Goal: Information Seeking & Learning: Learn about a topic

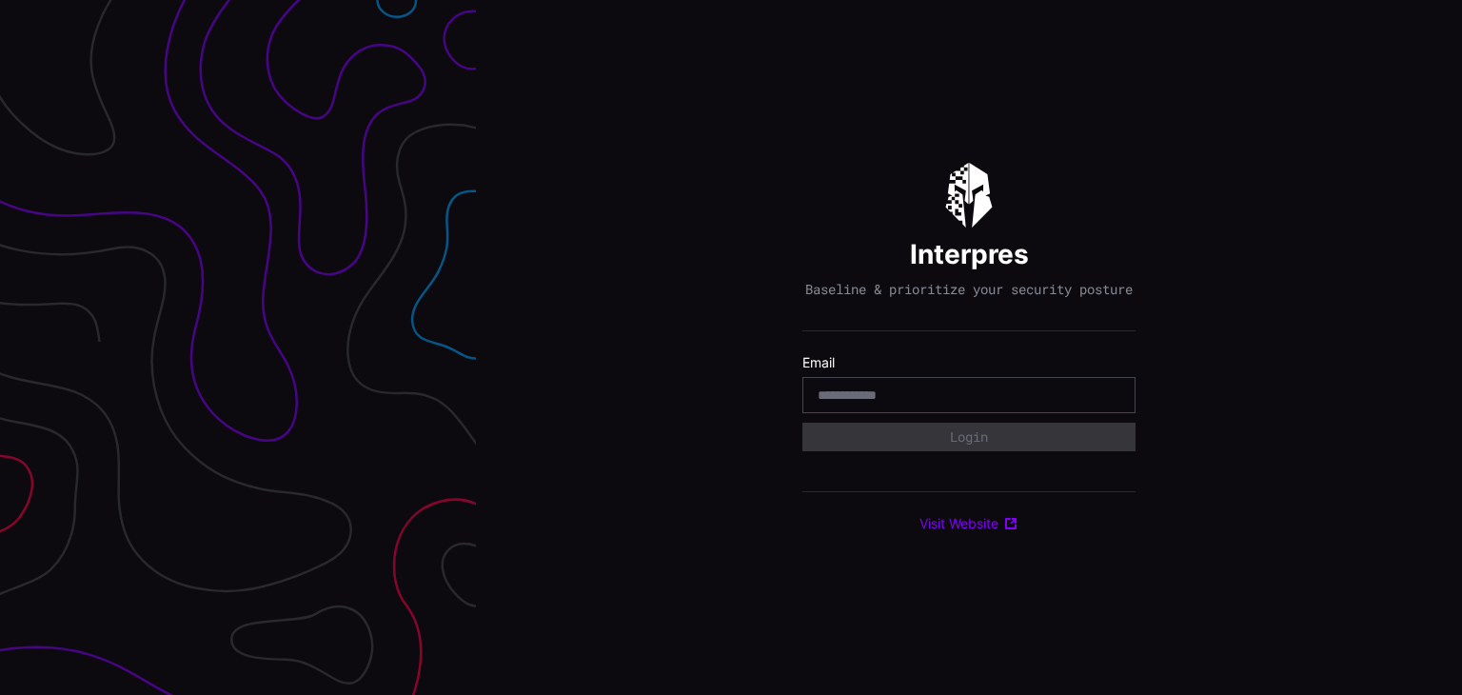
click at [1013, 401] on input "email" at bounding box center [969, 394] width 303 height 17
type input "**********"
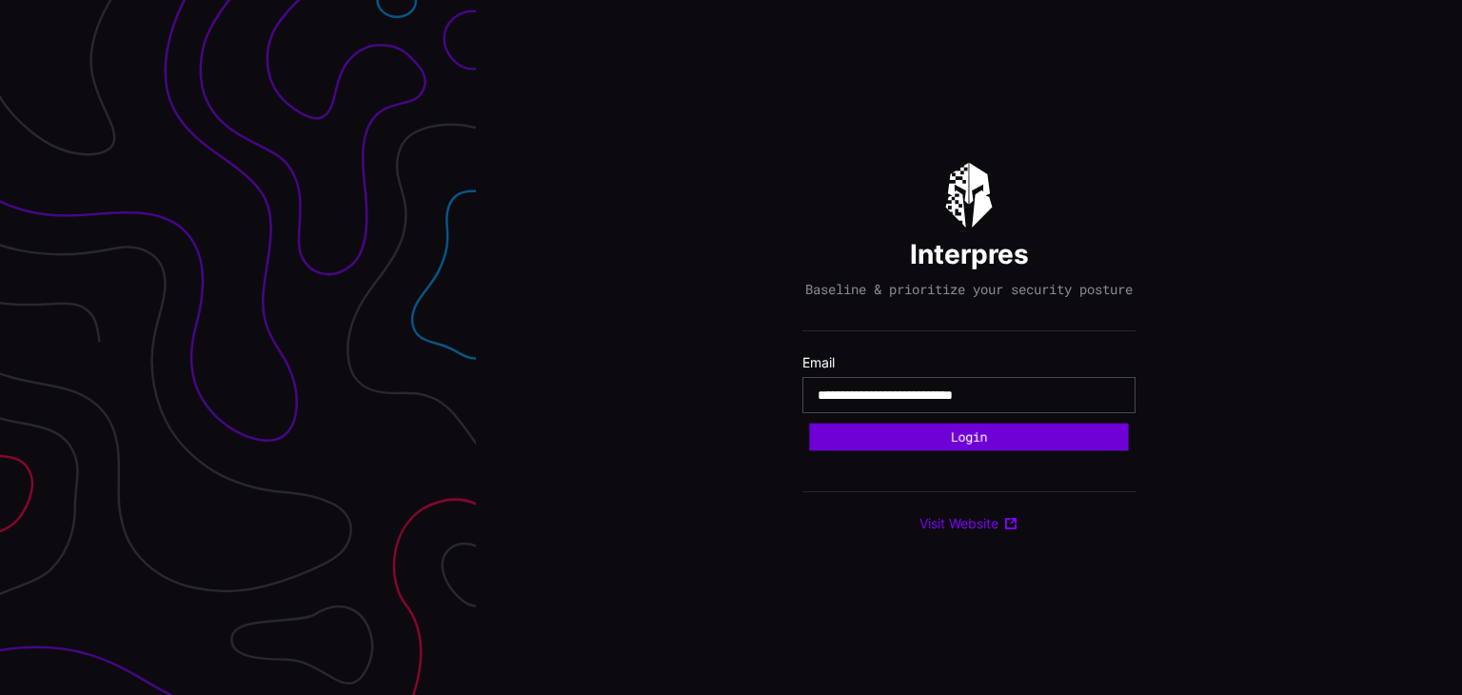
click at [995, 443] on button "Login" at bounding box center [968, 437] width 319 height 28
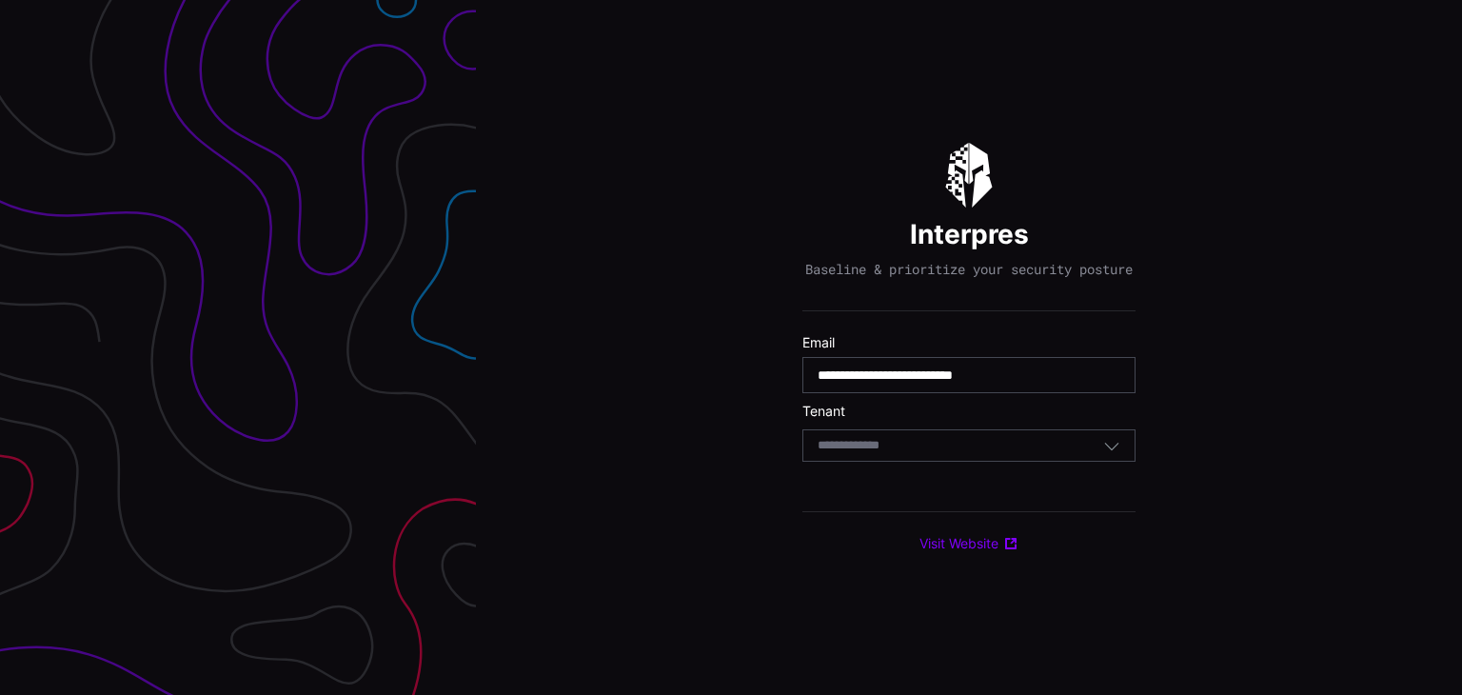
click at [990, 444] on div "Select Tenant" at bounding box center [961, 445] width 286 height 17
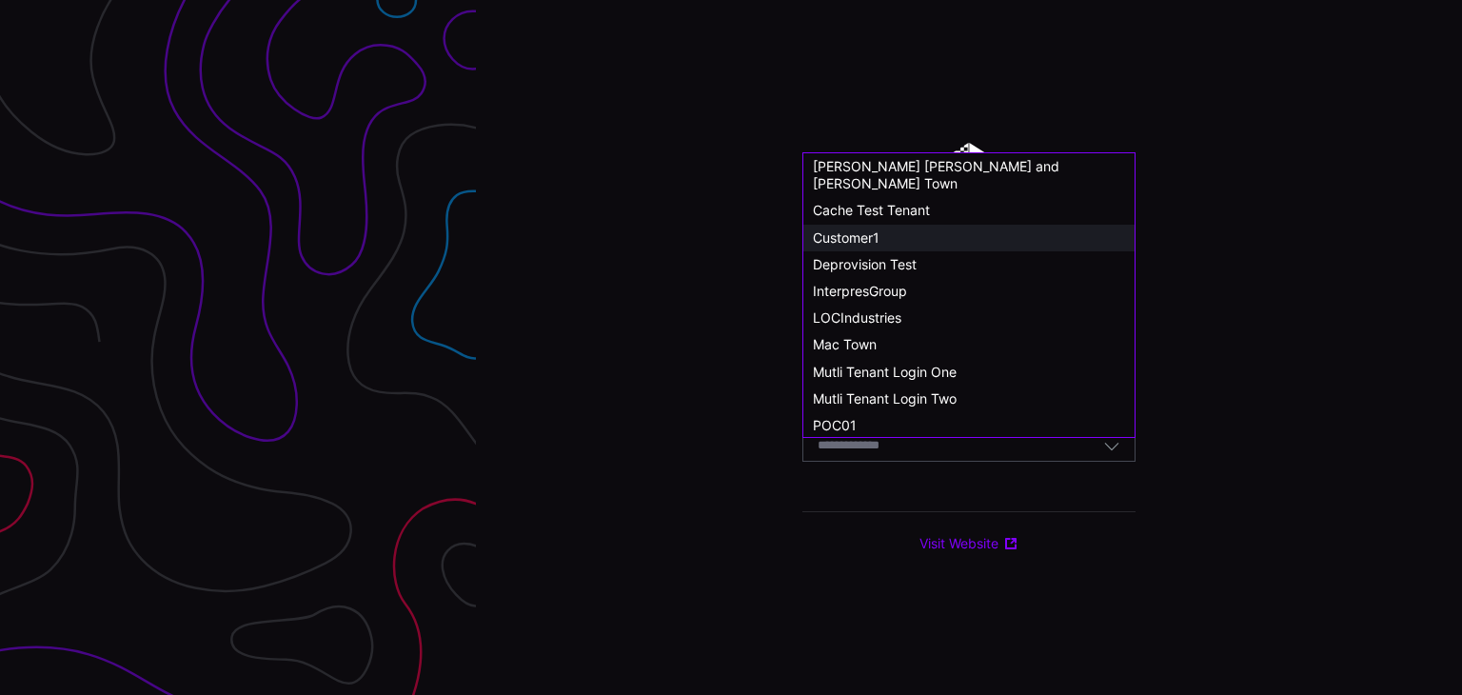
click at [854, 229] on span "Customer1" at bounding box center [846, 237] width 67 height 16
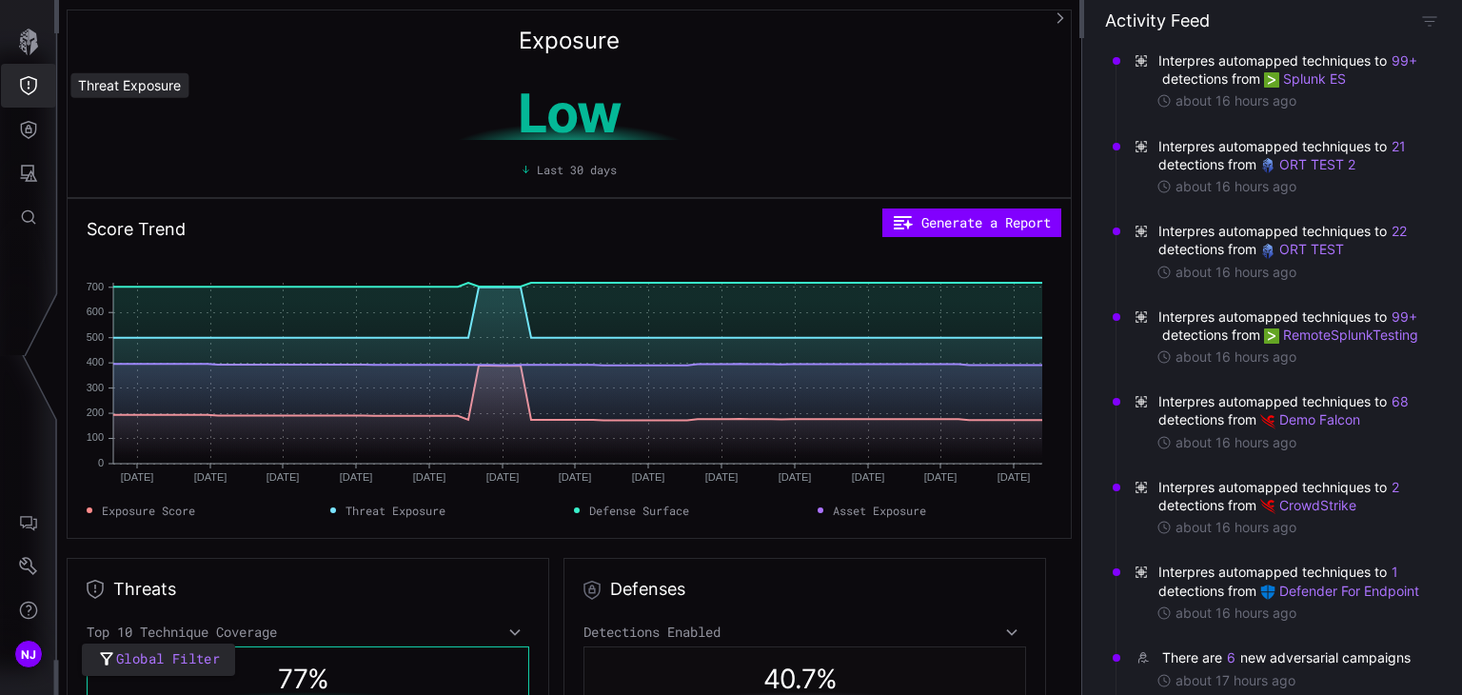
click at [40, 85] on button "Threat Exposure" at bounding box center [28, 86] width 55 height 44
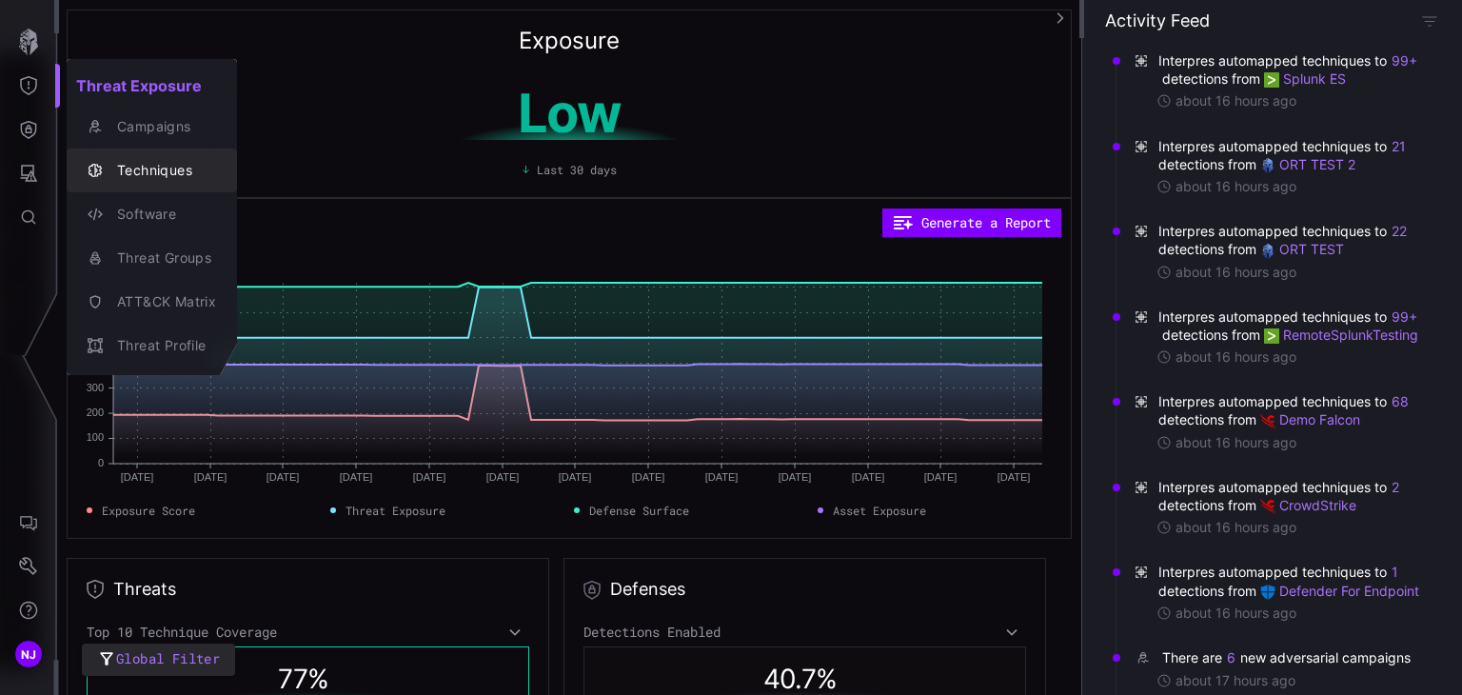
click at [171, 163] on div "Techniques" at bounding box center [162, 171] width 108 height 24
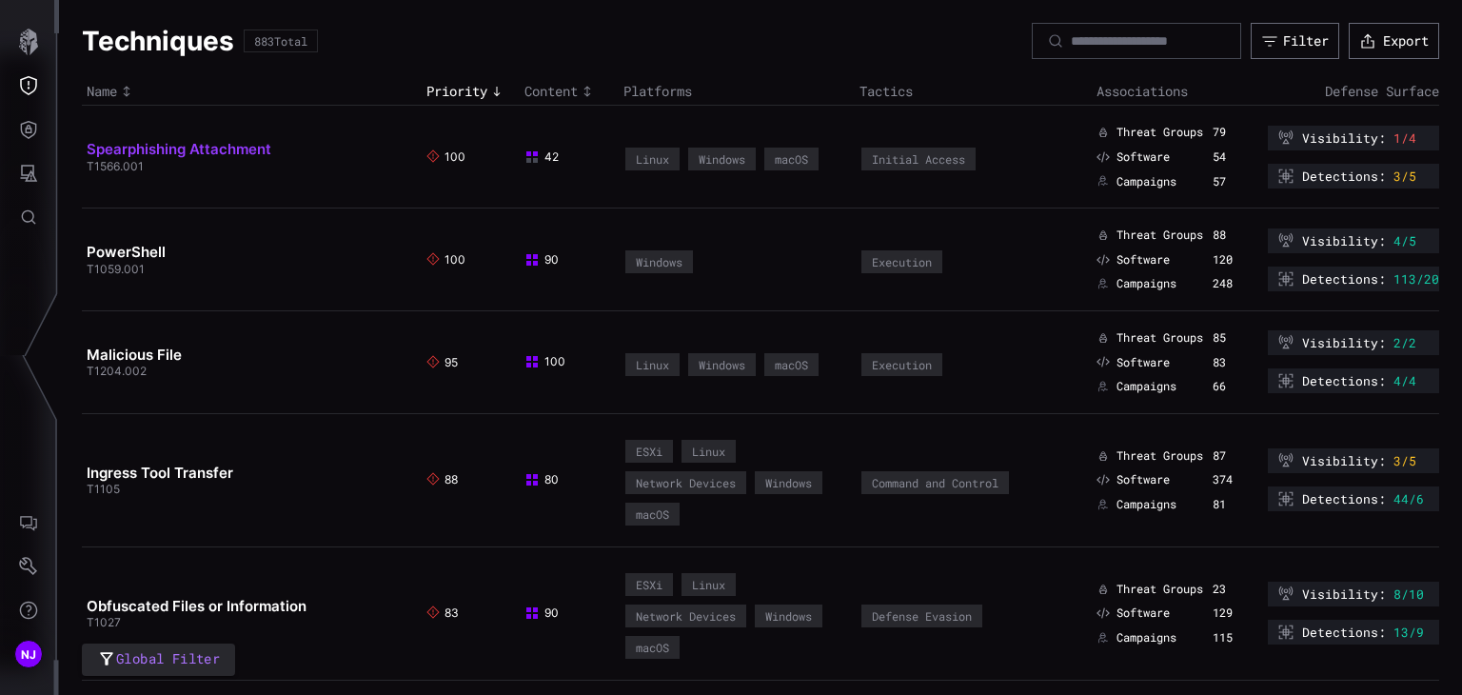
click at [175, 154] on link "Spearphishing Attachment" at bounding box center [179, 149] width 185 height 18
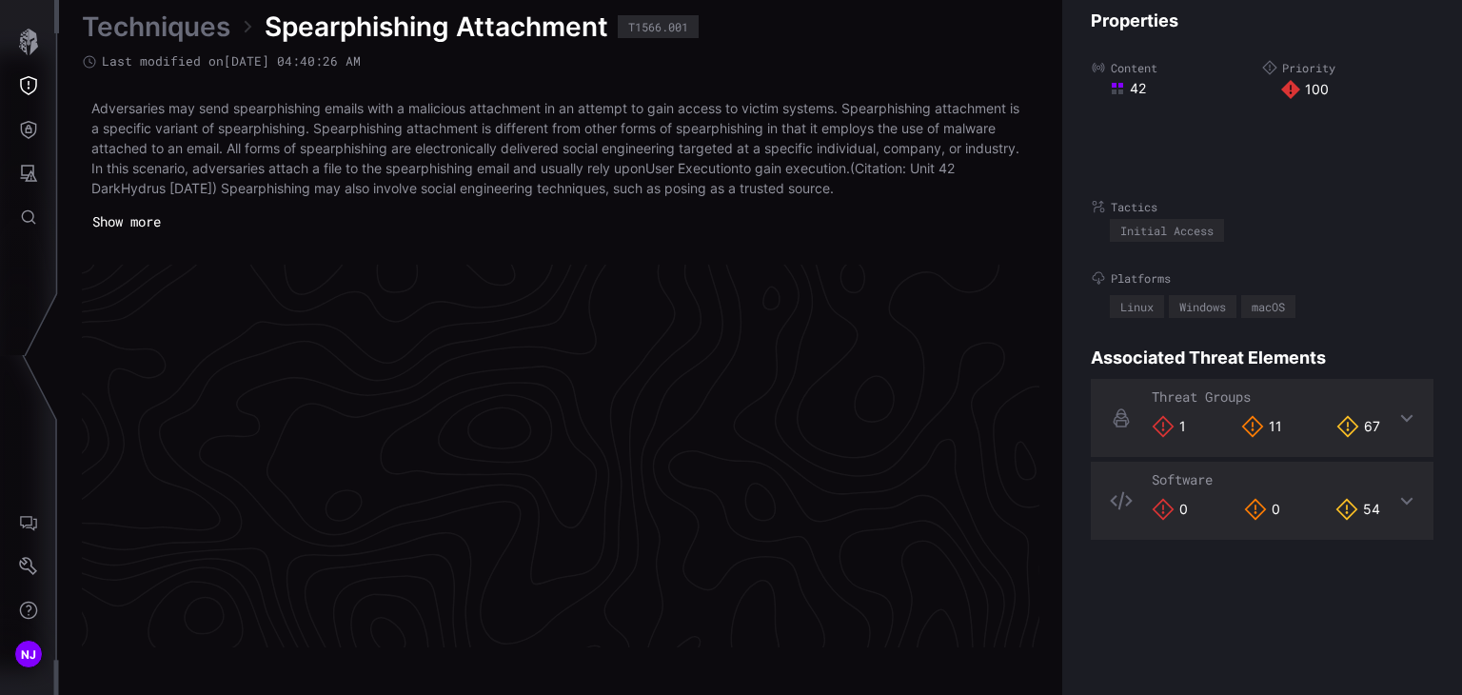
scroll to position [4099, 956]
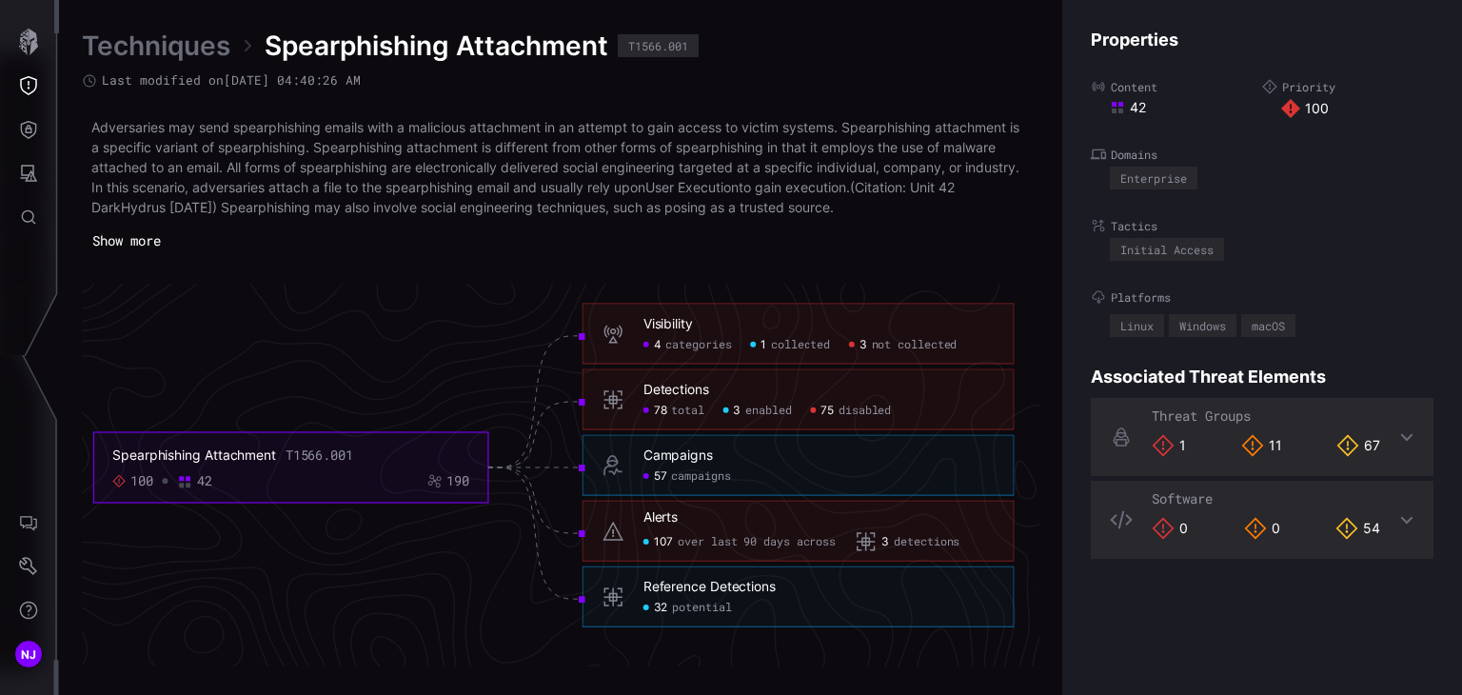
click at [142, 234] on button "Show more" at bounding box center [126, 241] width 89 height 29
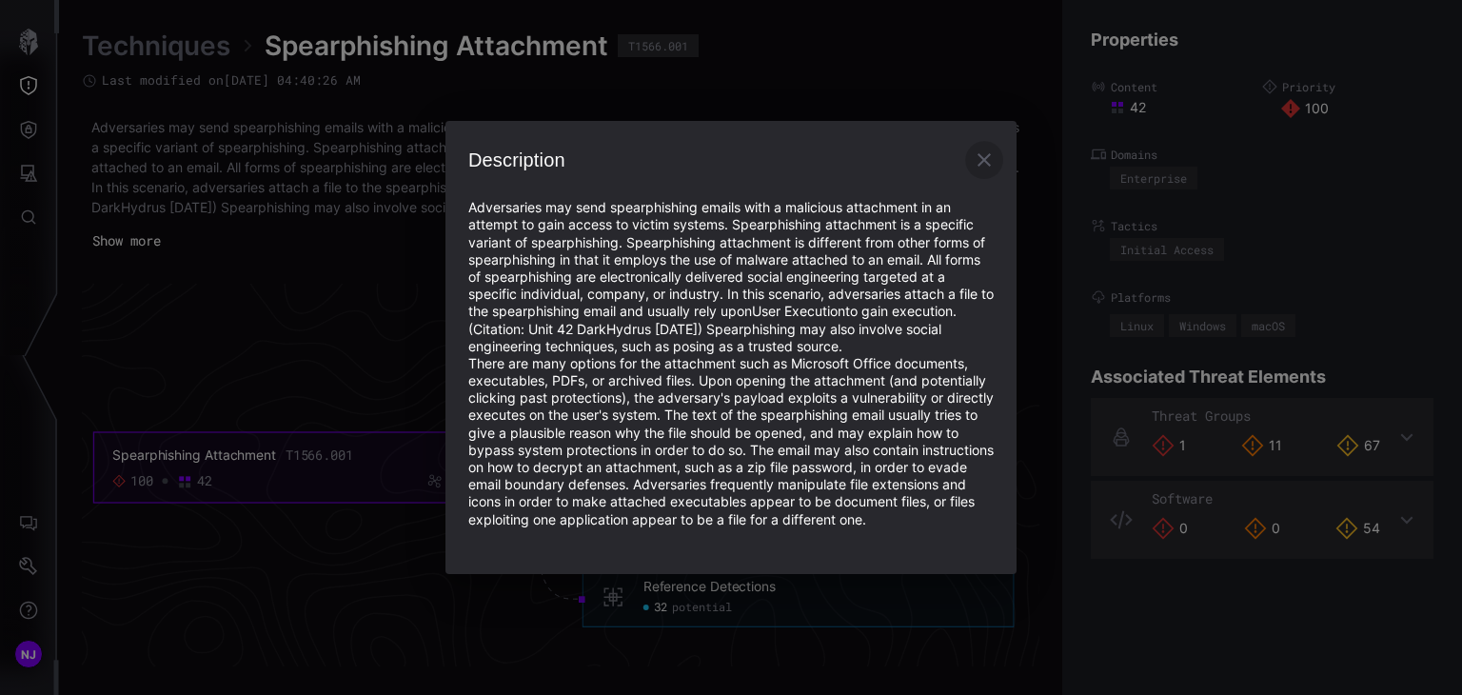
click at [982, 153] on icon "button" at bounding box center [984, 159] width 23 height 23
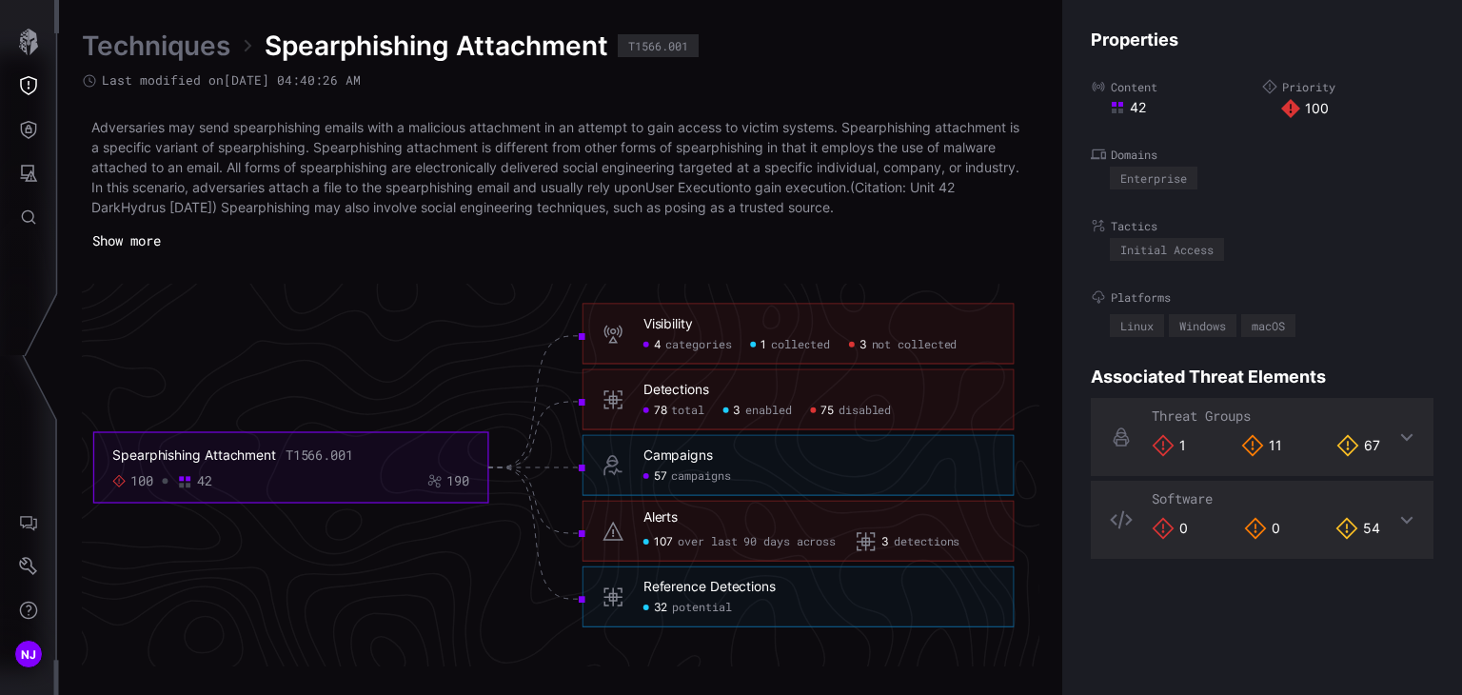
click at [182, 58] on link "Techniques" at bounding box center [156, 46] width 148 height 34
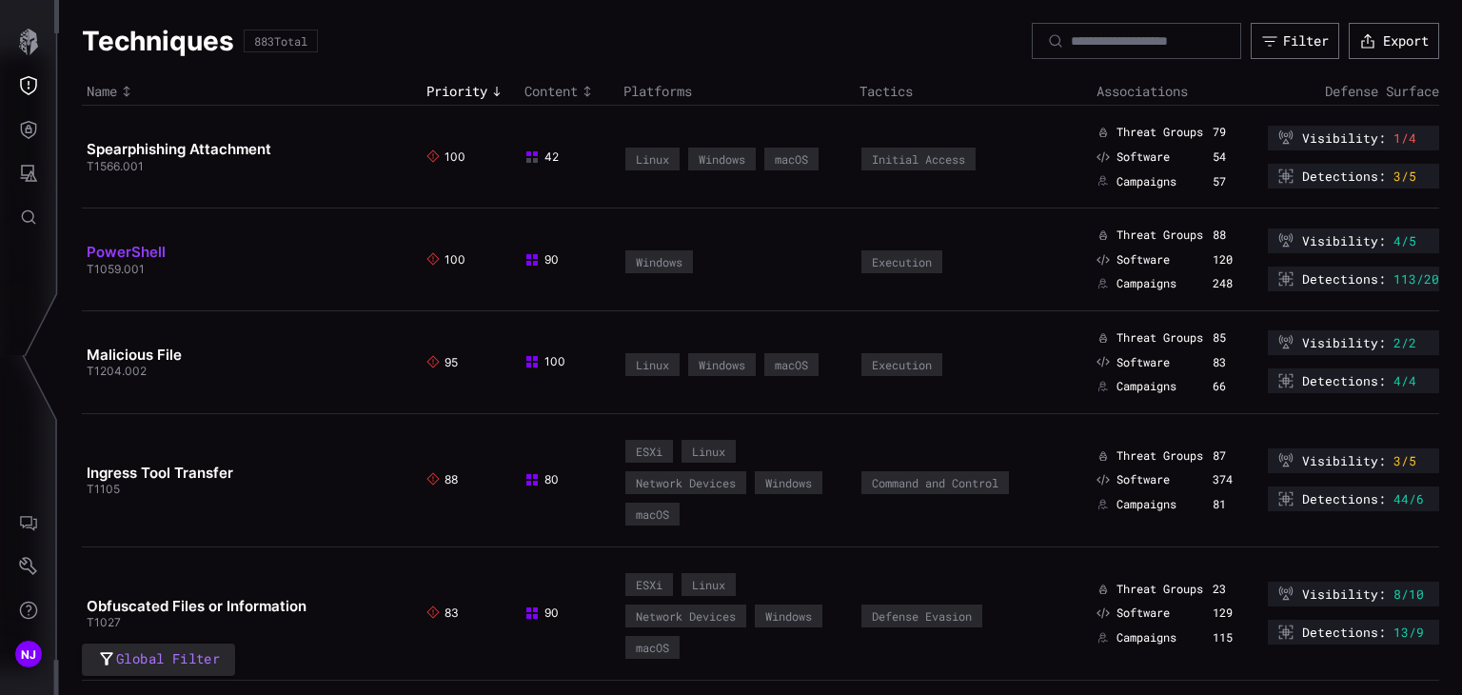
click at [128, 248] on link "PowerShell" at bounding box center [126, 252] width 79 height 18
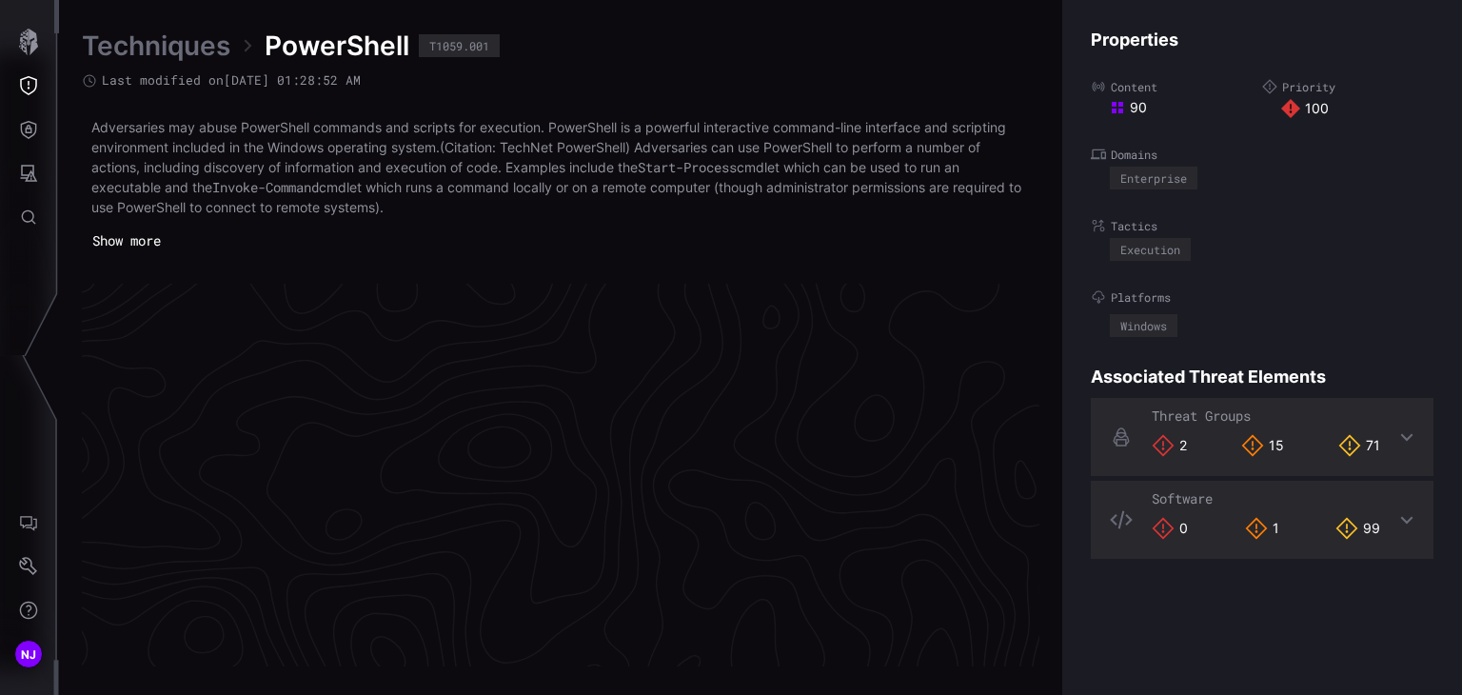
scroll to position [4099, 956]
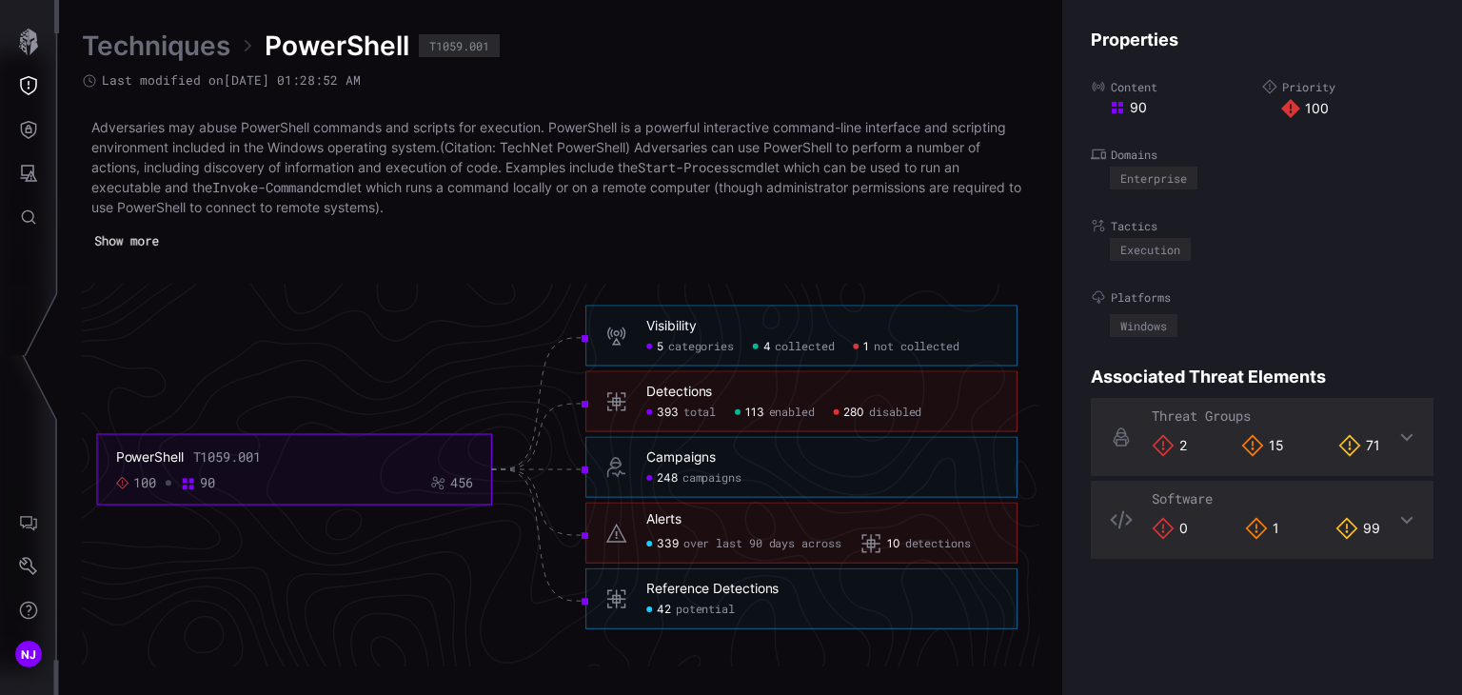
click at [152, 245] on button "Show more" at bounding box center [127, 240] width 85 height 27
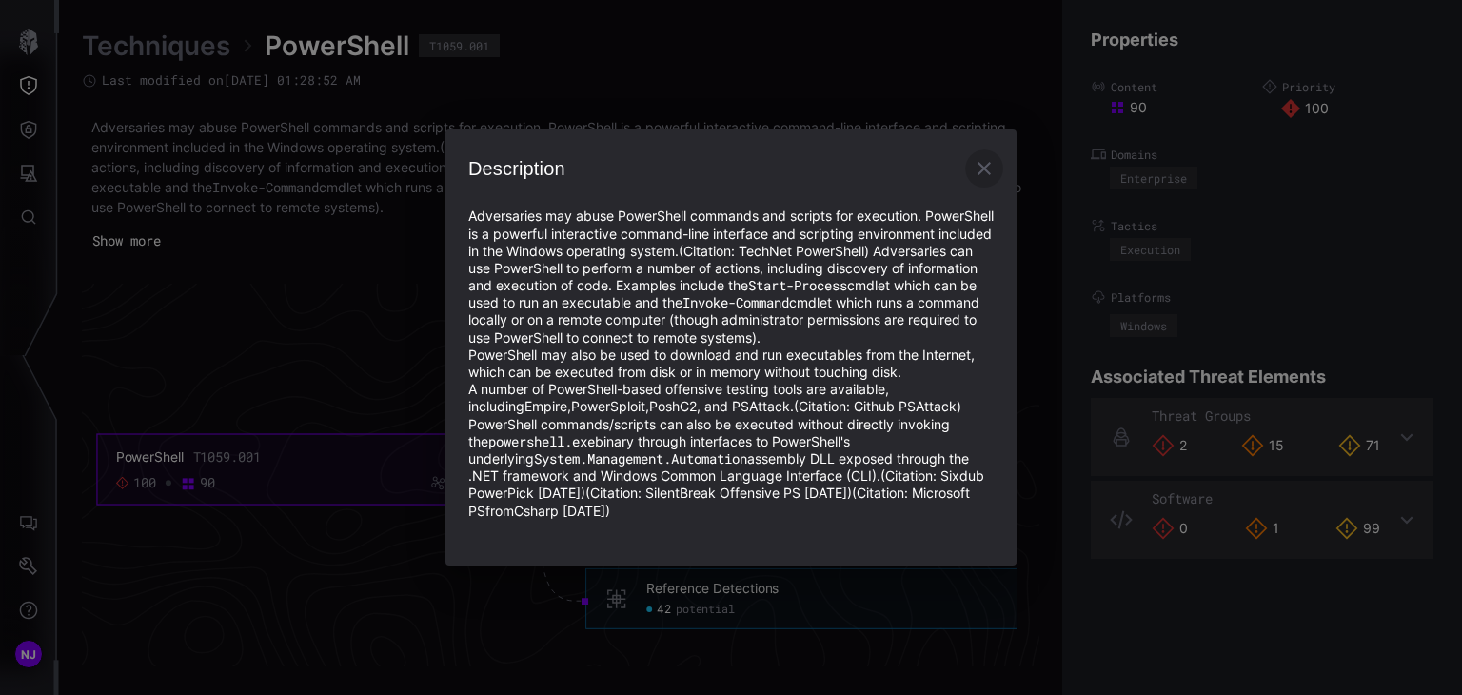
click at [978, 165] on icon "button" at bounding box center [983, 168] width 13 height 13
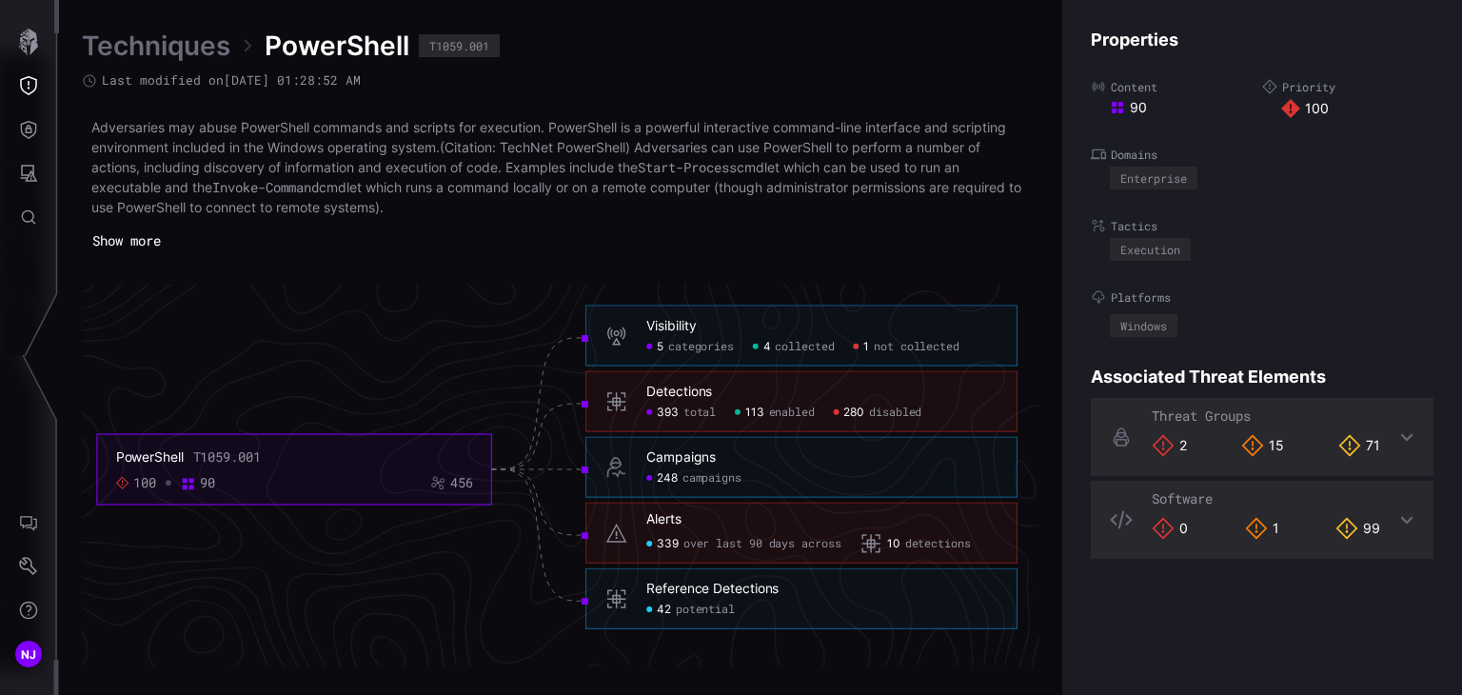
click at [180, 42] on link "Techniques" at bounding box center [156, 46] width 148 height 34
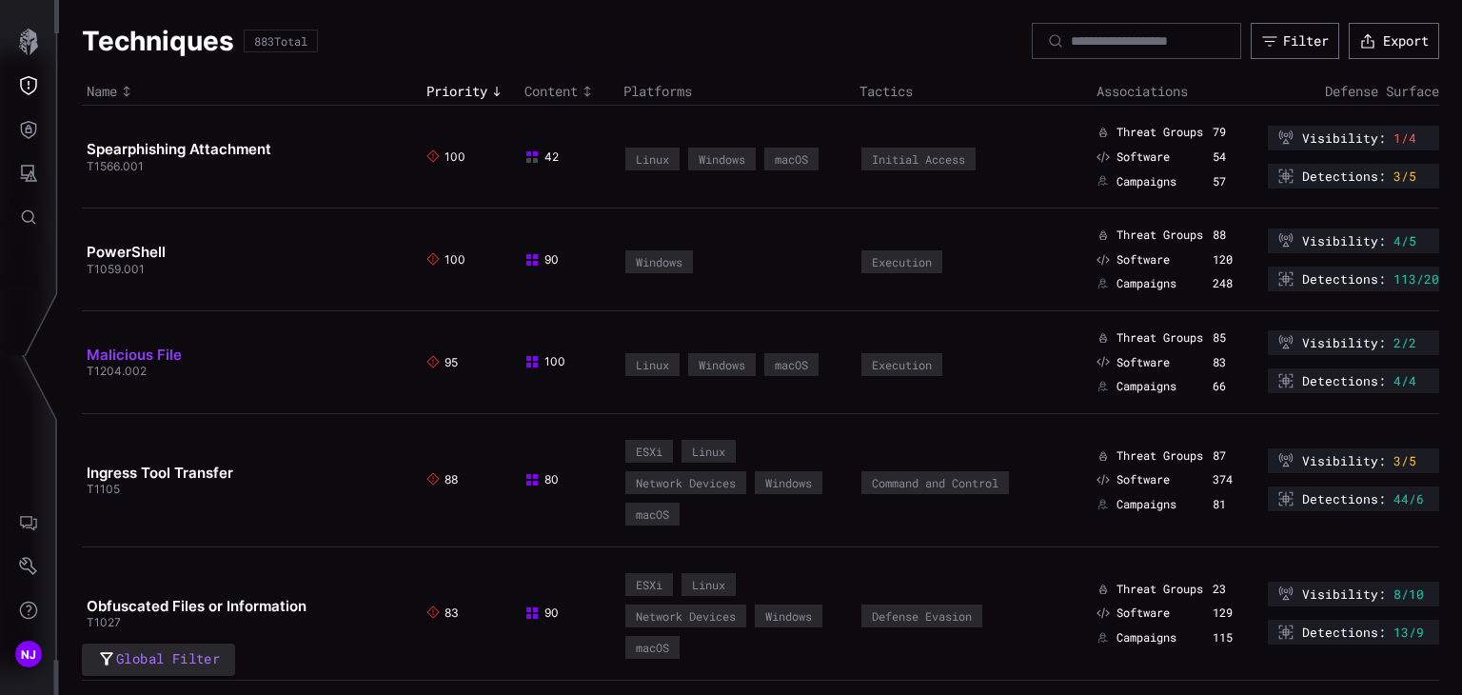
click at [126, 355] on link "Malicious File" at bounding box center [134, 354] width 95 height 18
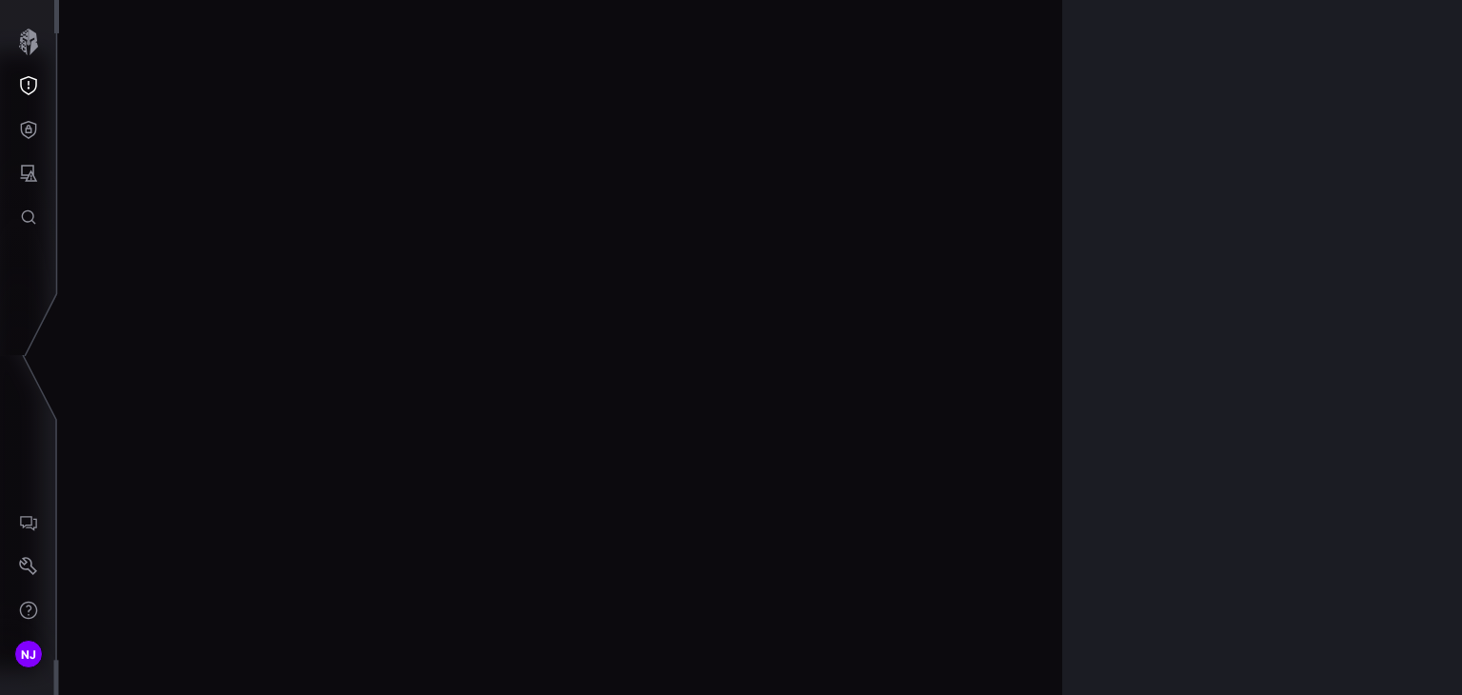
scroll to position [4078, 956]
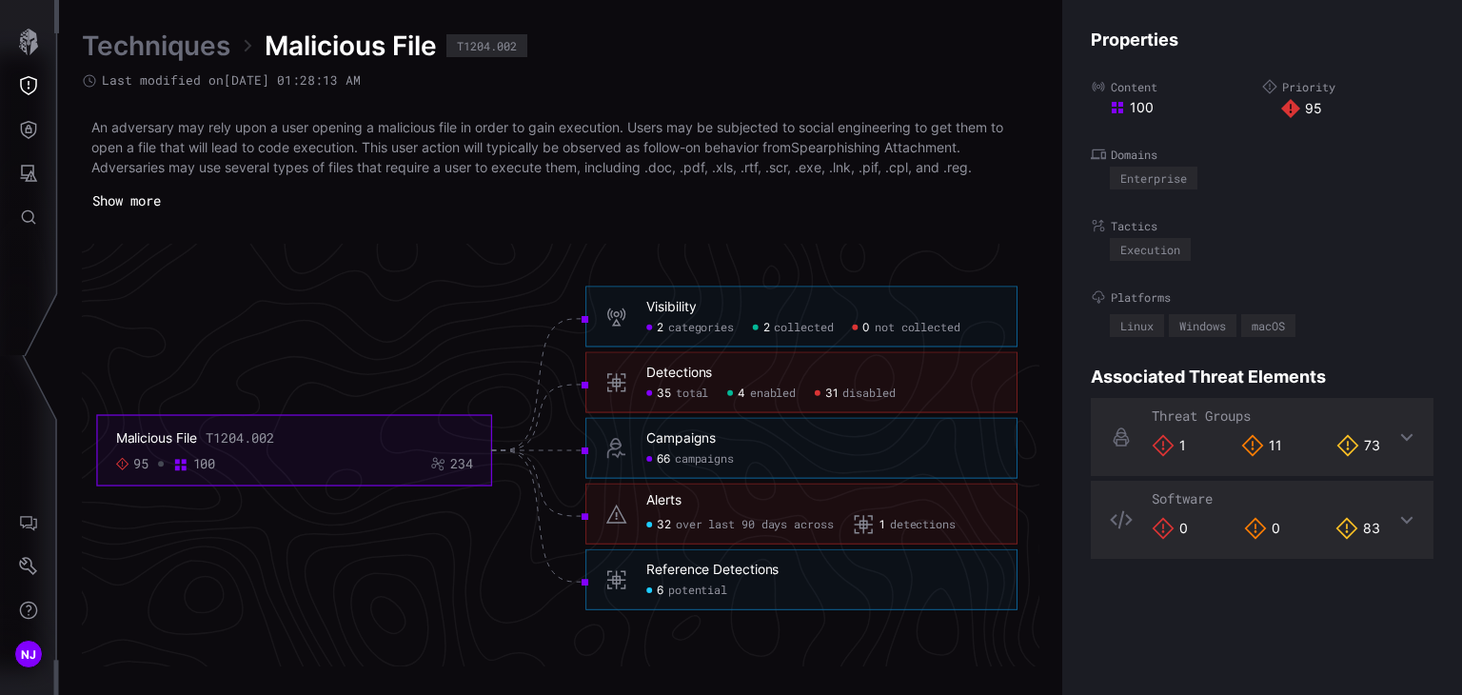
click at [148, 46] on link "Techniques" at bounding box center [156, 46] width 148 height 34
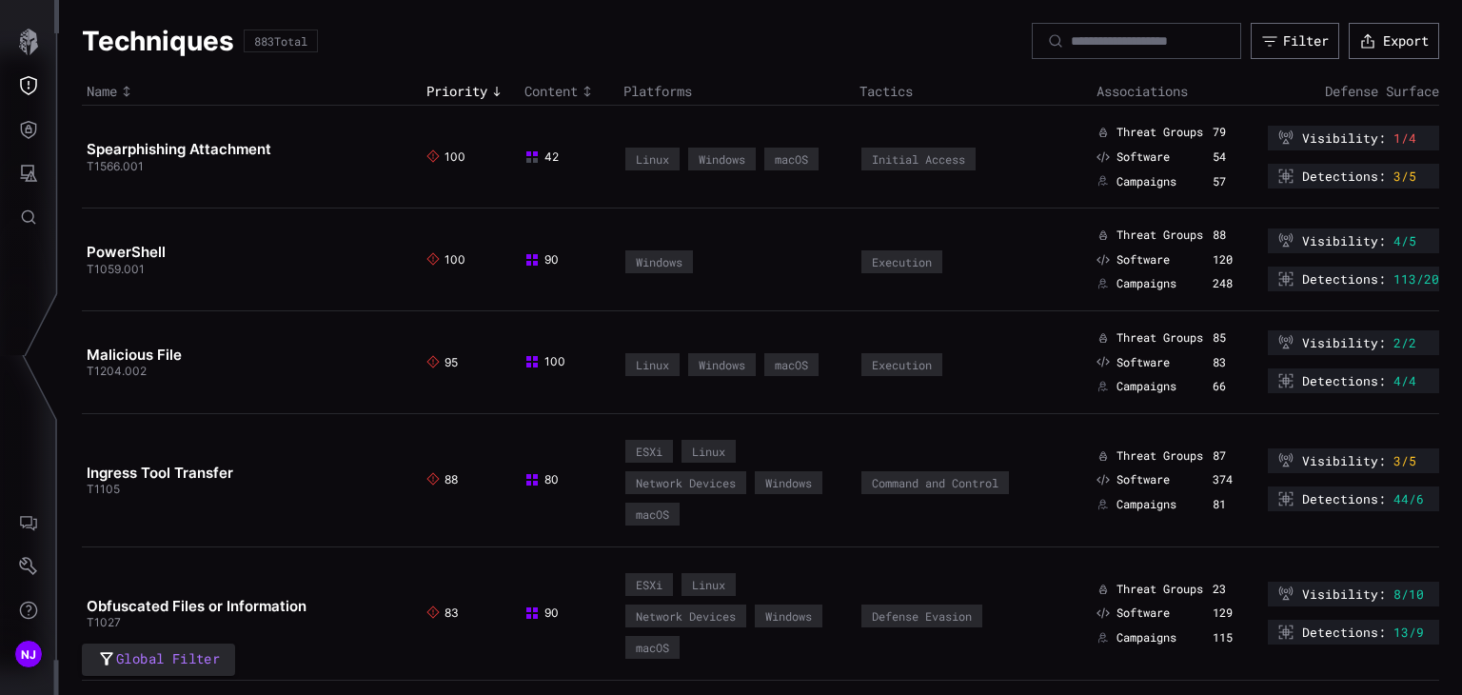
click at [1073, 52] on div at bounding box center [1136, 41] width 209 height 36
click at [1086, 49] on div at bounding box center [1136, 41] width 209 height 36
click at [1112, 34] on input at bounding box center [1137, 40] width 133 height 17
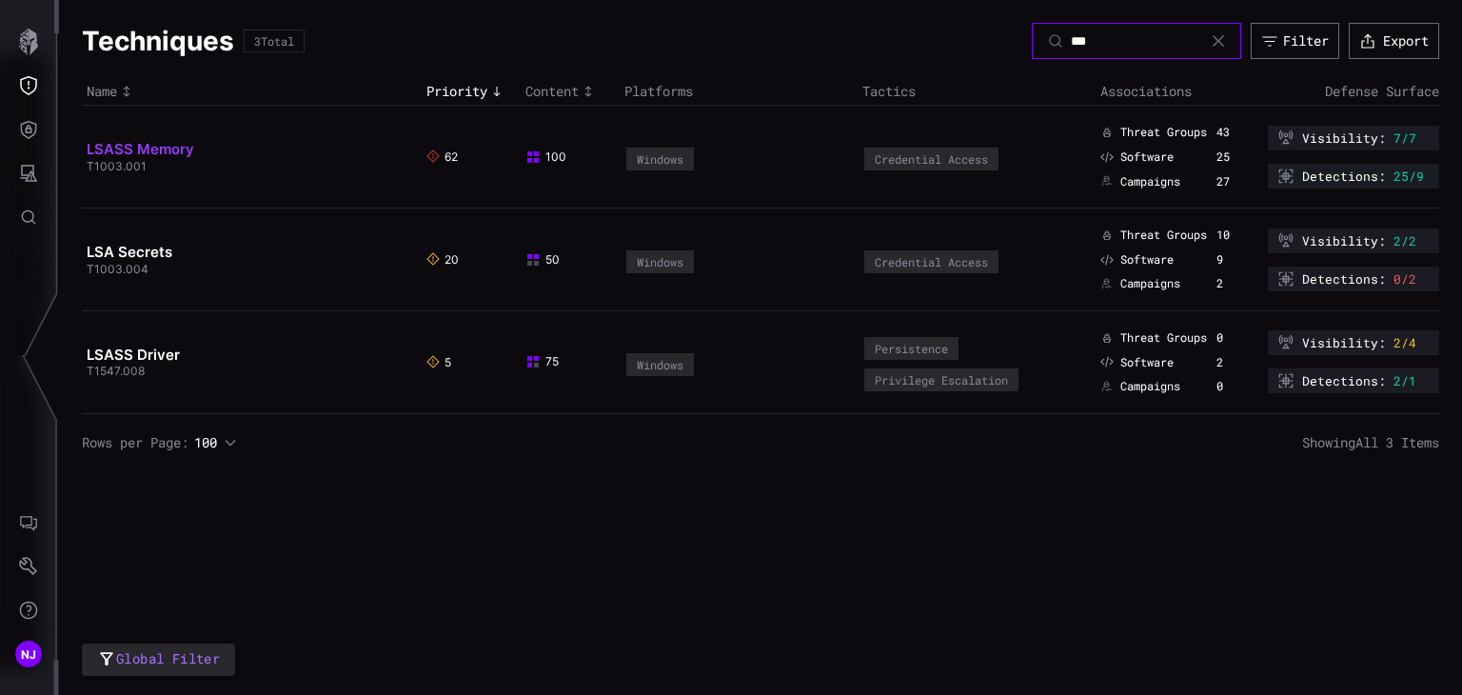
type input "***"
click at [159, 148] on link "LSASS Memory" at bounding box center [141, 149] width 108 height 18
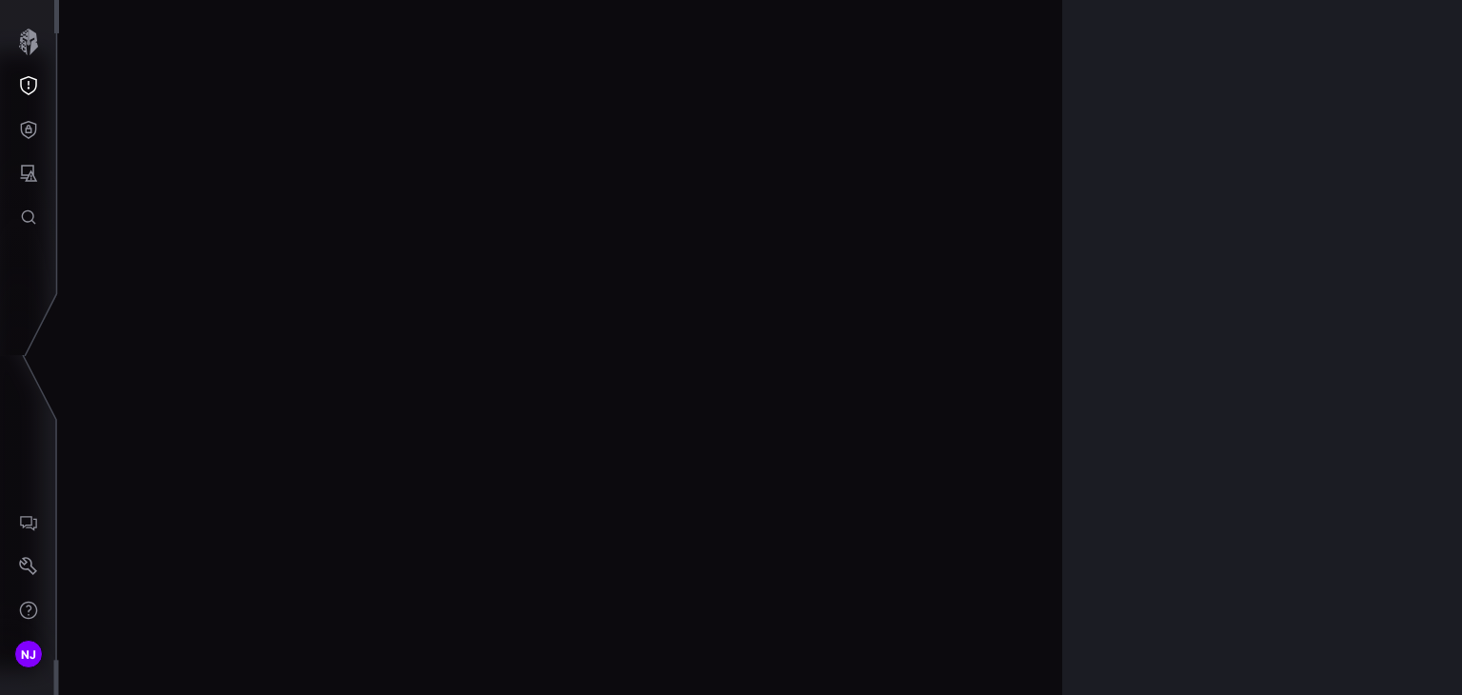
scroll to position [4165, 956]
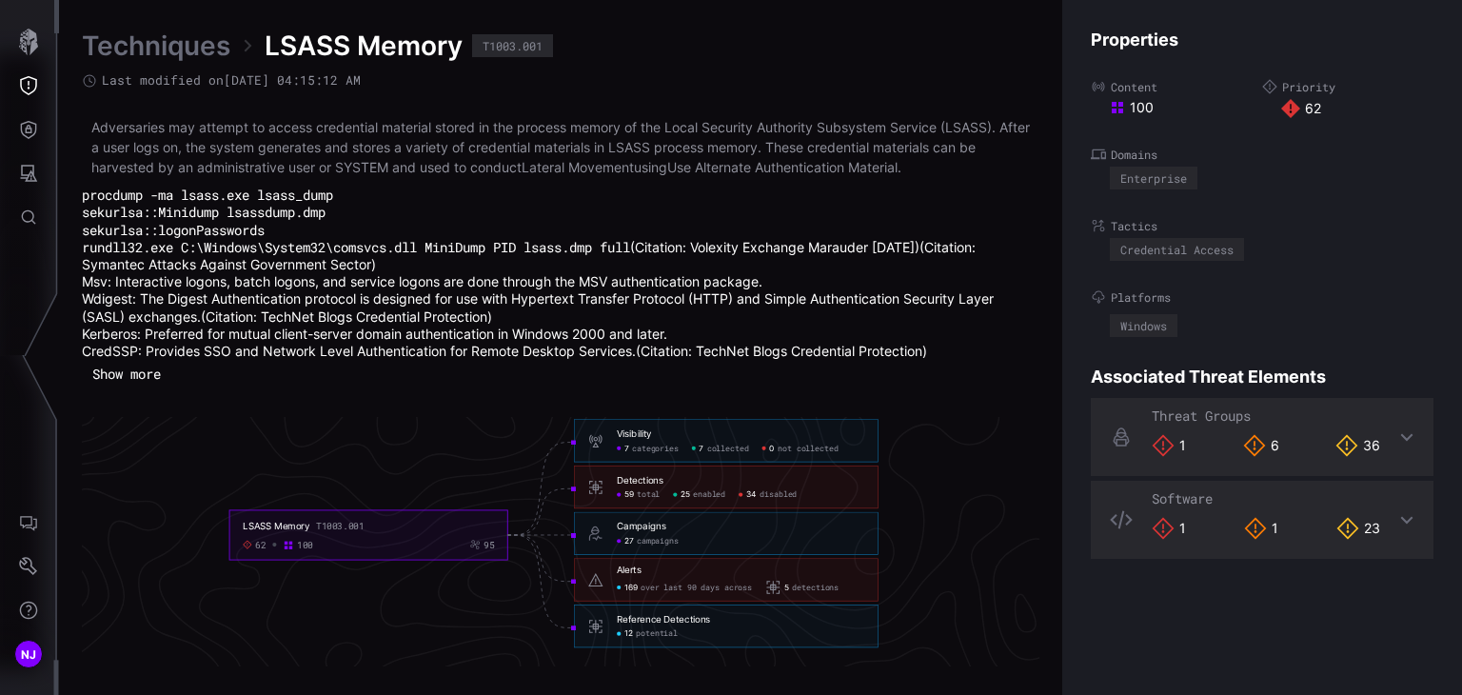
click at [131, 366] on button "Show more" at bounding box center [126, 374] width 89 height 29
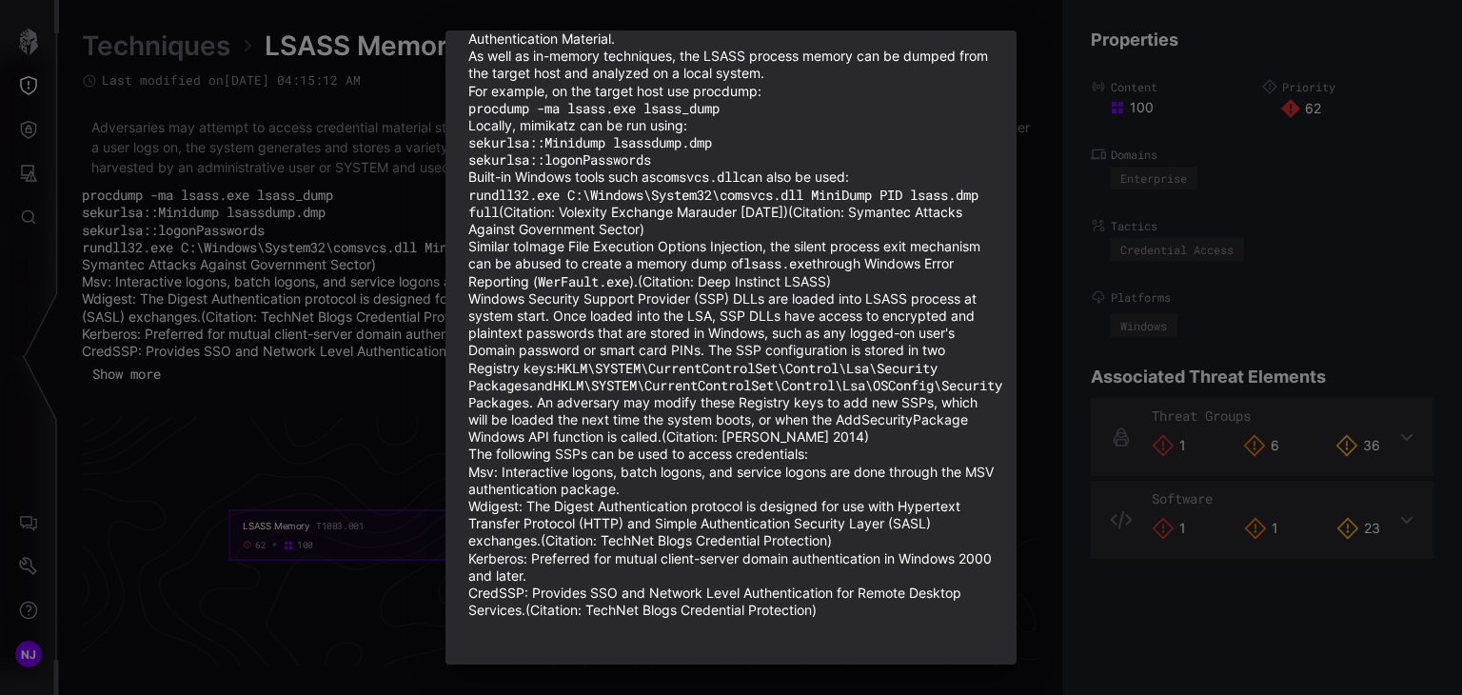
scroll to position [0, 0]
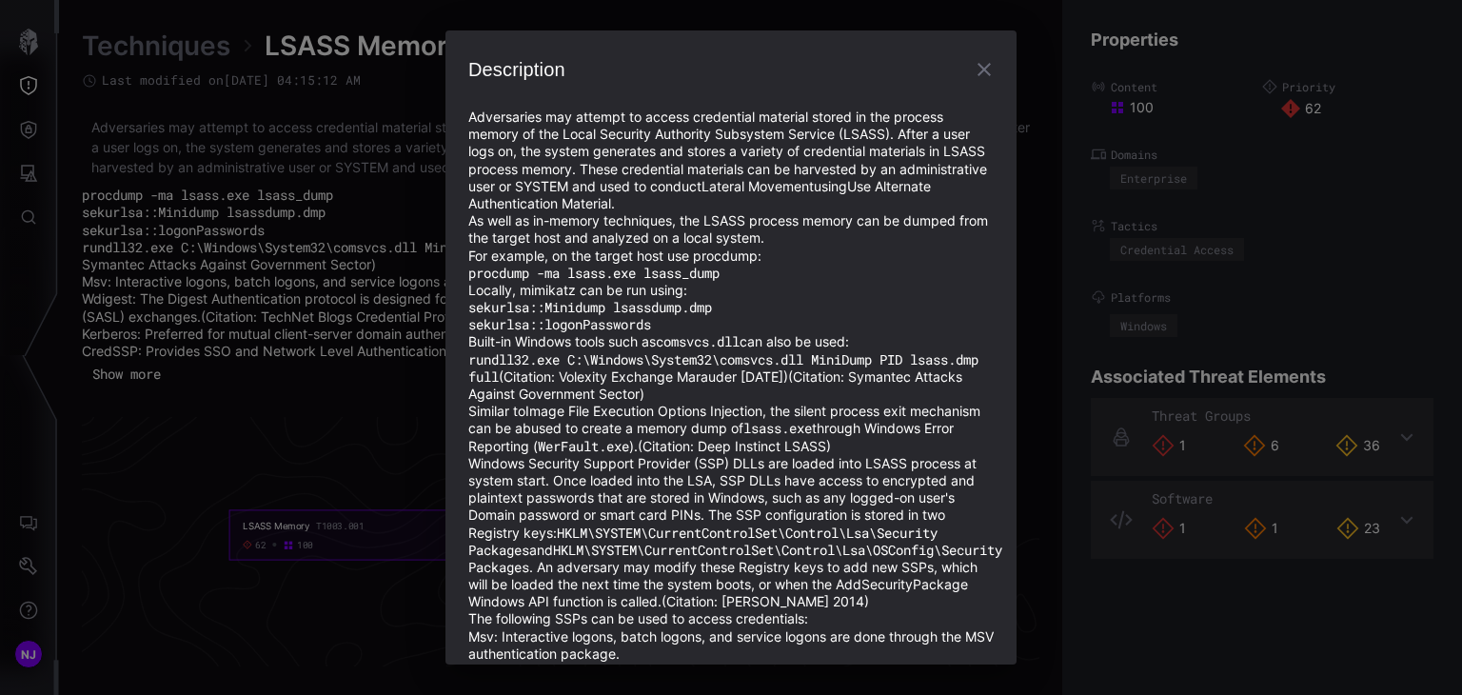
click at [973, 71] on icon "button" at bounding box center [984, 69] width 23 height 23
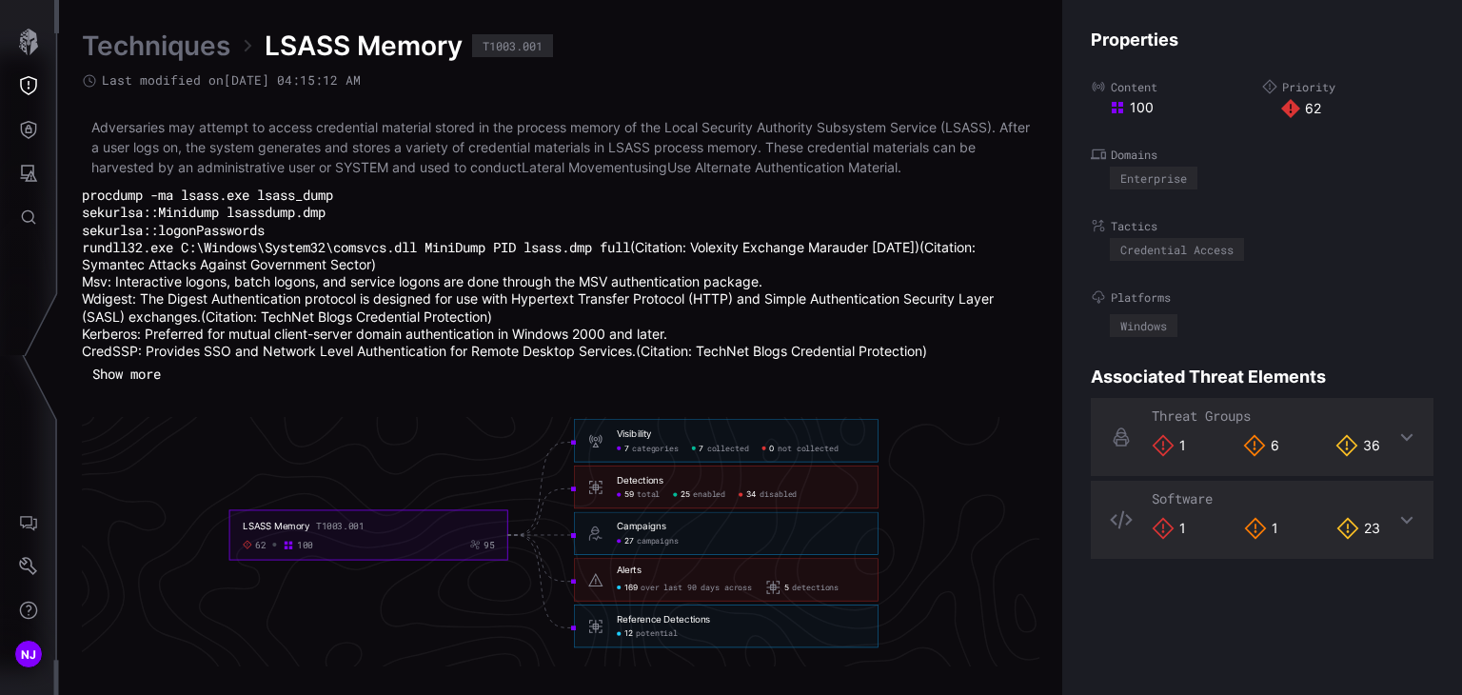
click at [156, 43] on link "Techniques" at bounding box center [156, 46] width 148 height 34
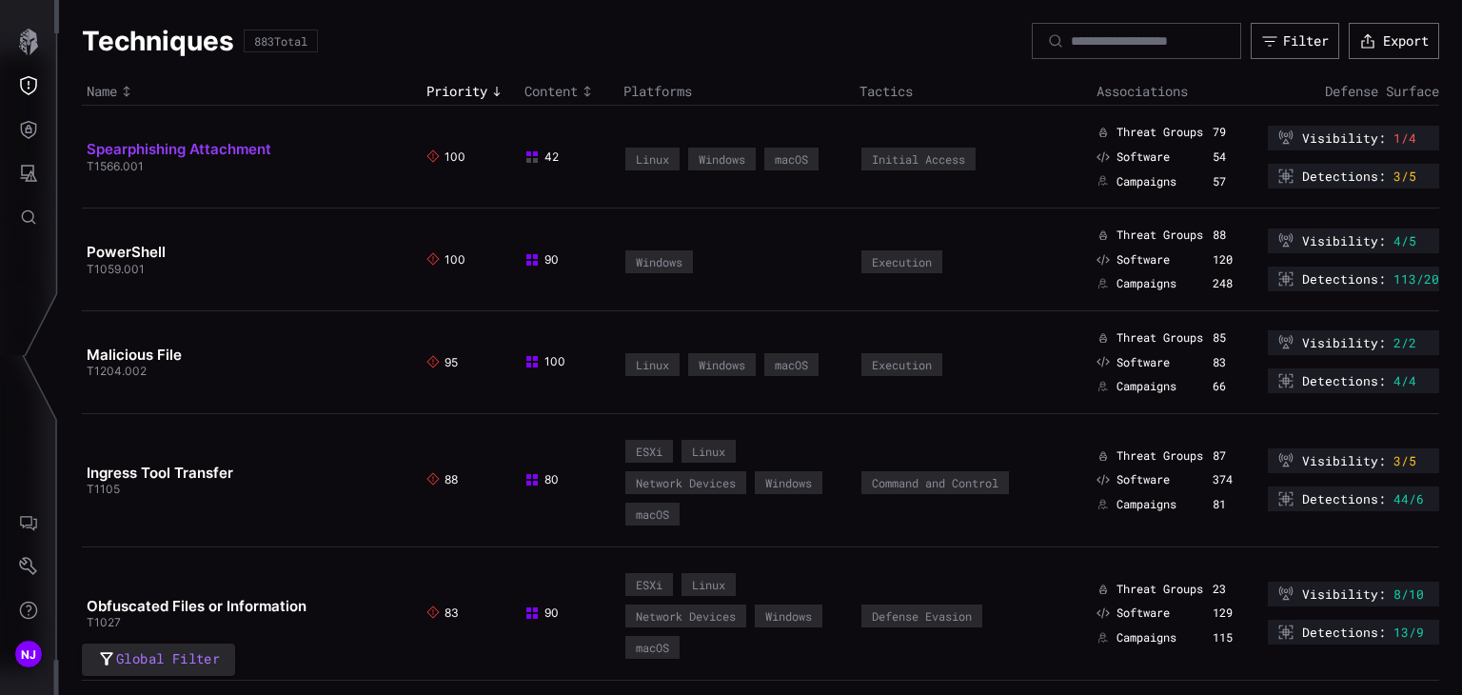
click at [190, 146] on link "Spearphishing Attachment" at bounding box center [179, 149] width 185 height 18
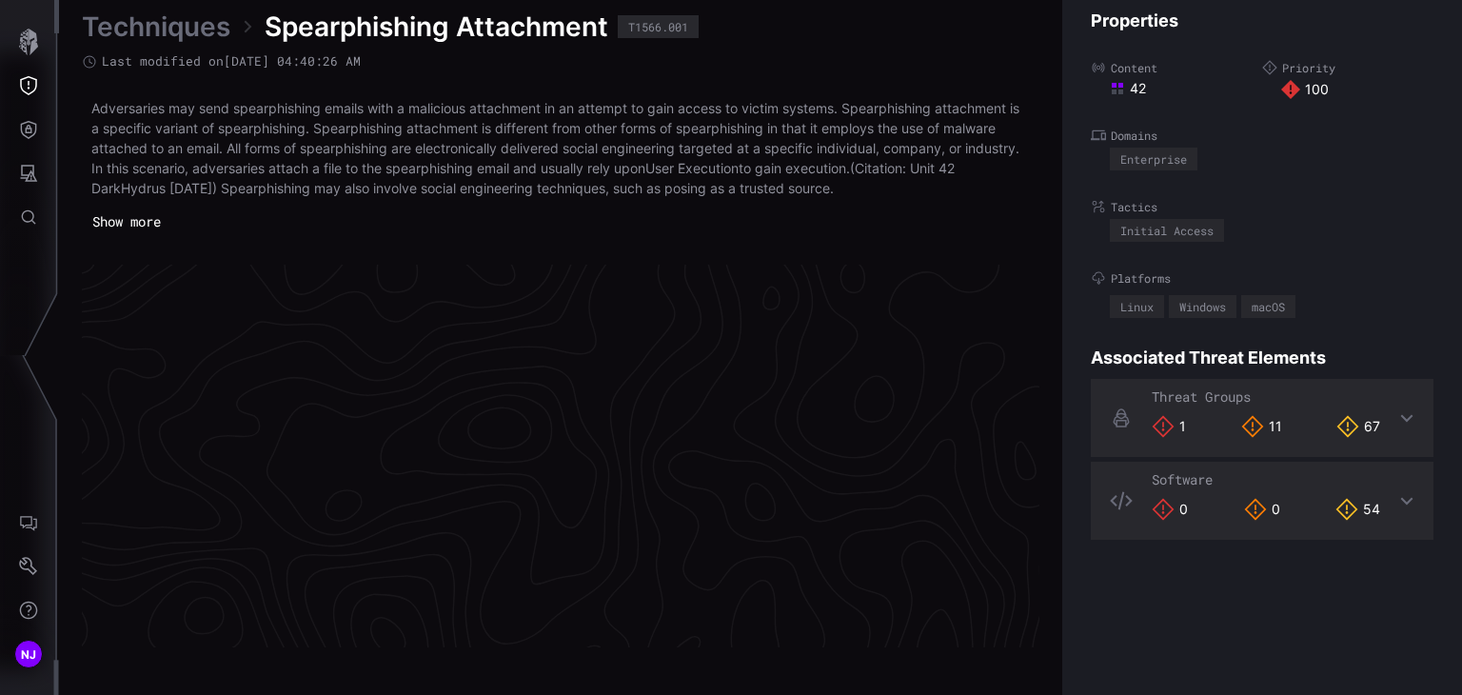
scroll to position [4099, 956]
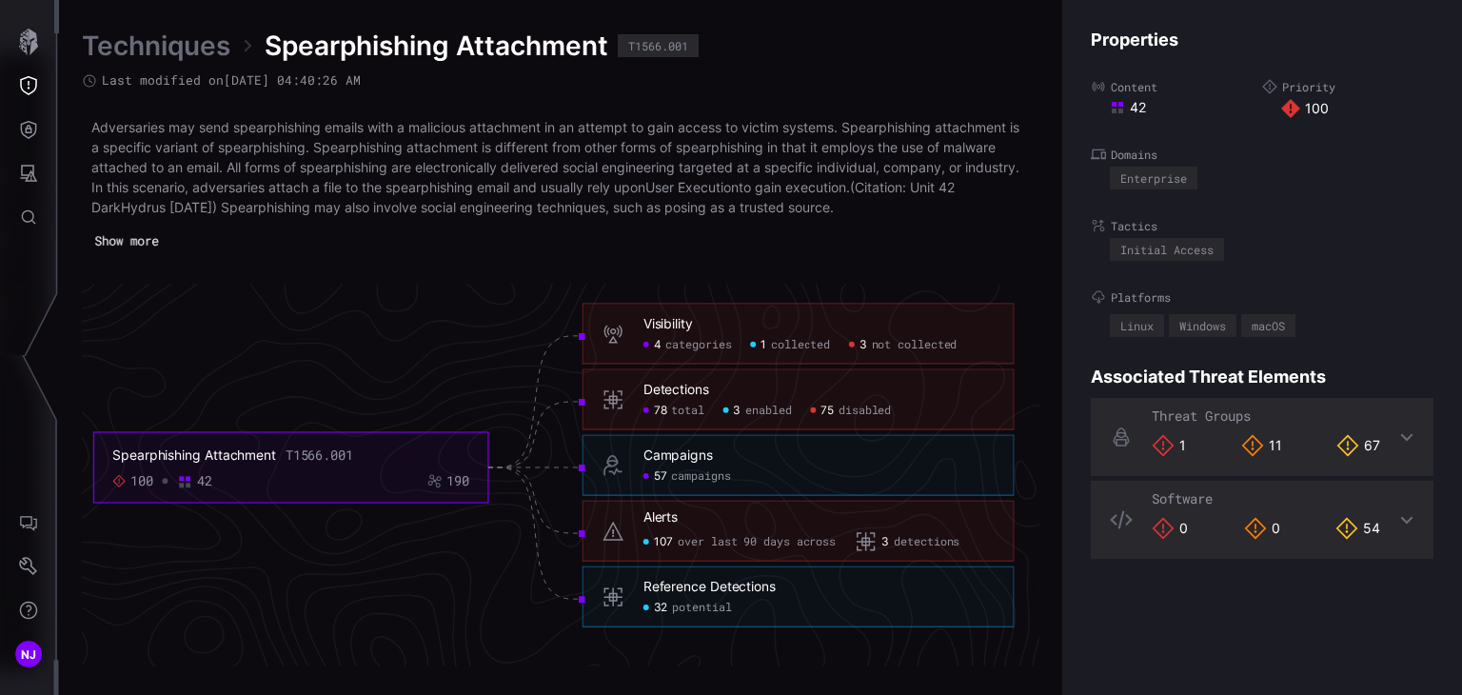
click at [126, 242] on button "Show more" at bounding box center [127, 240] width 84 height 27
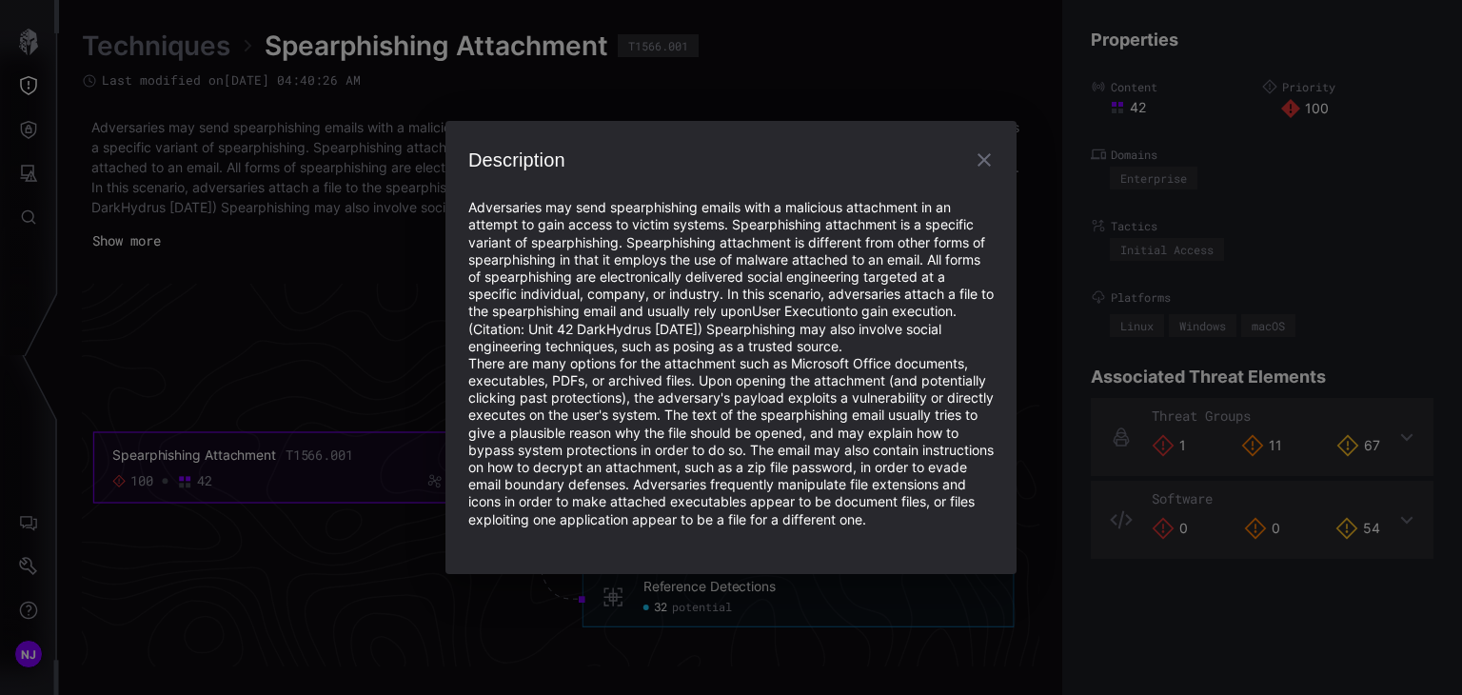
click at [987, 149] on icon "button" at bounding box center [984, 159] width 23 height 23
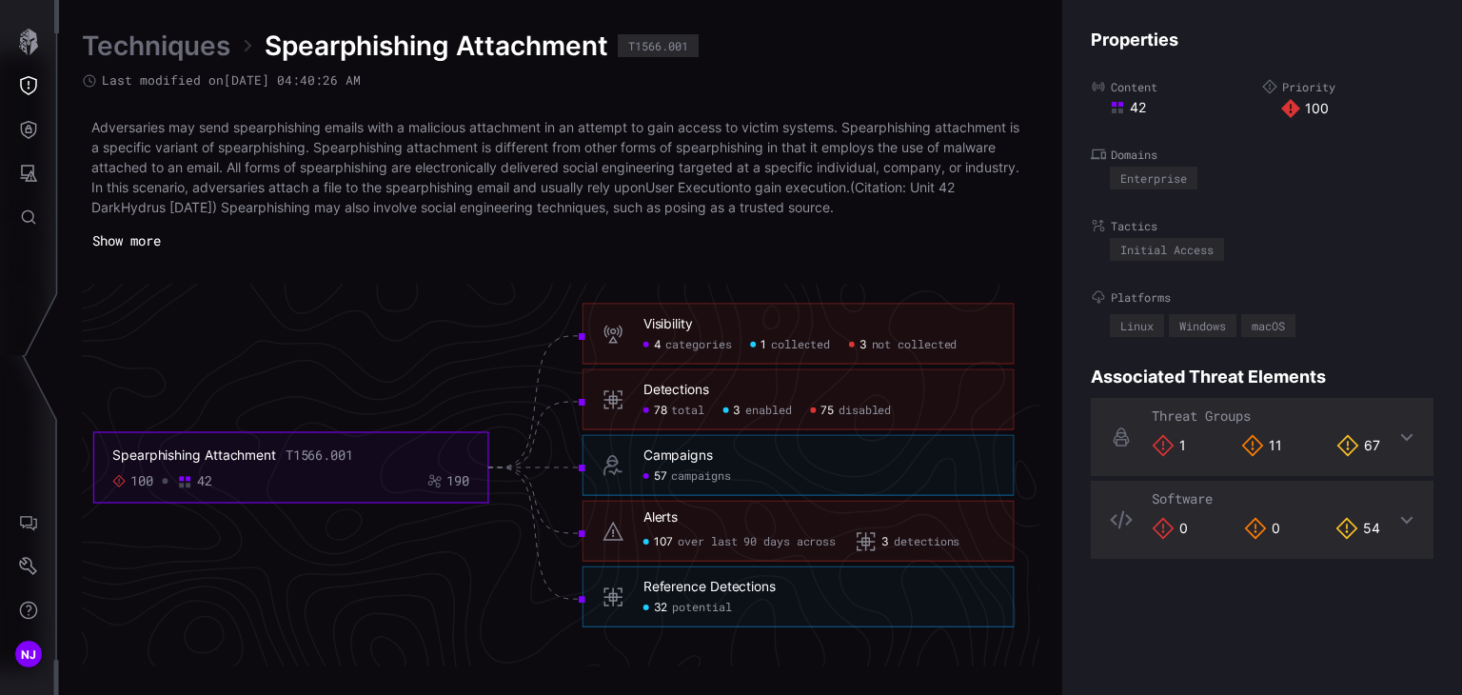
click at [174, 43] on link "Techniques" at bounding box center [156, 46] width 148 height 34
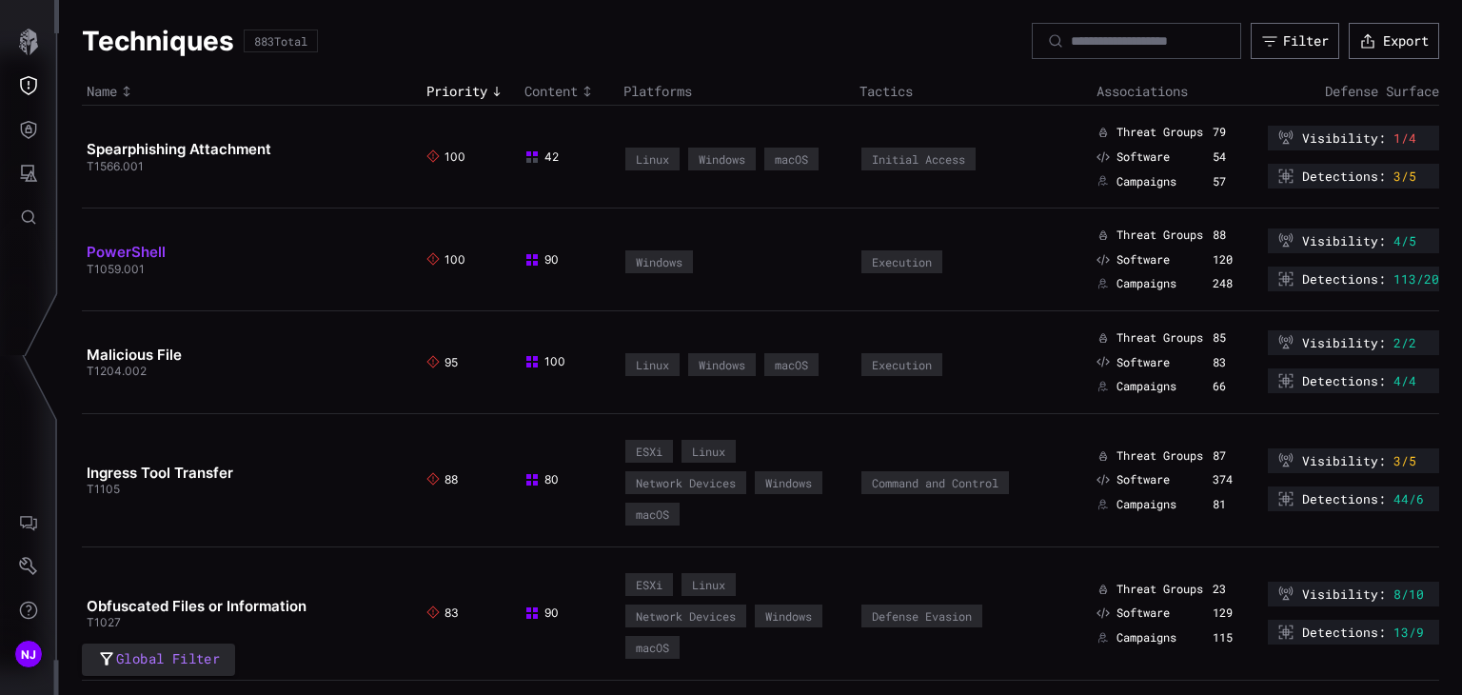
click at [143, 256] on link "PowerShell" at bounding box center [126, 252] width 79 height 18
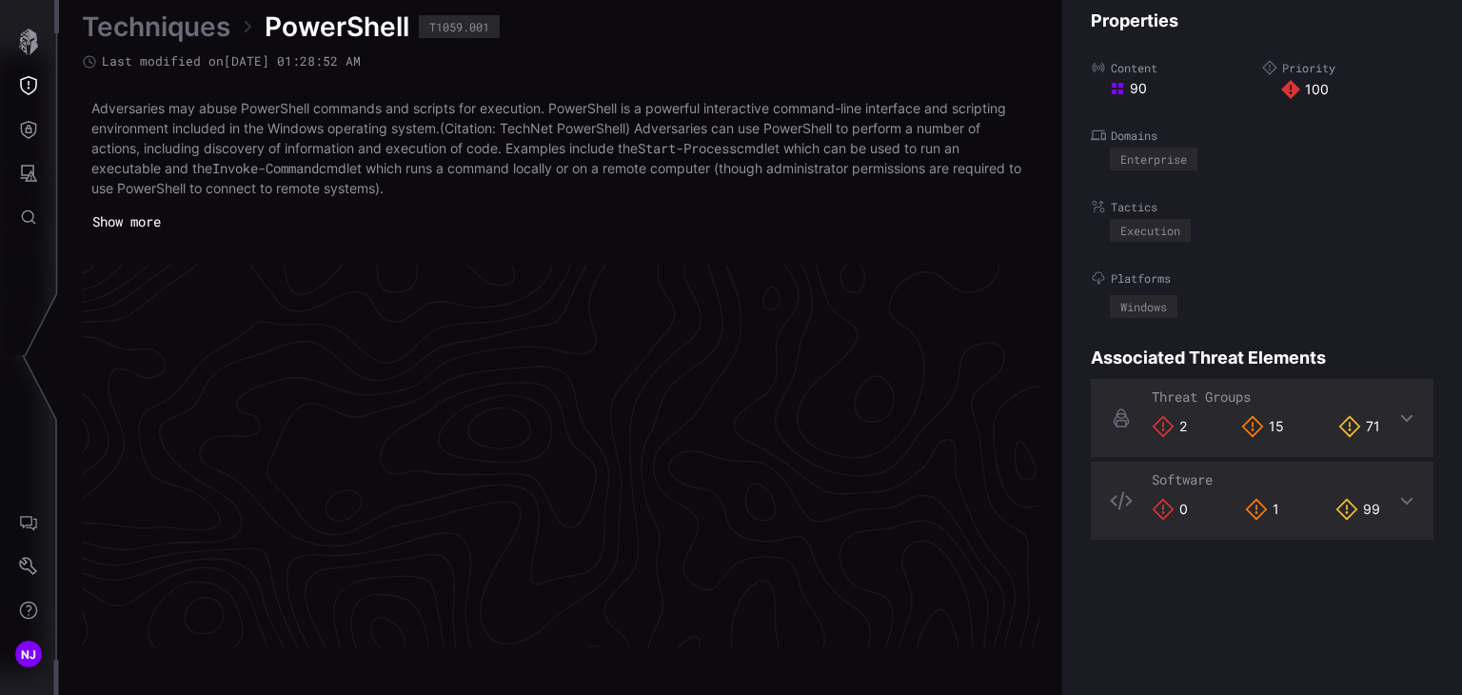
scroll to position [4099, 956]
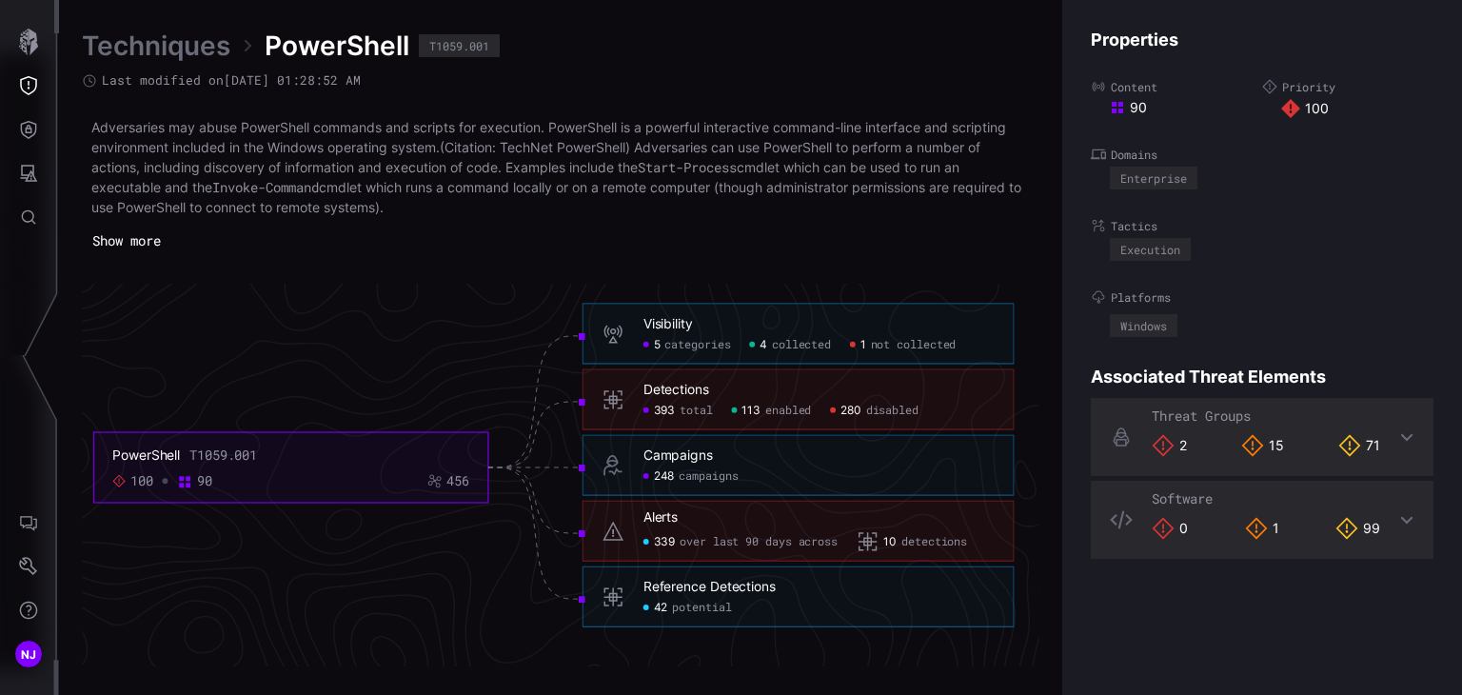
click at [151, 52] on link "Techniques" at bounding box center [156, 46] width 148 height 34
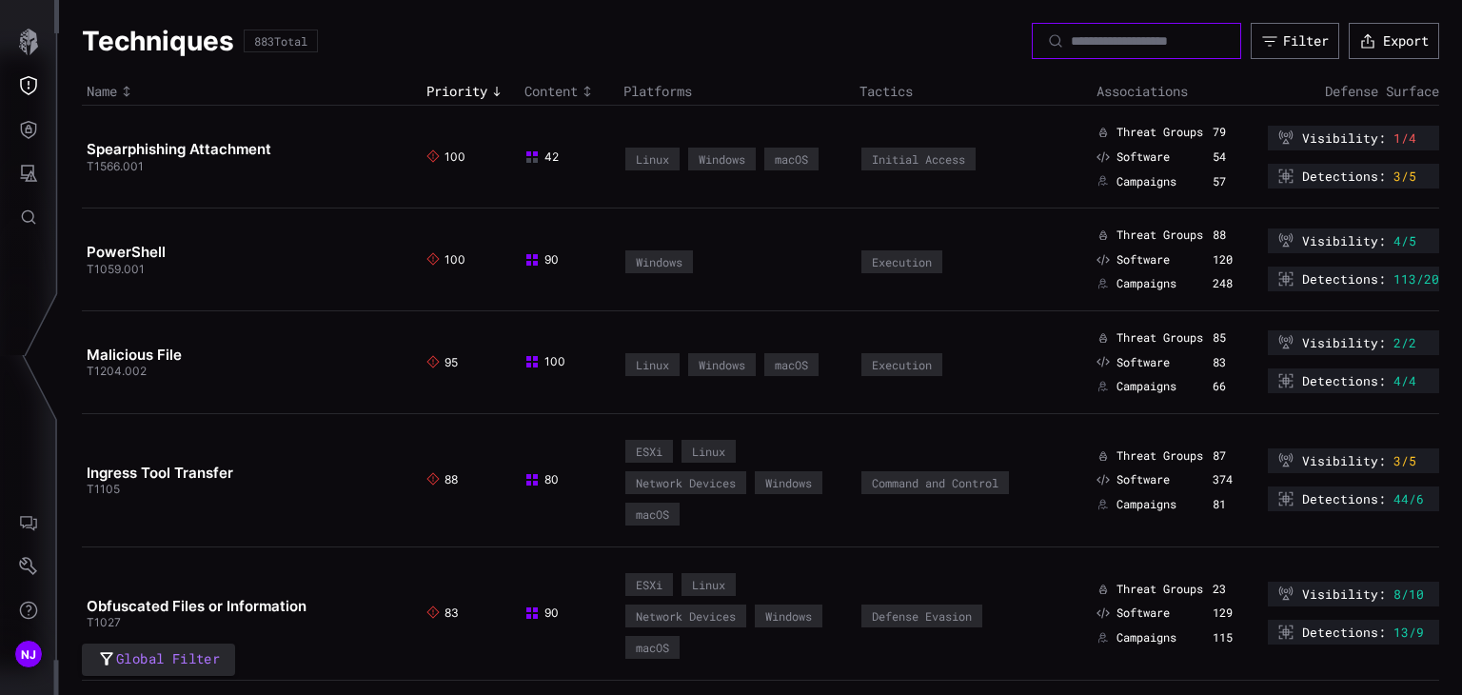
click at [1071, 47] on input at bounding box center [1137, 40] width 133 height 17
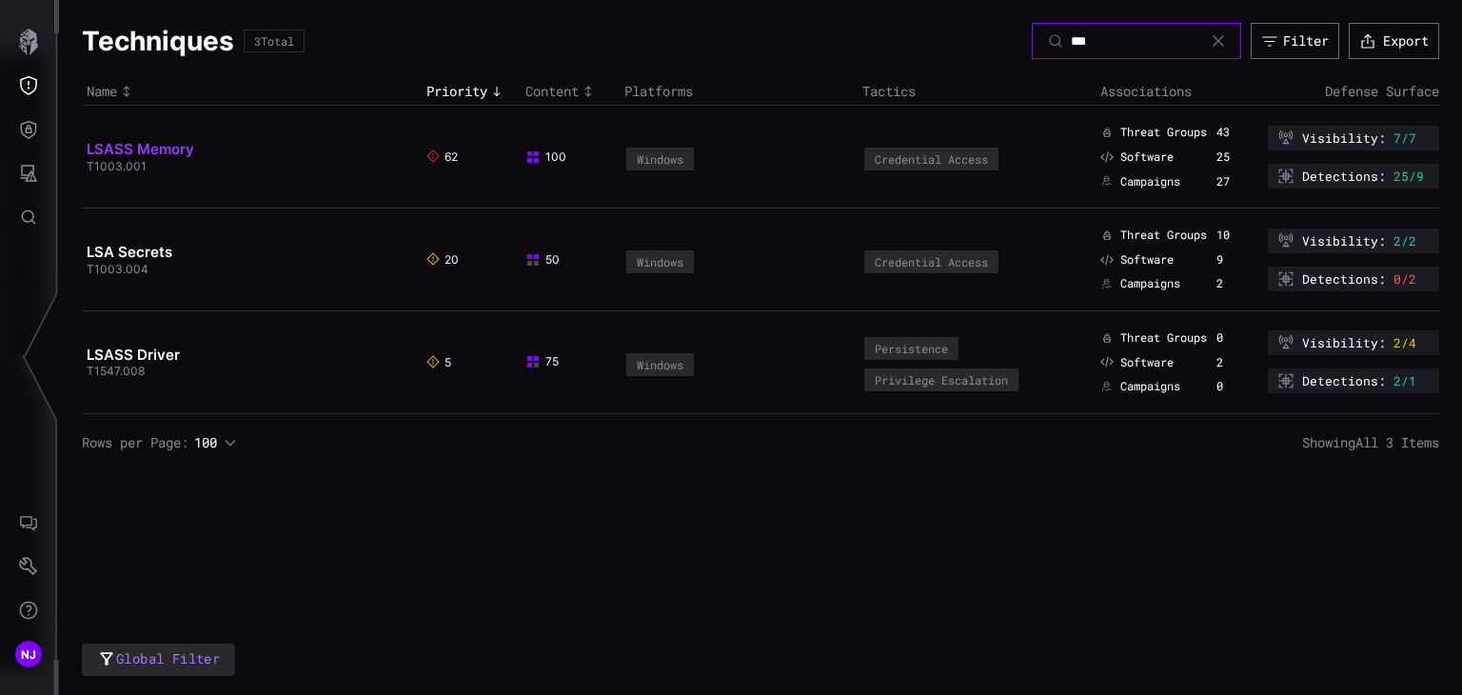
type input "***"
click at [168, 148] on link "LSASS Memory" at bounding box center [141, 149] width 108 height 18
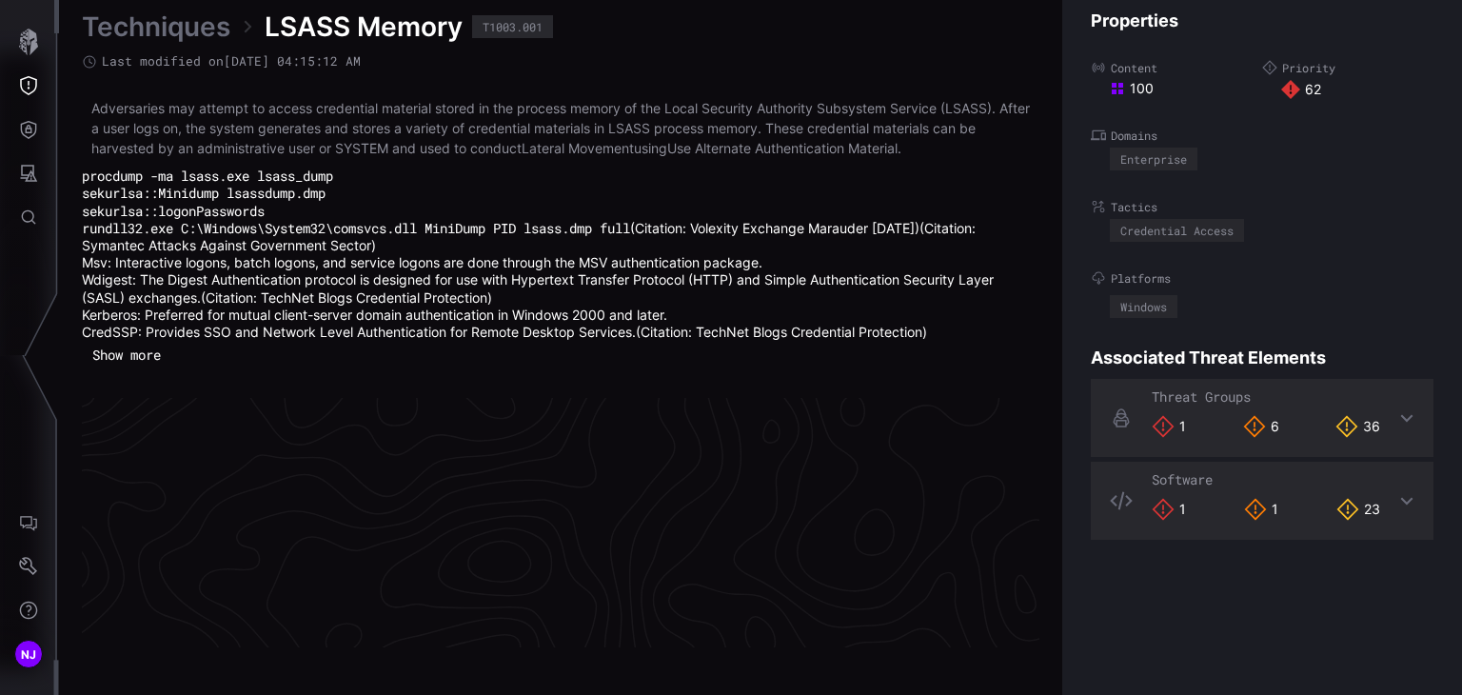
scroll to position [4165, 956]
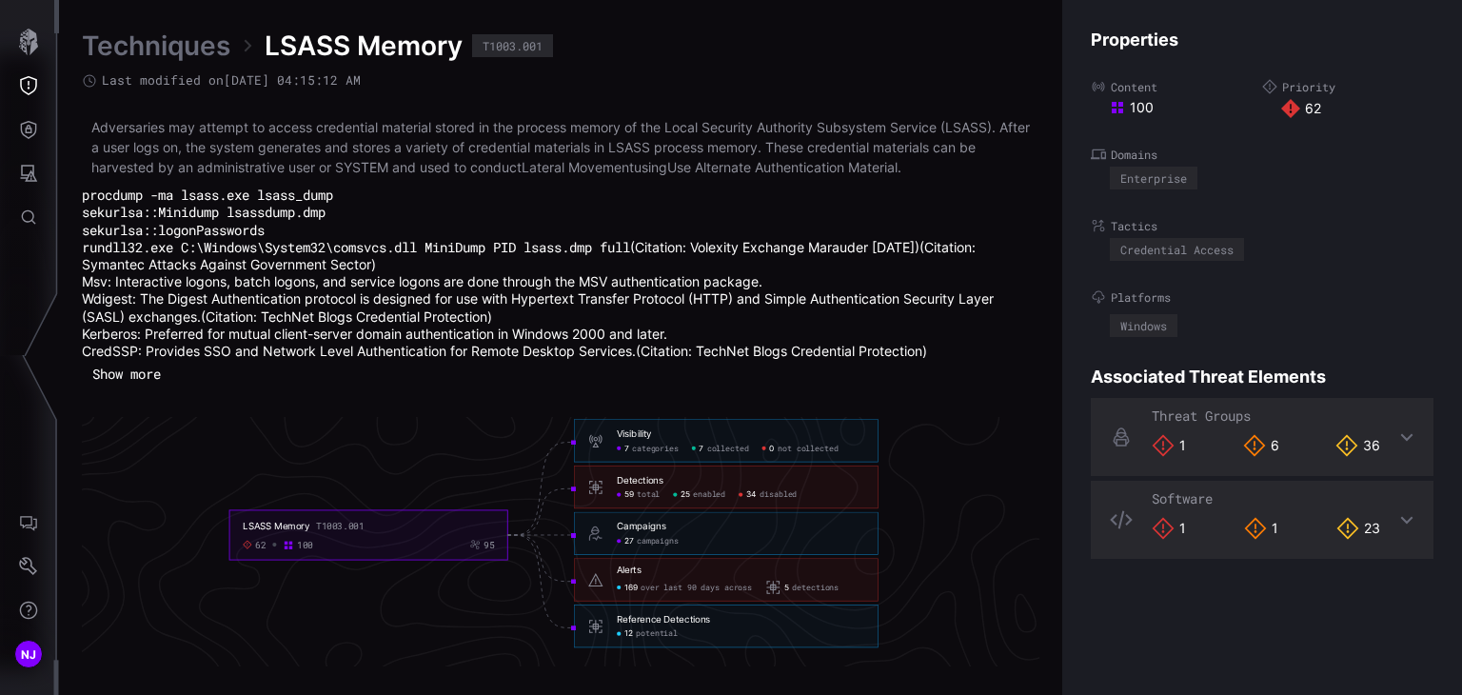
click at [140, 367] on button "Show more" at bounding box center [126, 374] width 89 height 29
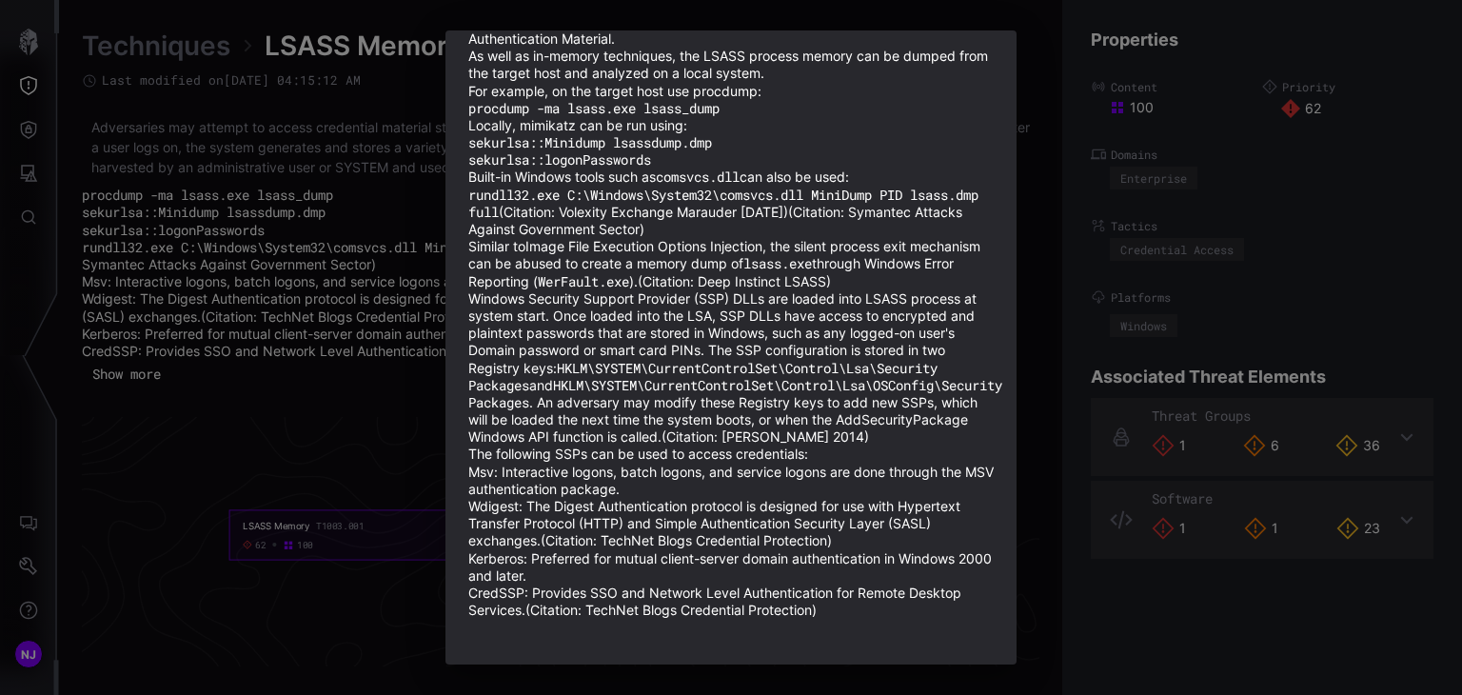
scroll to position [0, 0]
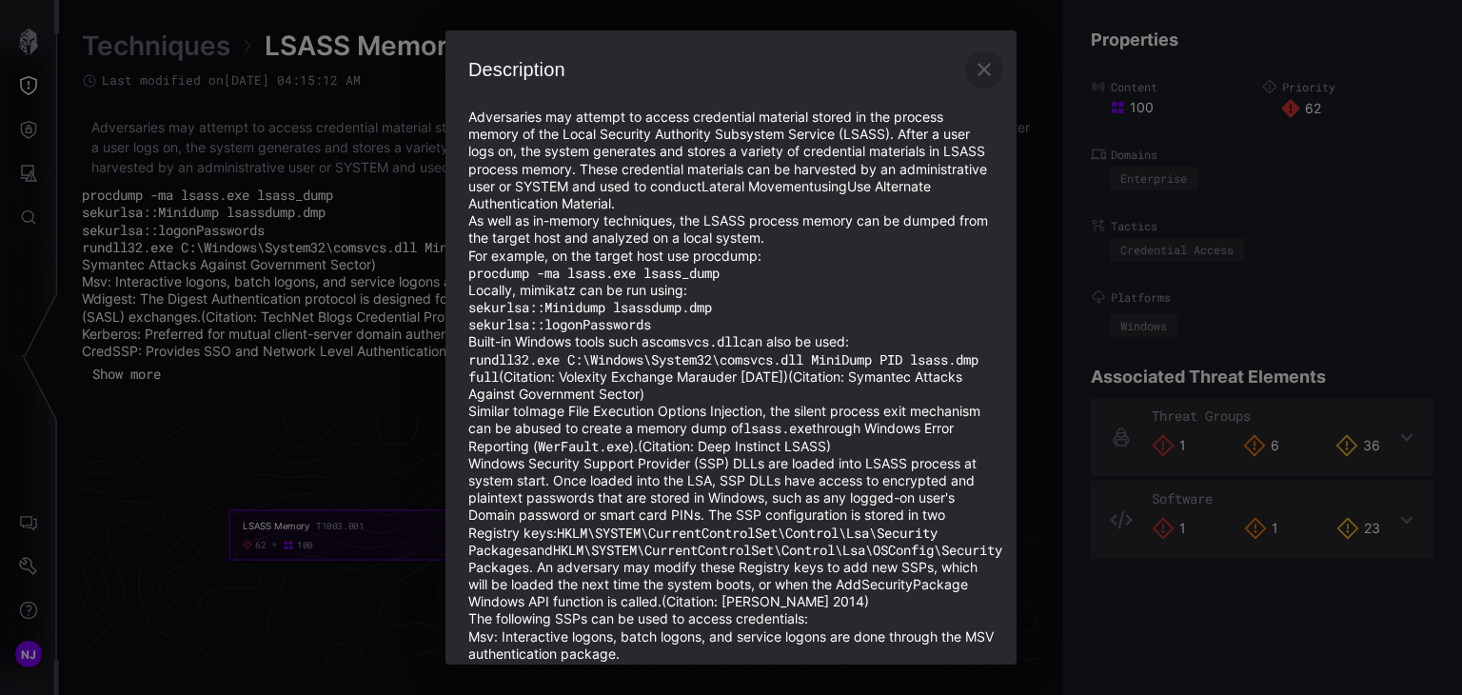
click at [973, 69] on icon "button" at bounding box center [984, 69] width 23 height 23
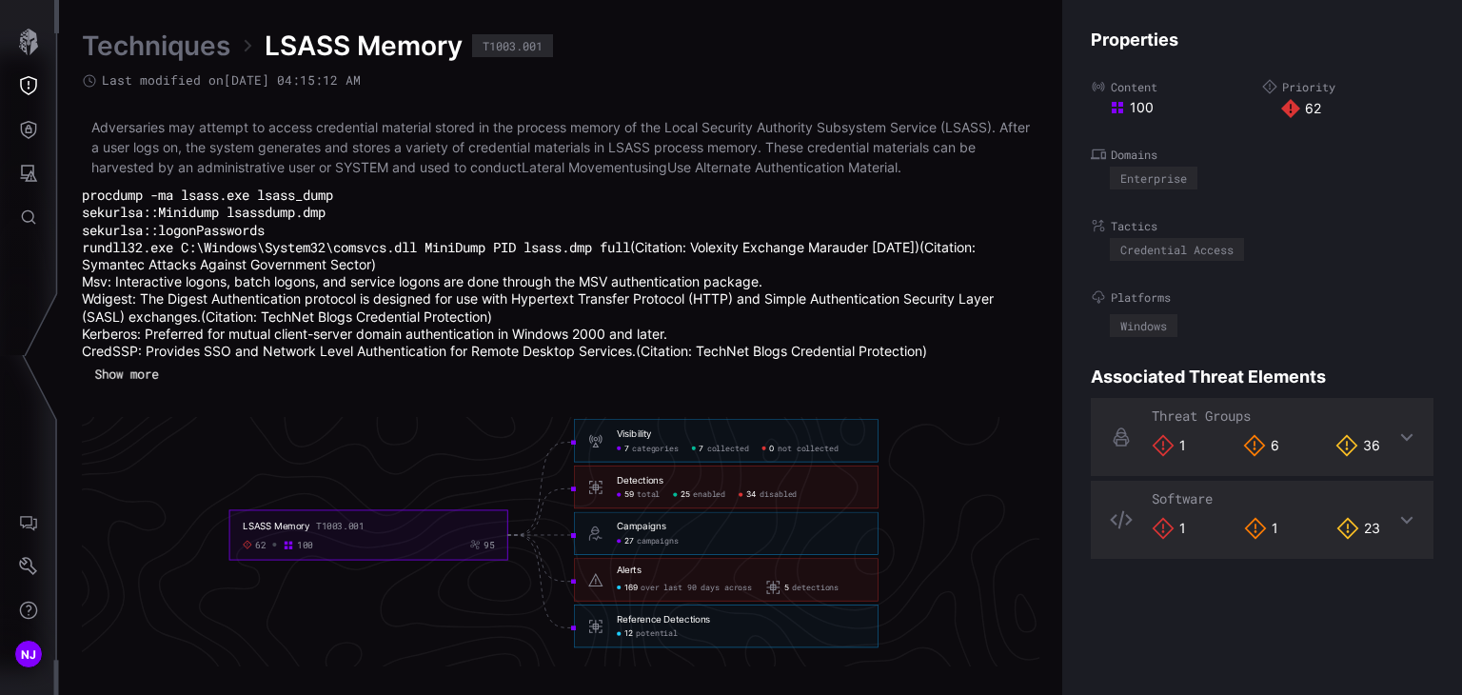
click at [124, 371] on button "Show more" at bounding box center [127, 374] width 84 height 27
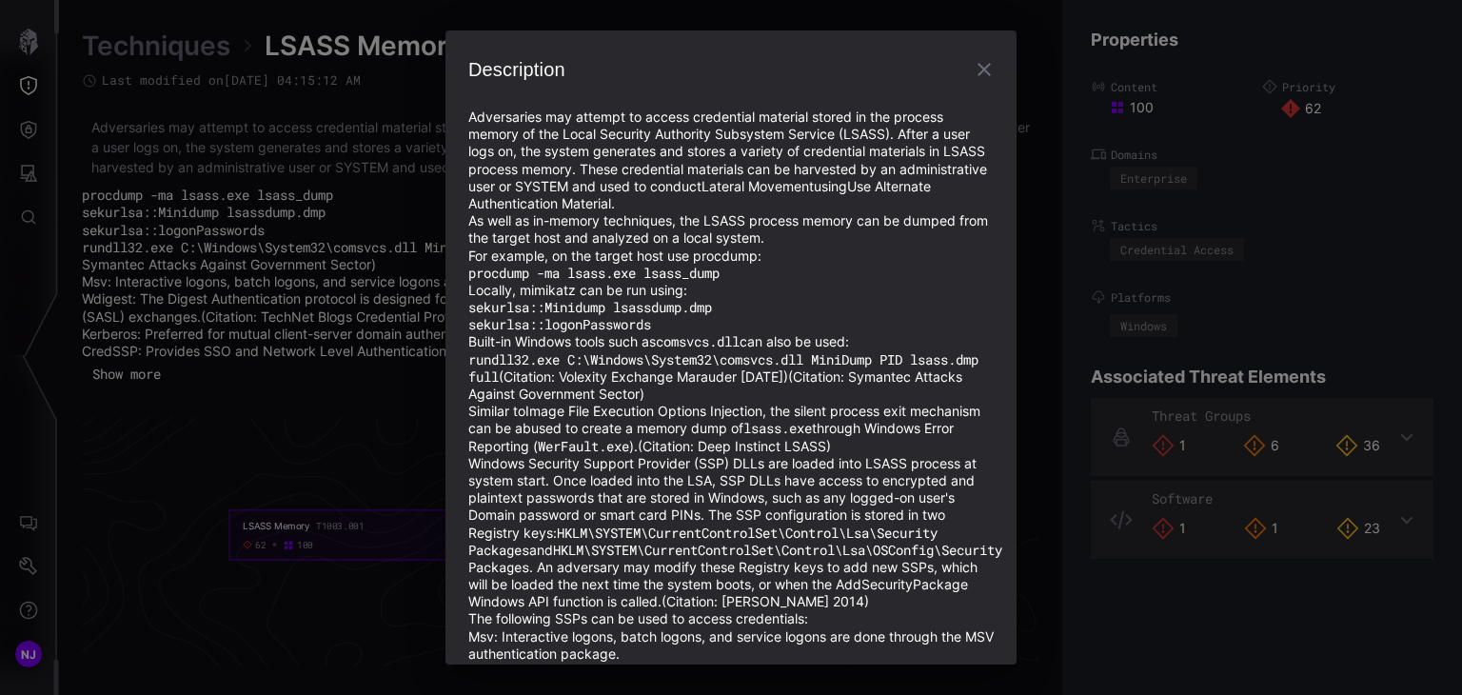
click at [977, 68] on icon "button" at bounding box center [983, 69] width 13 height 13
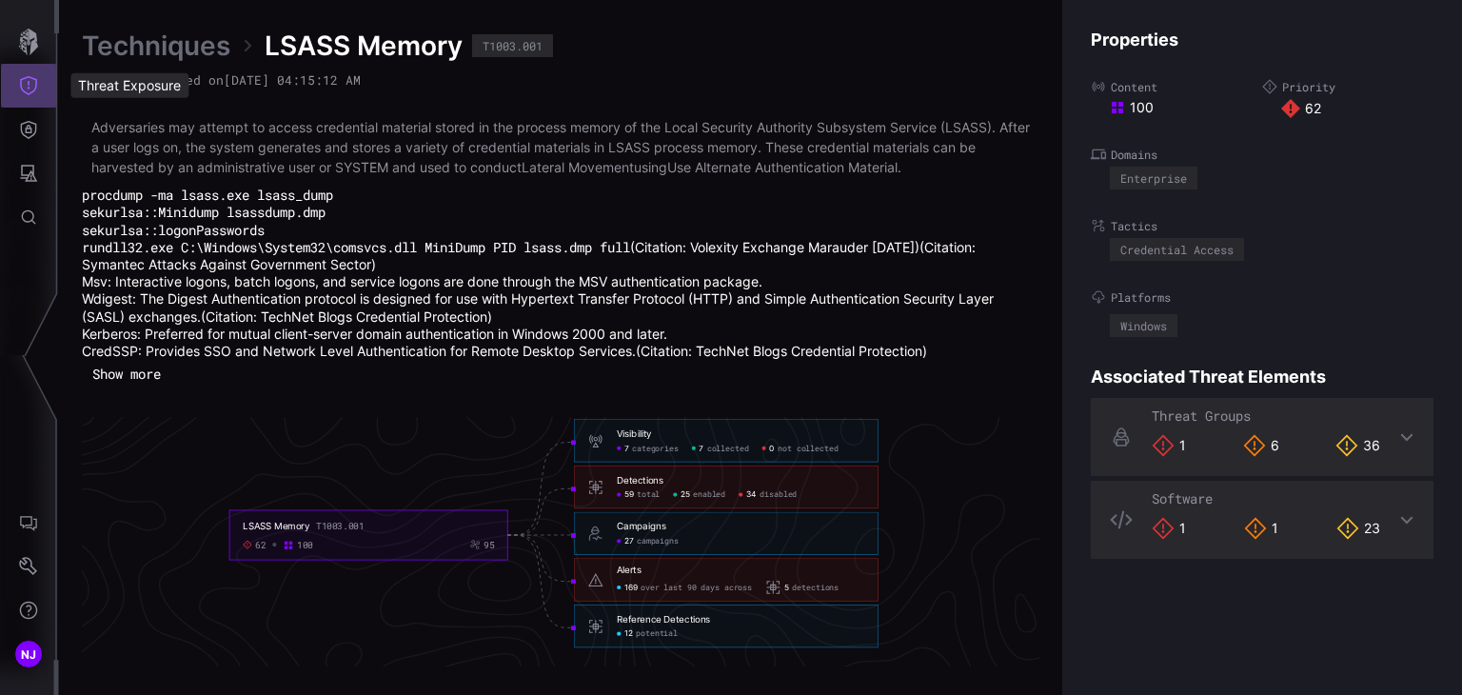
click at [36, 89] on icon "Threat Exposure" at bounding box center [28, 85] width 19 height 19
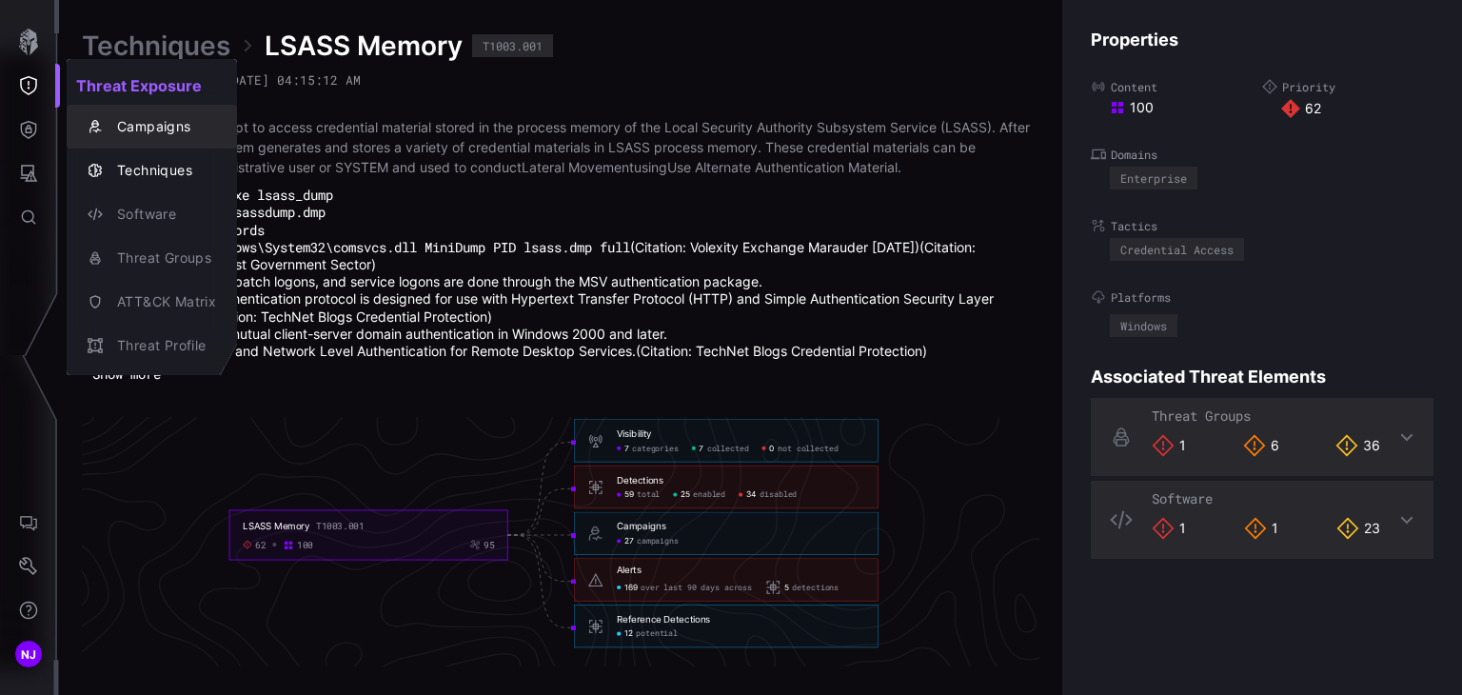
click at [135, 125] on div "Campaigns" at bounding box center [162, 127] width 108 height 24
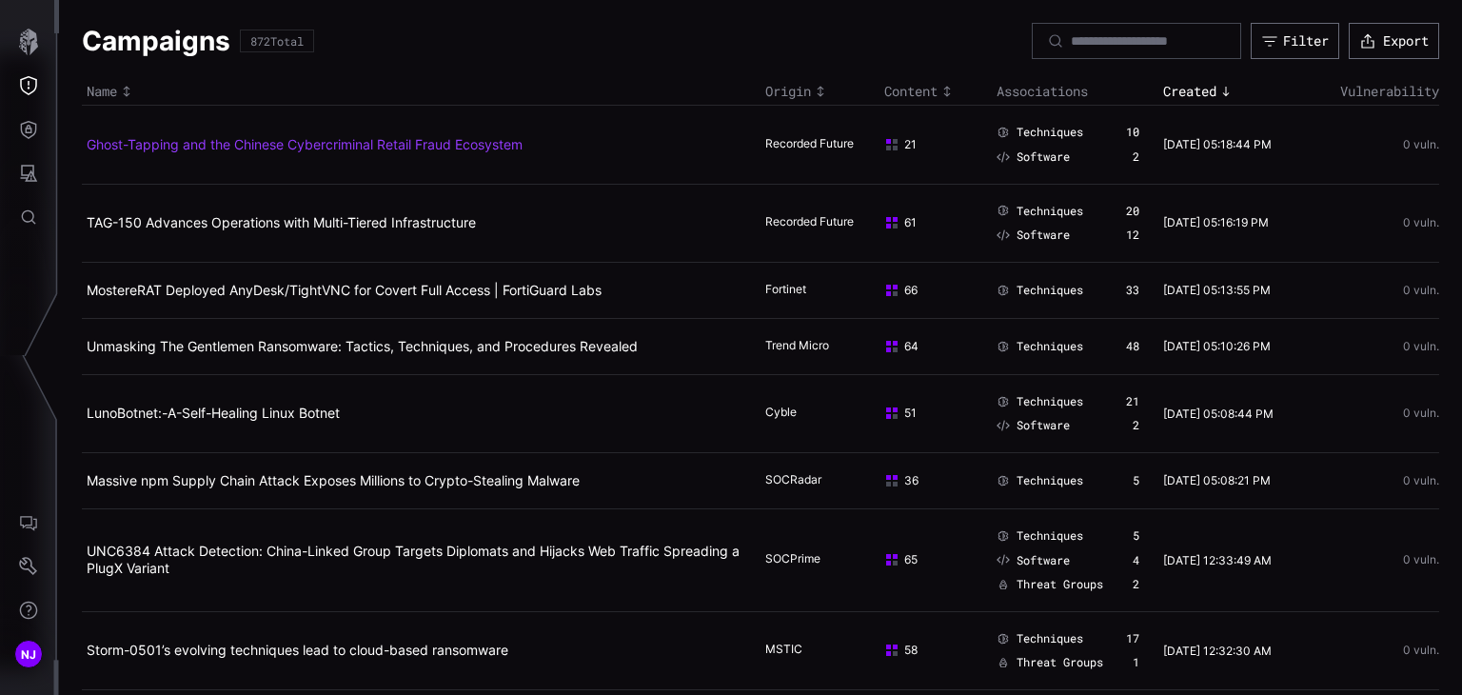
click at [247, 148] on link "Ghost-Tapping and the Chinese Cybercriminal Retail Fraud Ecosystem" at bounding box center [305, 144] width 436 height 16
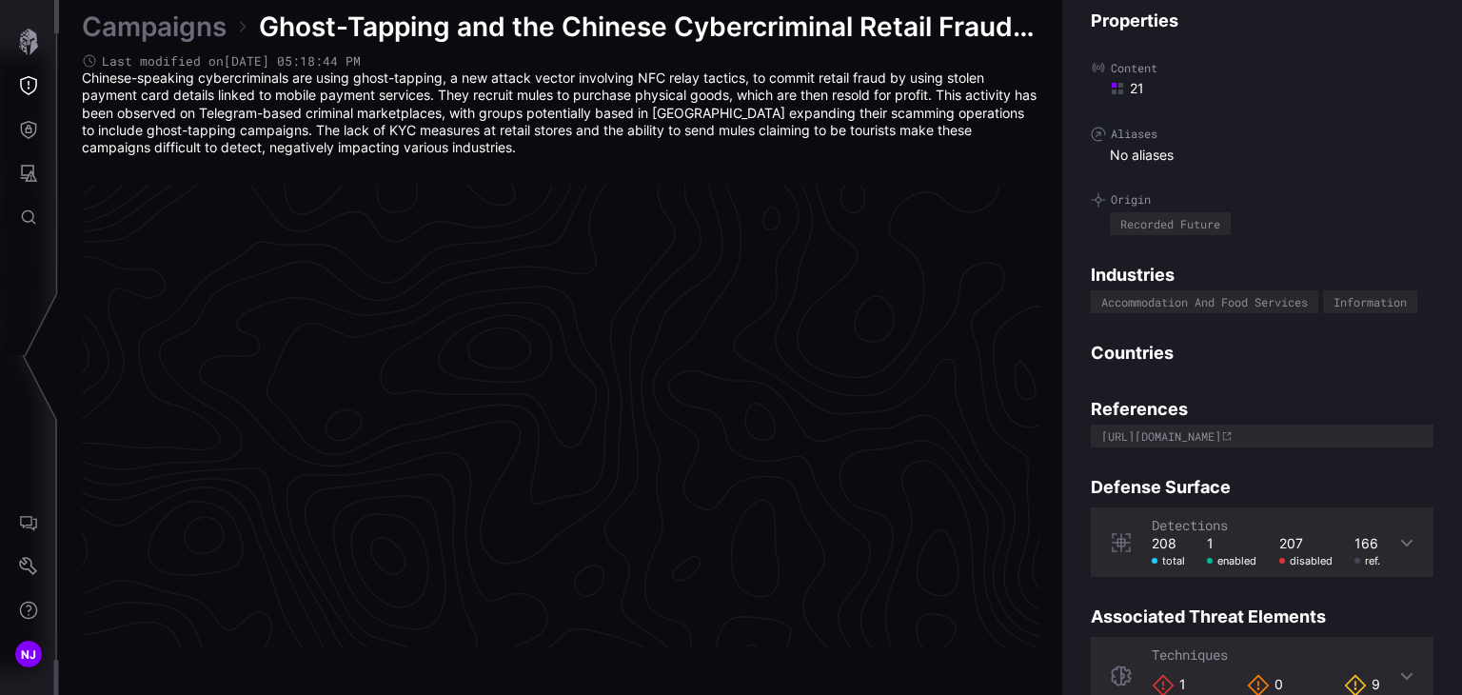
scroll to position [4058, 956]
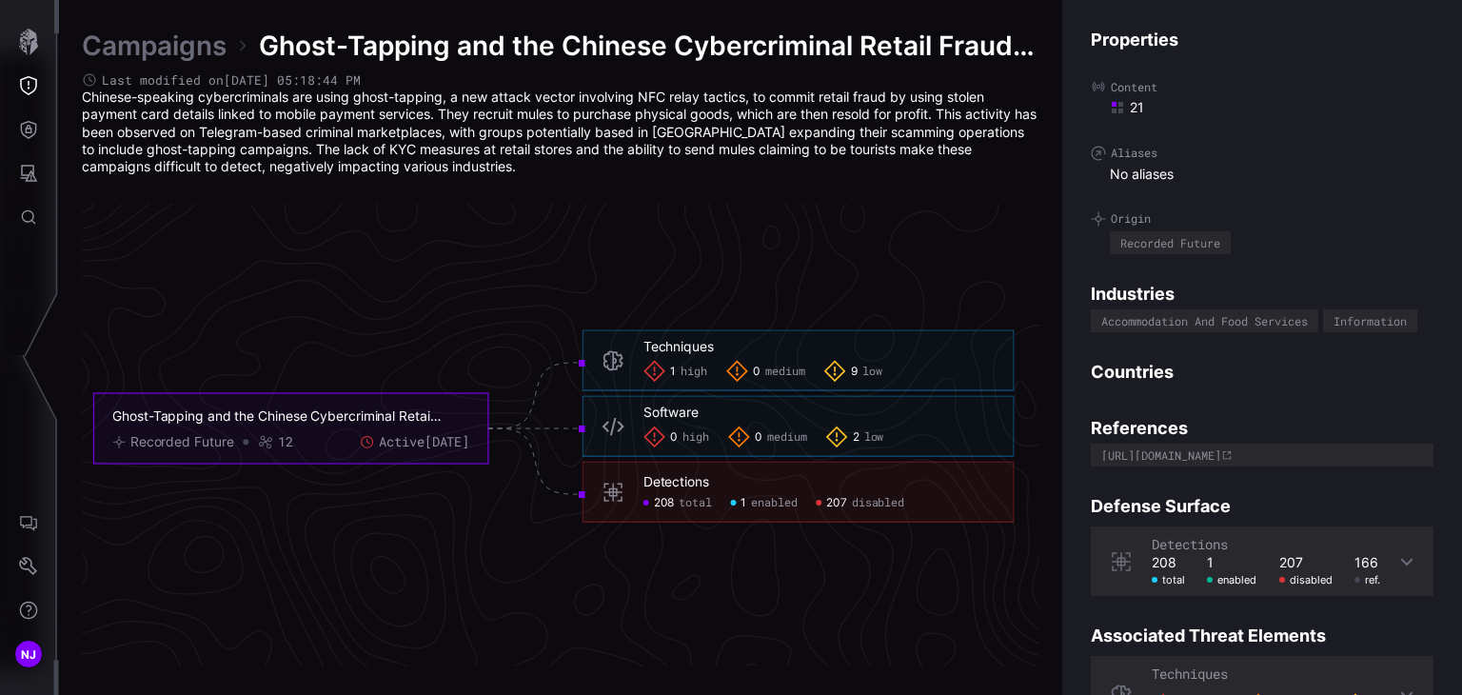
click at [173, 49] on link "Campaigns" at bounding box center [154, 46] width 145 height 34
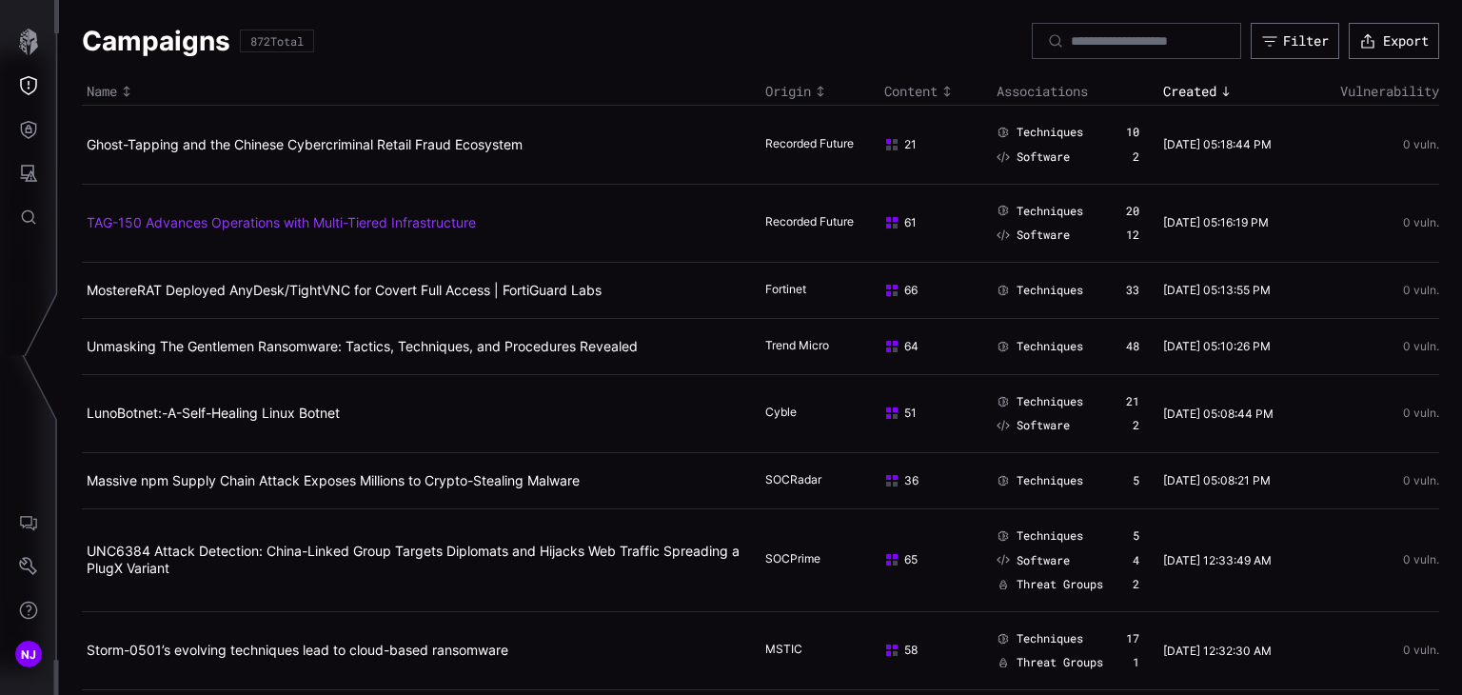
click at [338, 225] on link "TAG-150 Advances Operations with Multi-Tiered Infrastructure" at bounding box center [281, 222] width 389 height 16
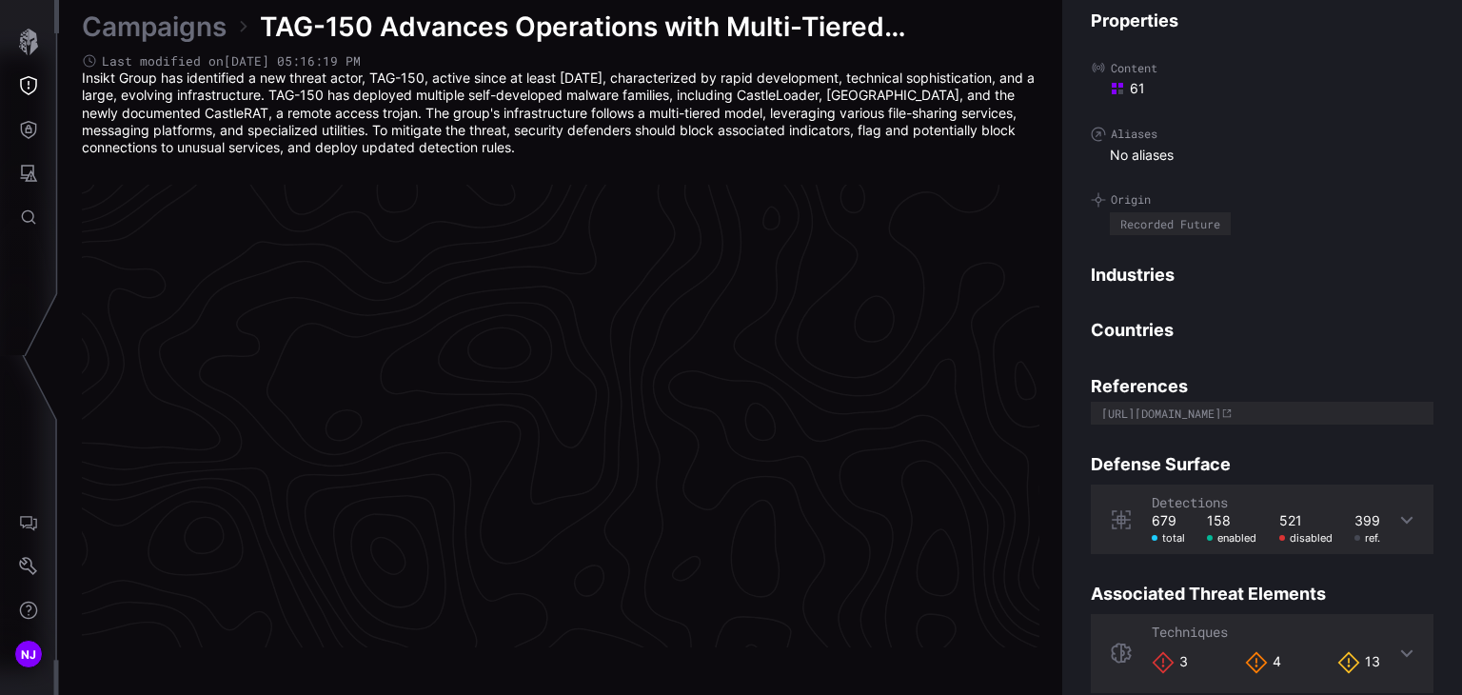
scroll to position [4058, 956]
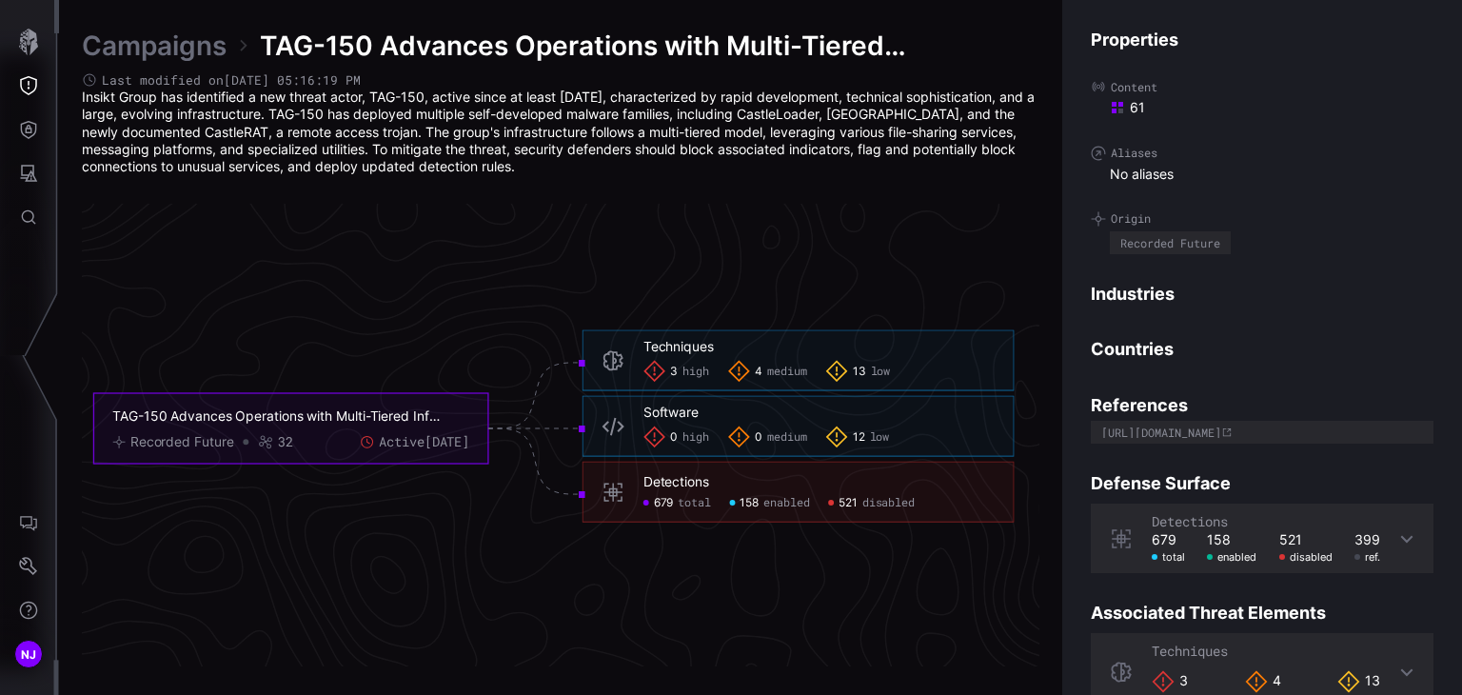
click at [160, 43] on link "Campaigns" at bounding box center [154, 46] width 145 height 34
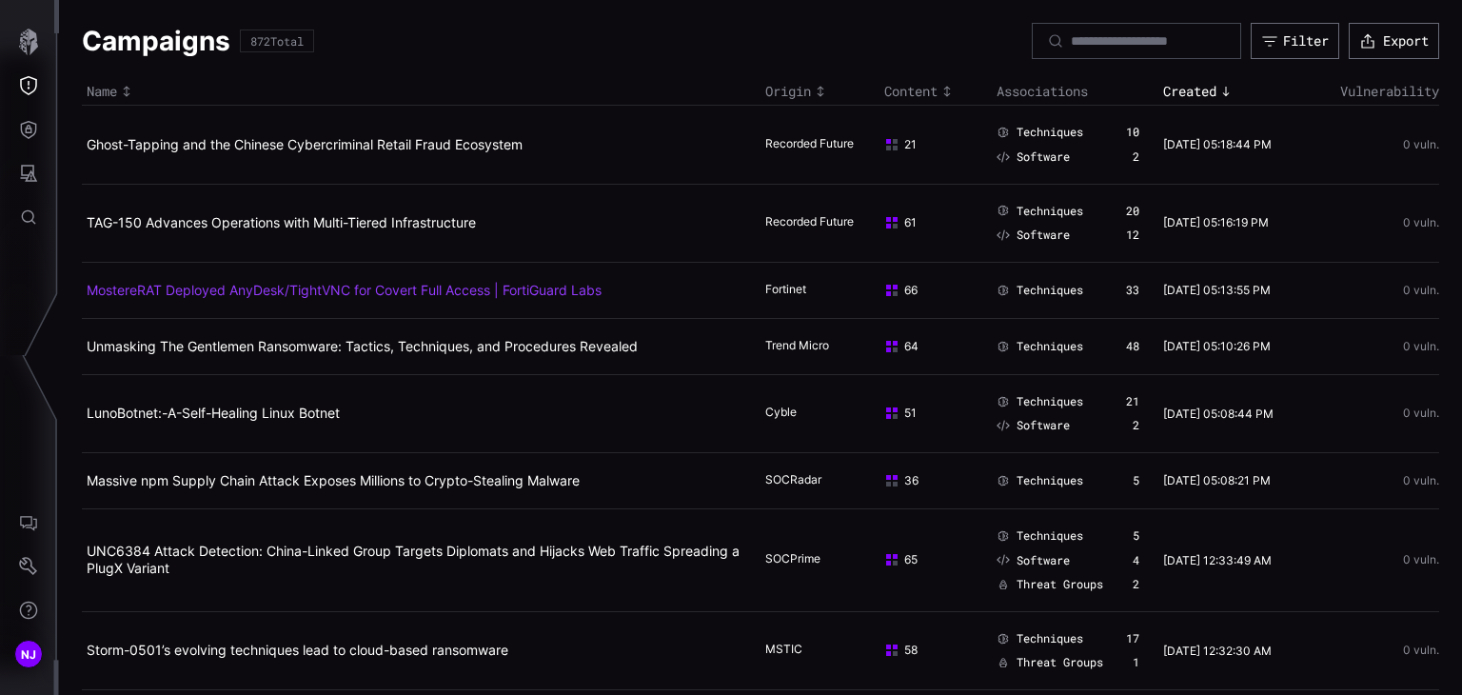
click at [247, 293] on link "MostereRAT Deployed AnyDesk/TightVNC for Covert Full Access | FortiGuard Labs" at bounding box center [344, 290] width 515 height 16
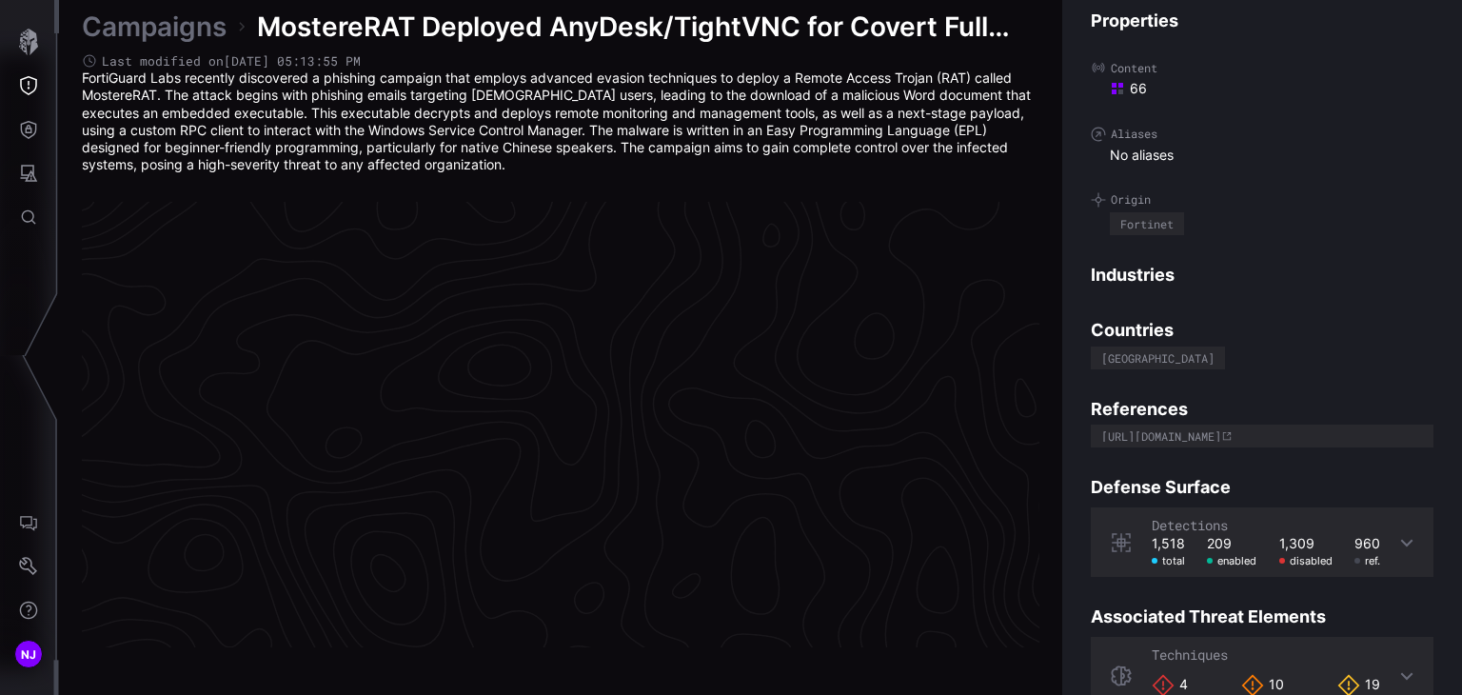
scroll to position [4068, 956]
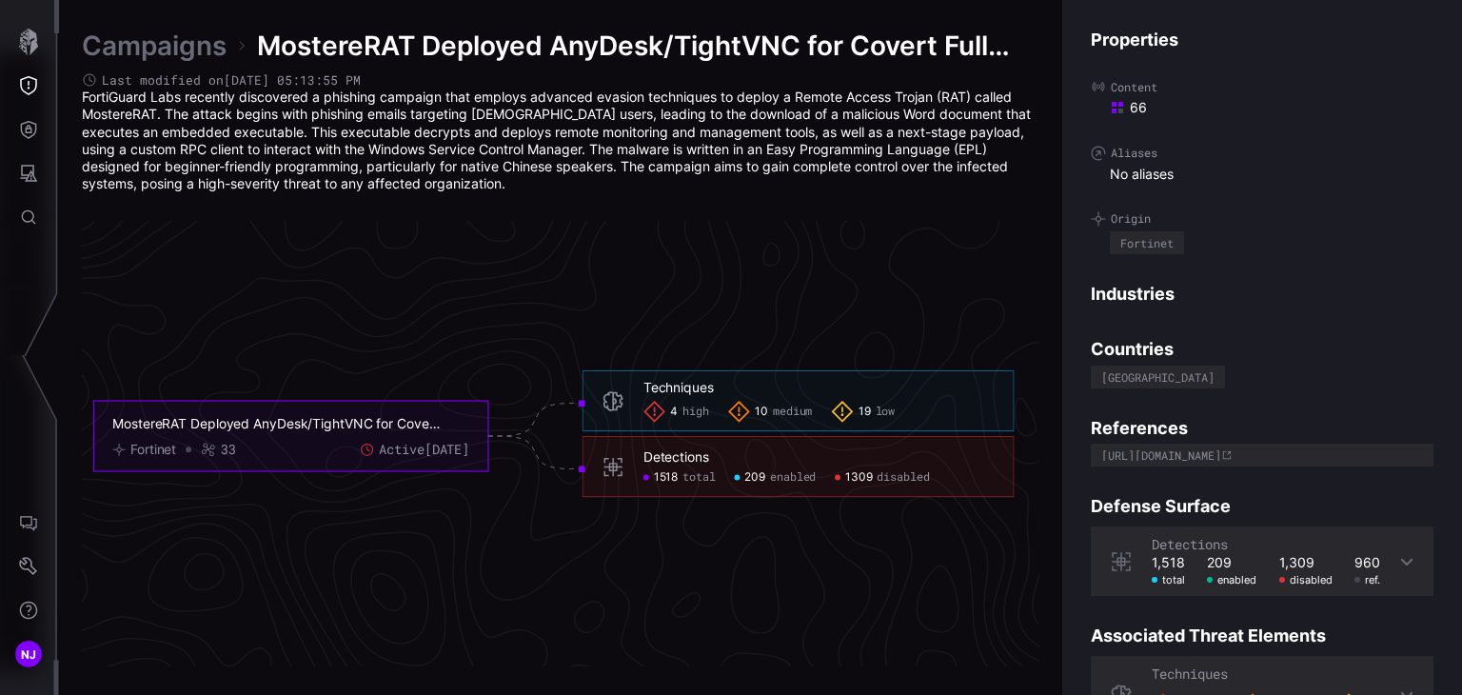
click at [159, 45] on link "Campaigns" at bounding box center [154, 46] width 145 height 34
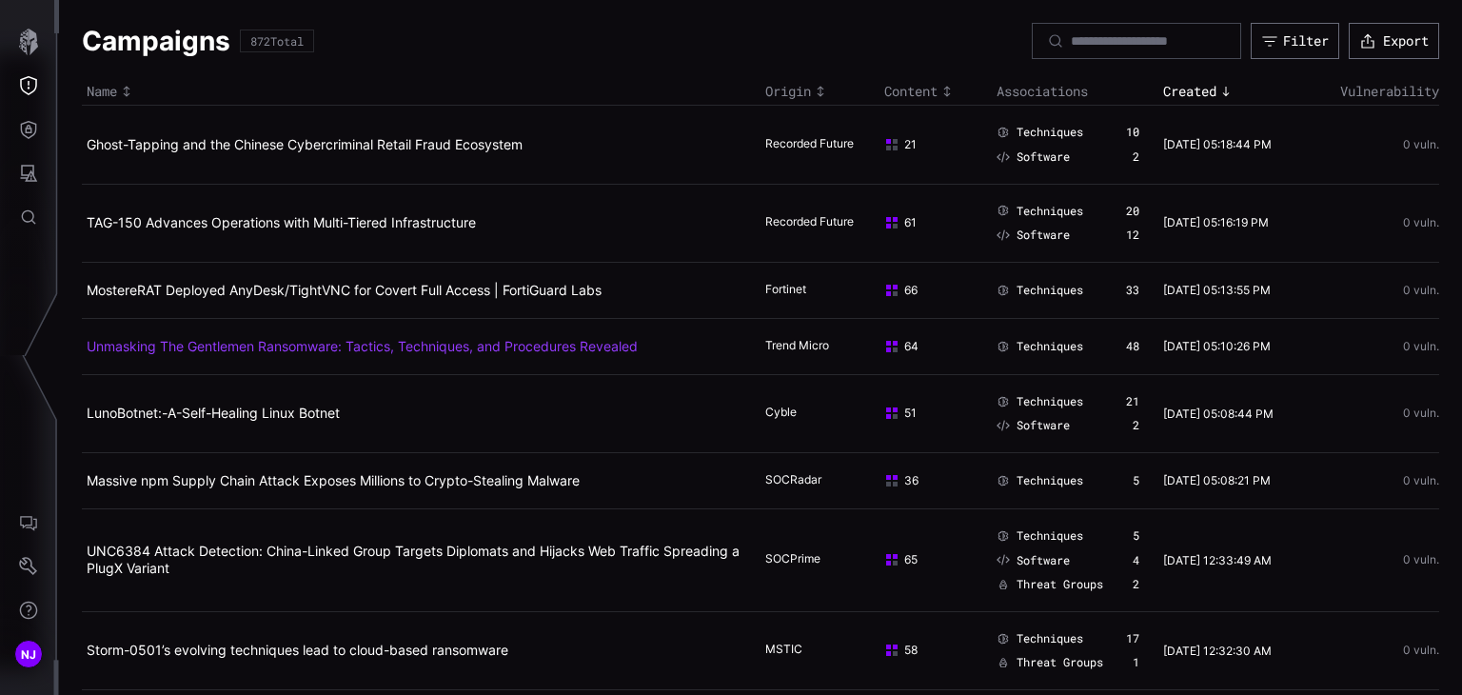
click at [235, 354] on link "Unmasking The Gentlemen Ransomware: Tactics, Techniques, and Procedures Revealed" at bounding box center [362, 346] width 551 height 16
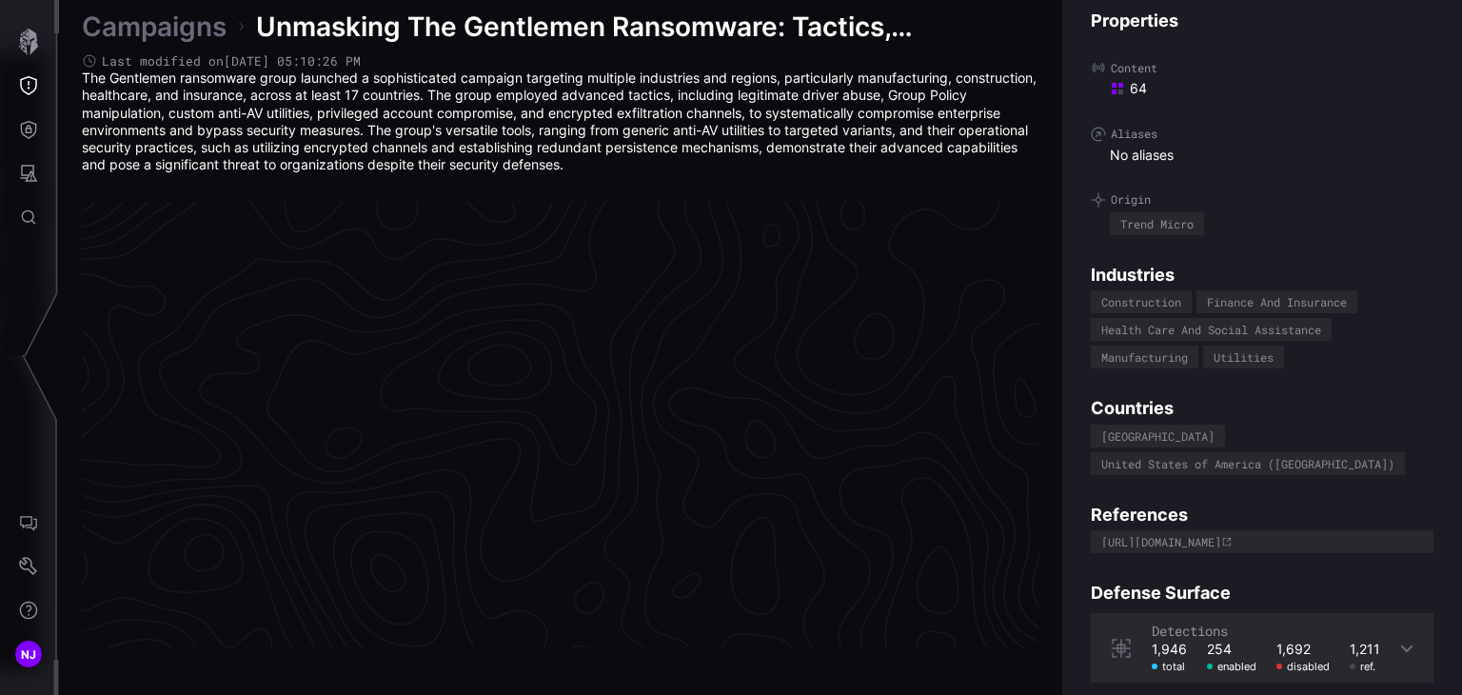
scroll to position [4068, 956]
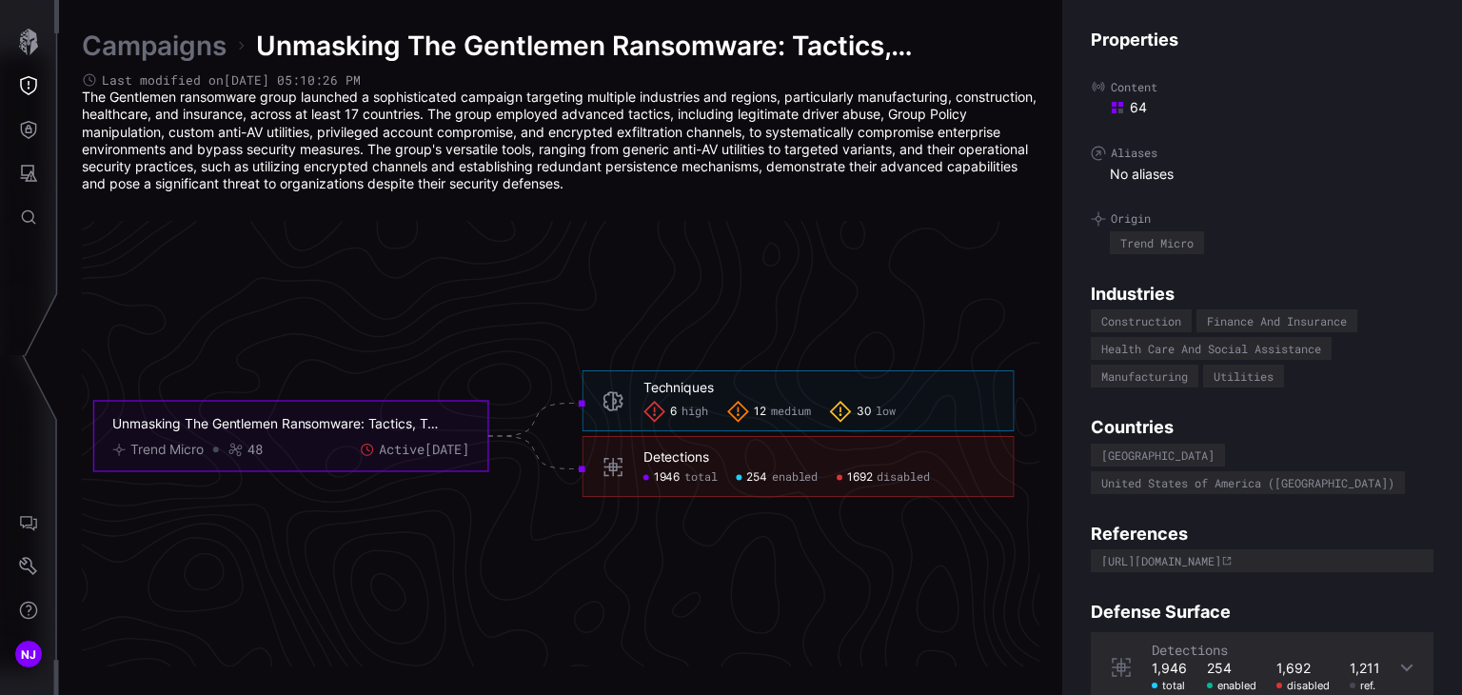
click at [179, 50] on link "Campaigns" at bounding box center [154, 46] width 145 height 34
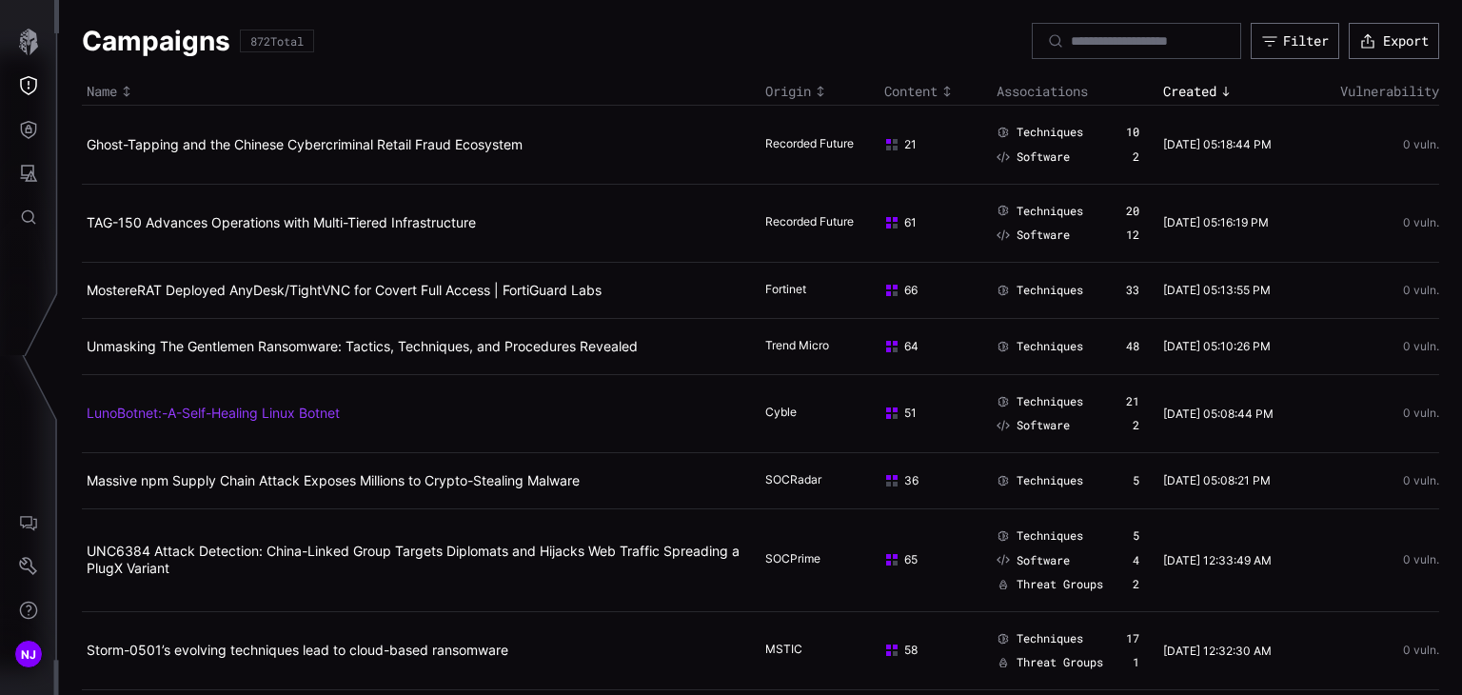
click at [249, 421] on link "LunoBotnet:-A-Self-Healing Linux Botnet" at bounding box center [213, 412] width 253 height 16
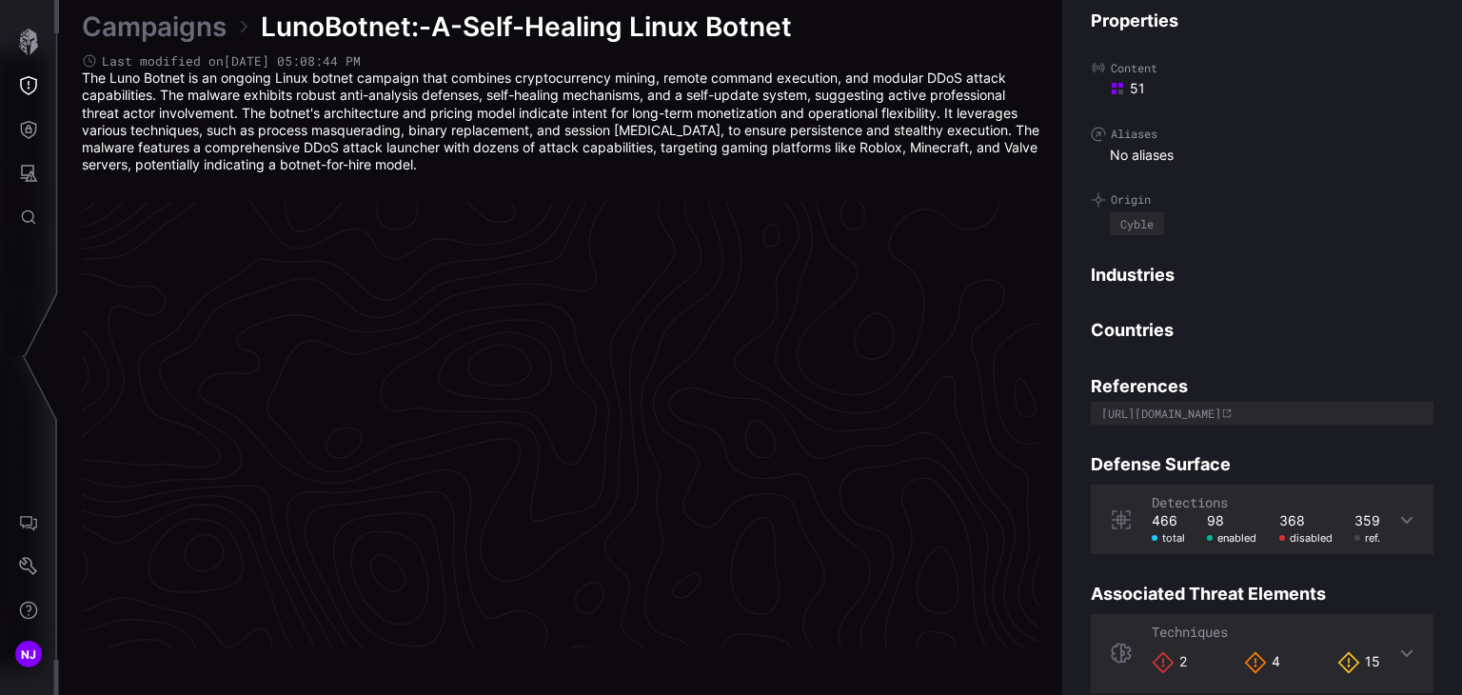
scroll to position [4068, 956]
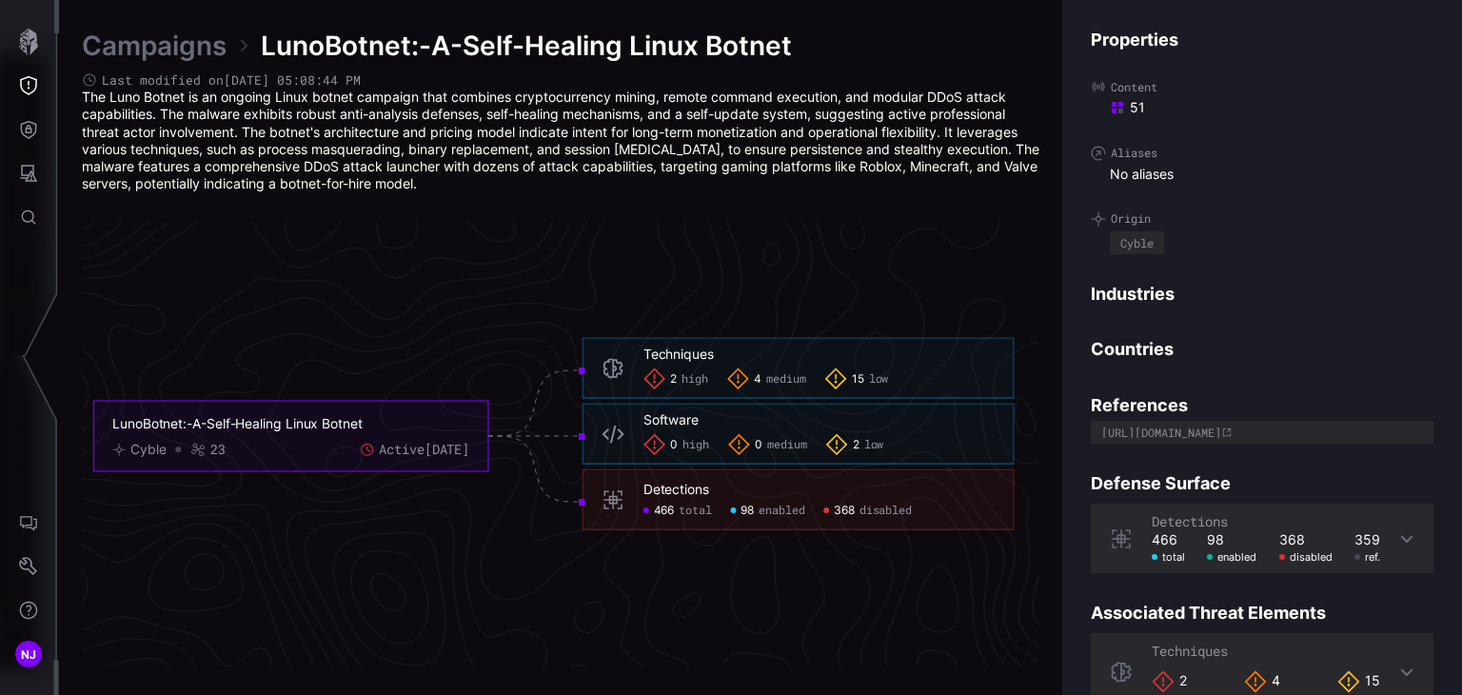
click at [164, 34] on link "Campaigns" at bounding box center [154, 46] width 145 height 34
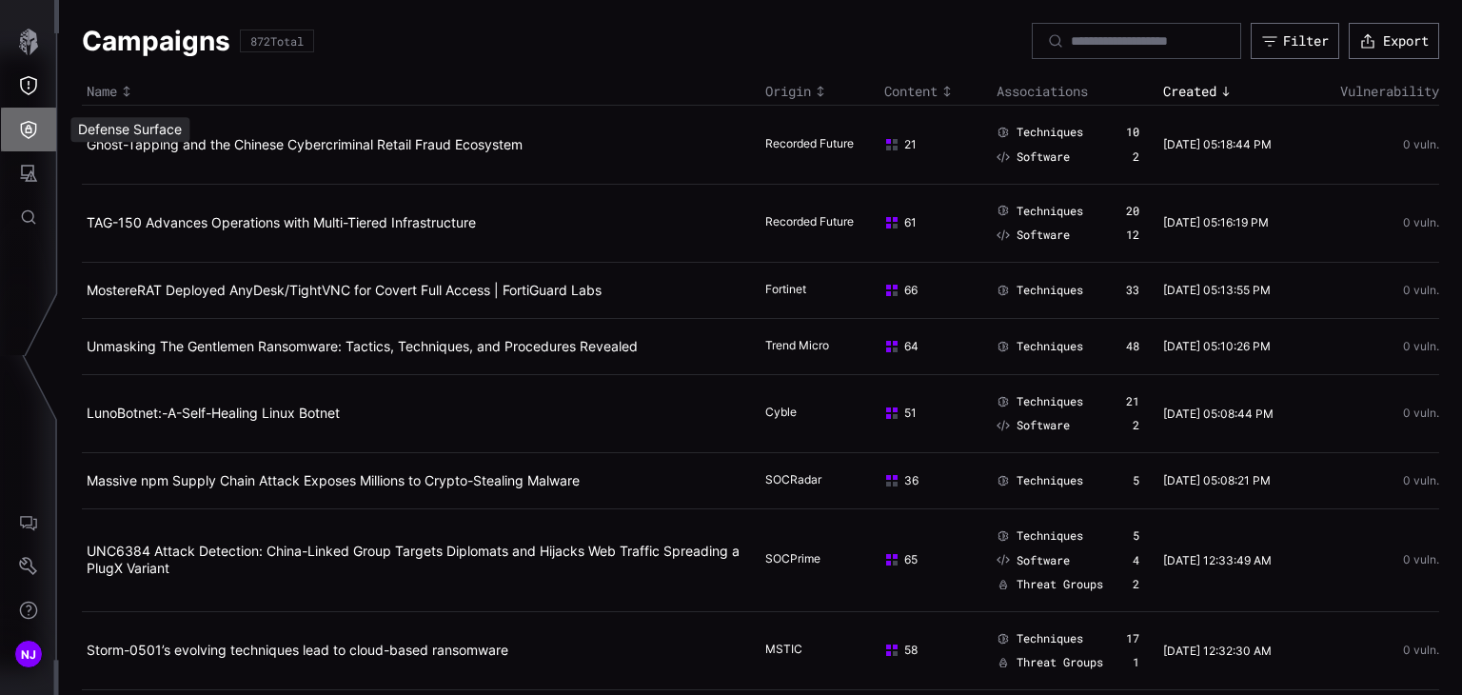
click at [30, 140] on button "Defense Surface" at bounding box center [28, 130] width 55 height 44
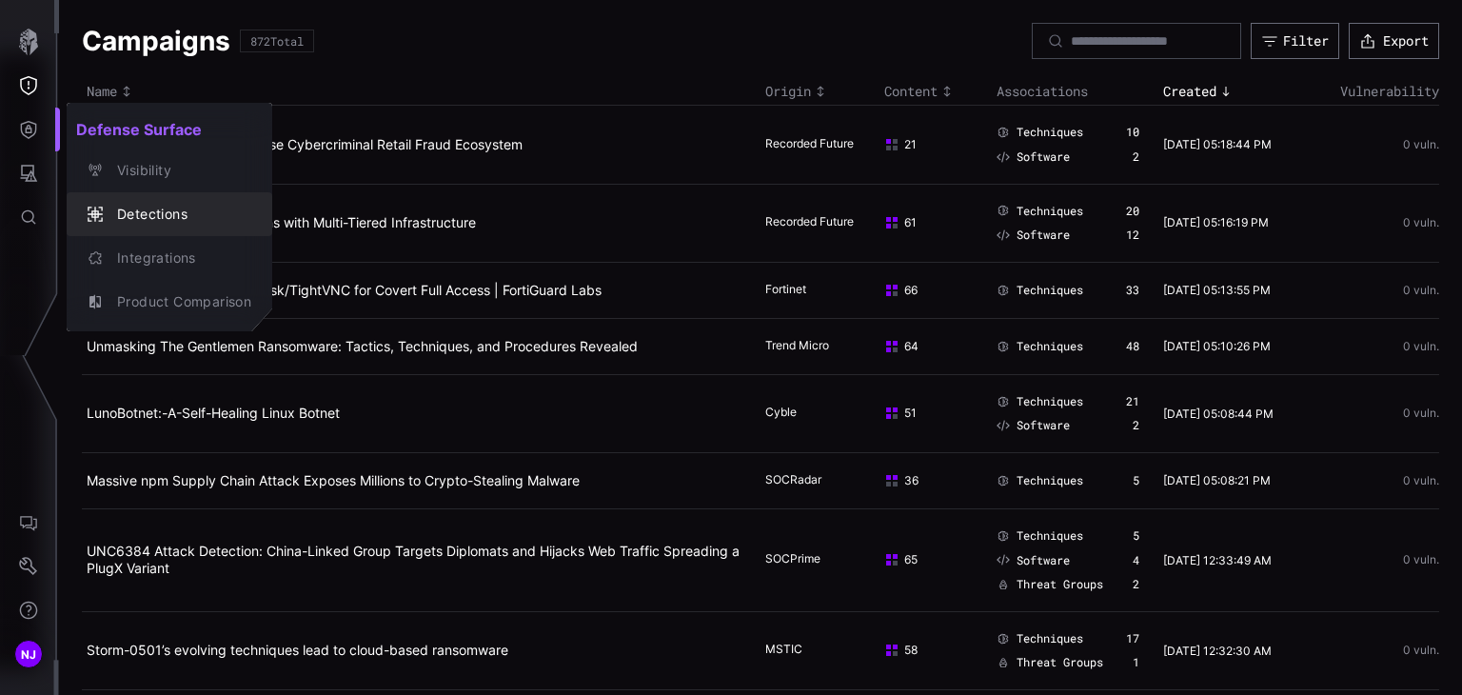
click at [161, 220] on div "Detections" at bounding box center [180, 215] width 144 height 24
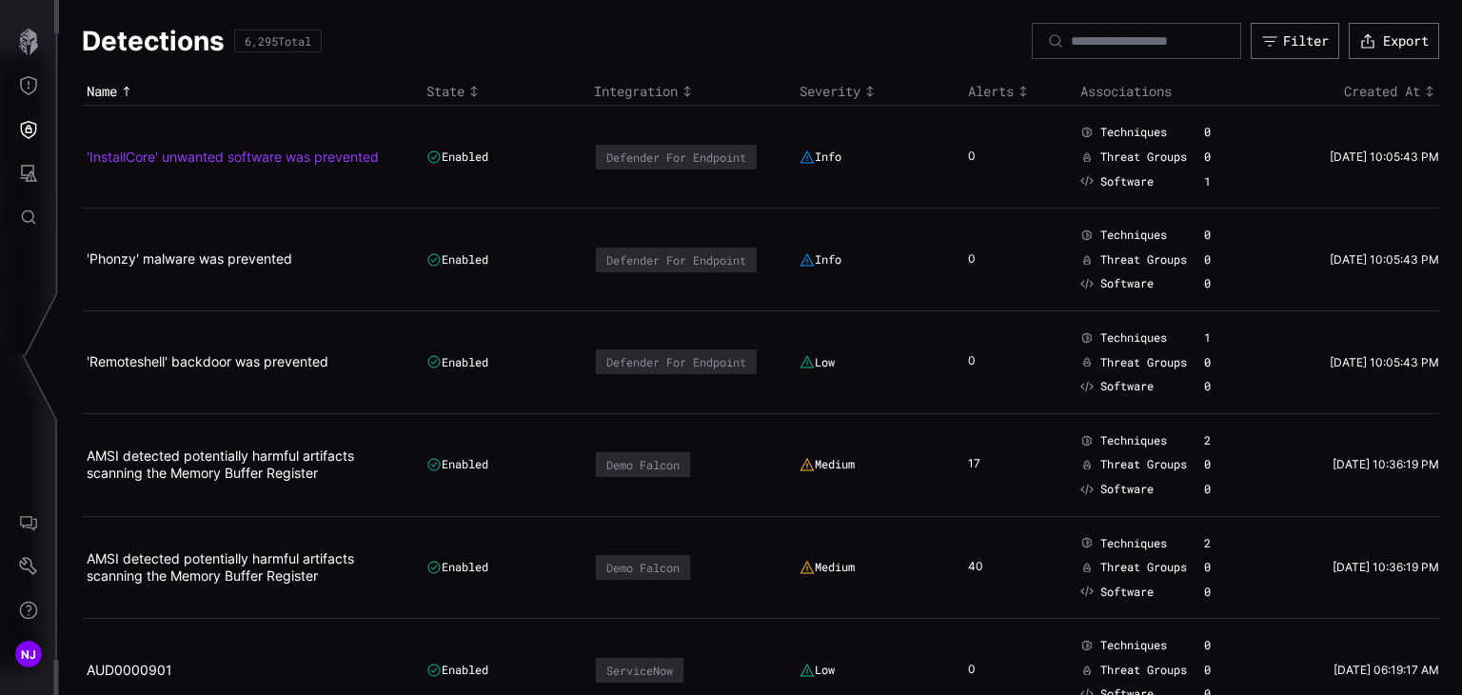
click at [247, 155] on link "'InstallCore' unwanted software was prevented" at bounding box center [233, 156] width 292 height 16
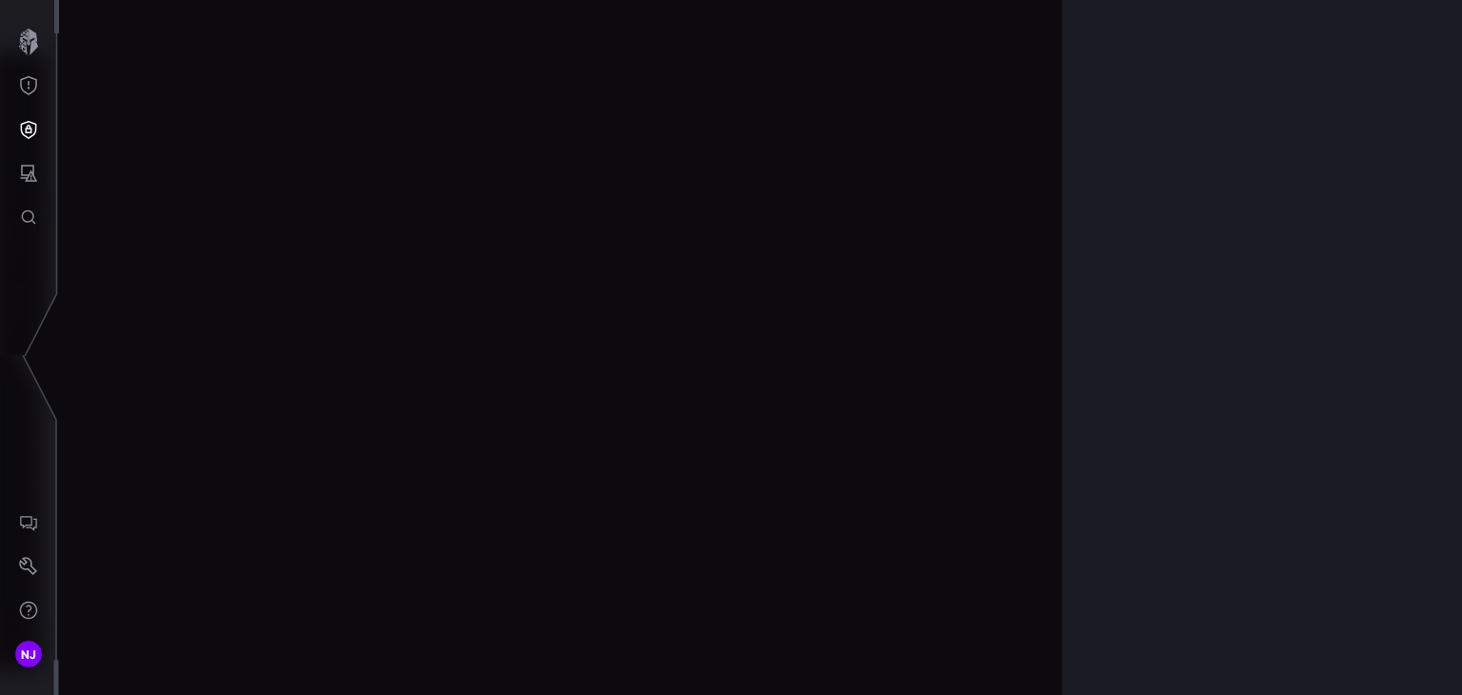
scroll to position [4085, 956]
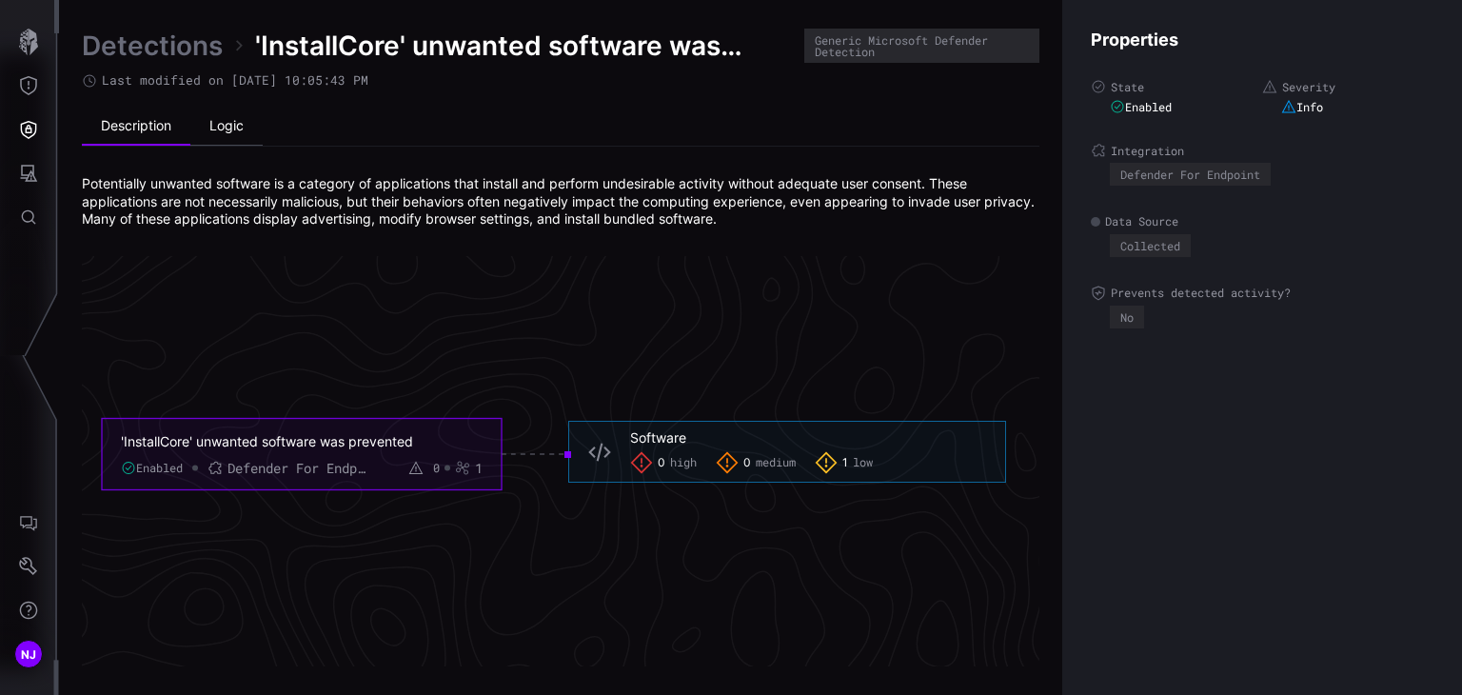
click at [238, 139] on li "Logic" at bounding box center [226, 127] width 72 height 38
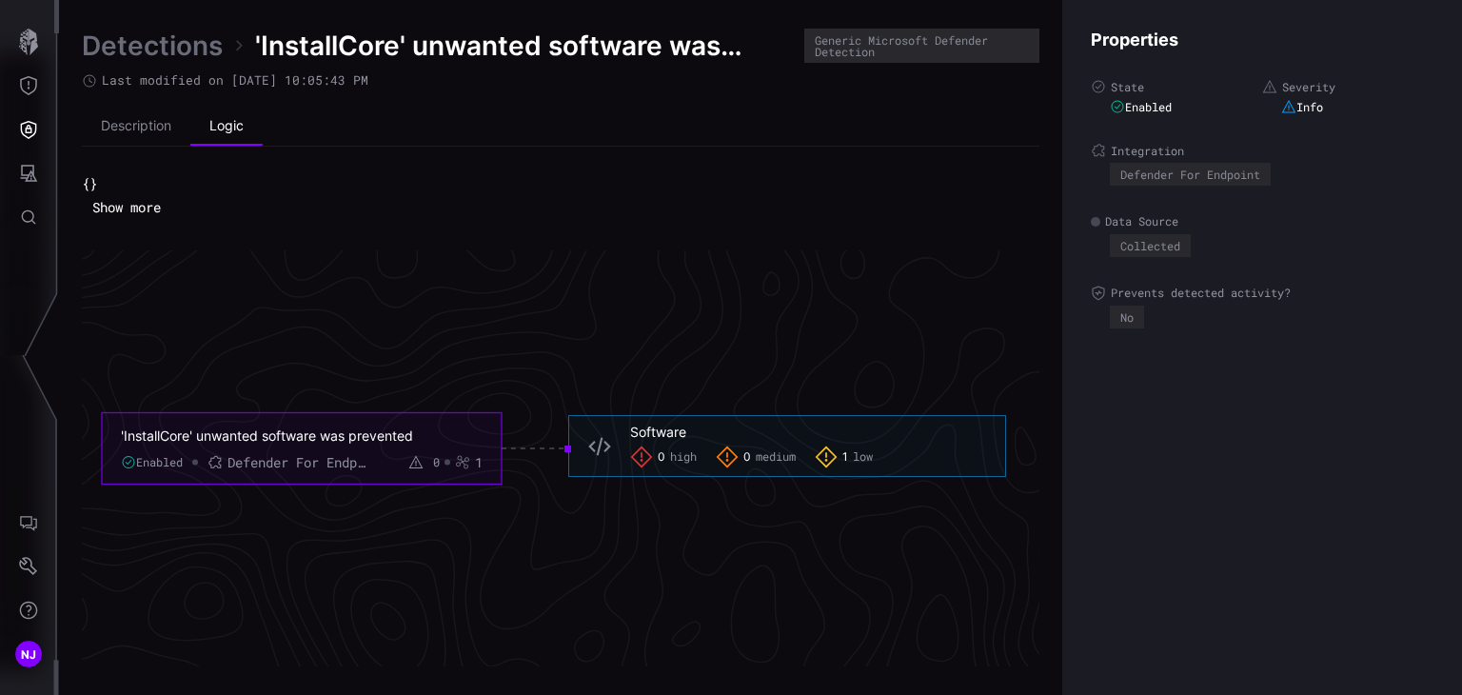
click at [148, 204] on button "Show more" at bounding box center [126, 207] width 89 height 29
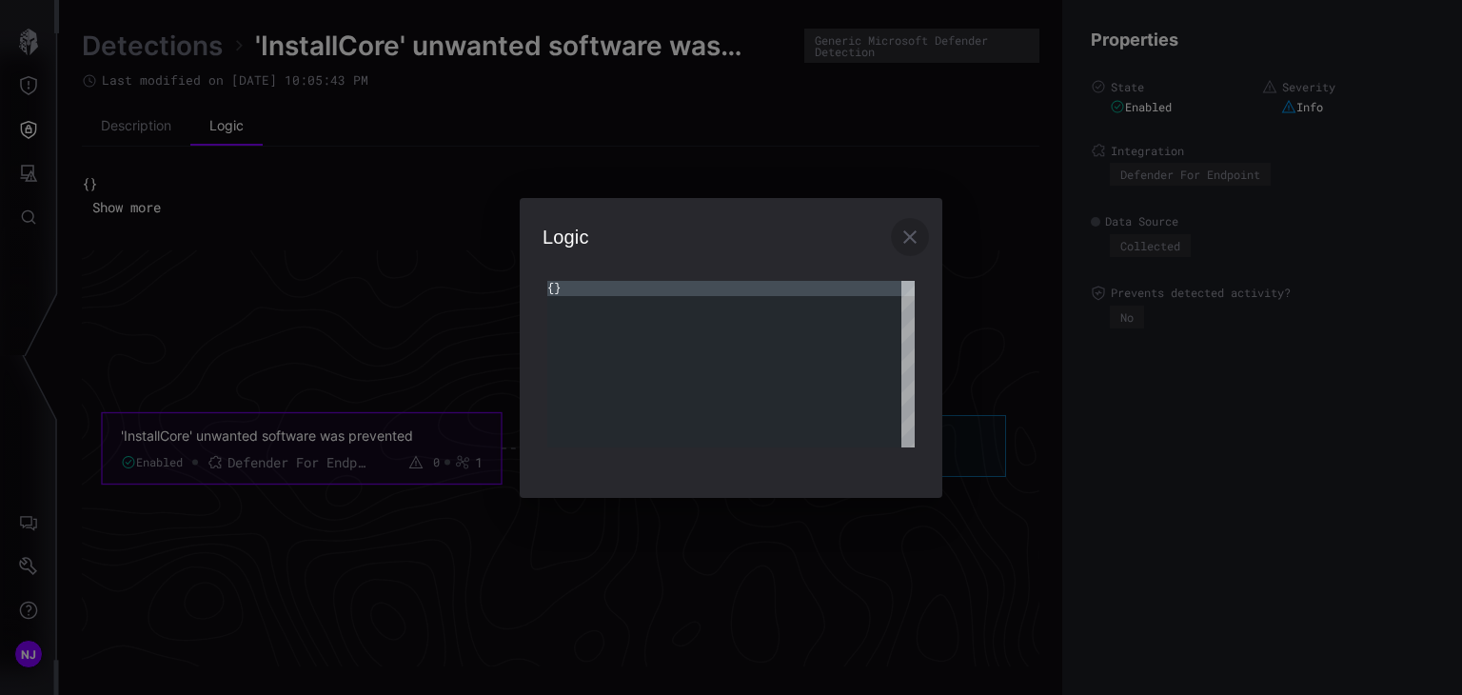
click at [911, 238] on icon "button" at bounding box center [909, 236] width 13 height 13
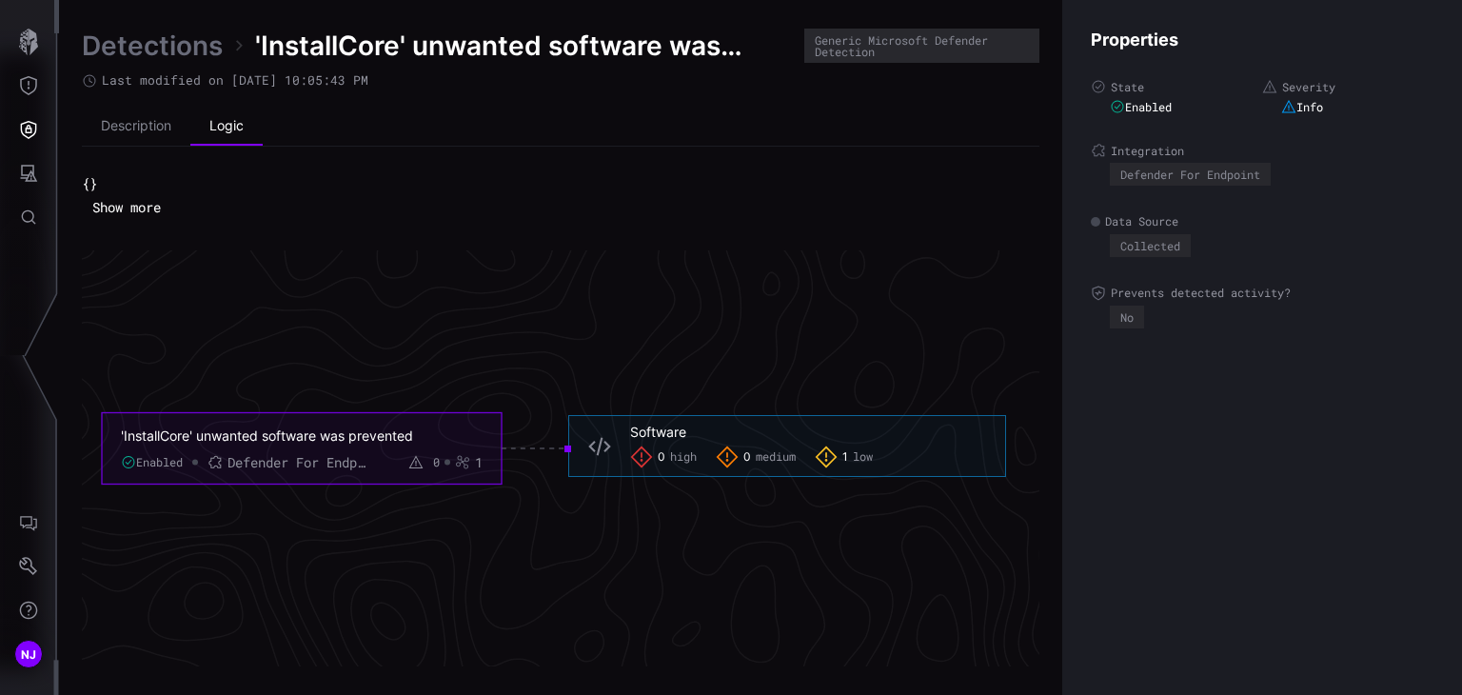
click at [166, 39] on link "Detections" at bounding box center [152, 46] width 141 height 34
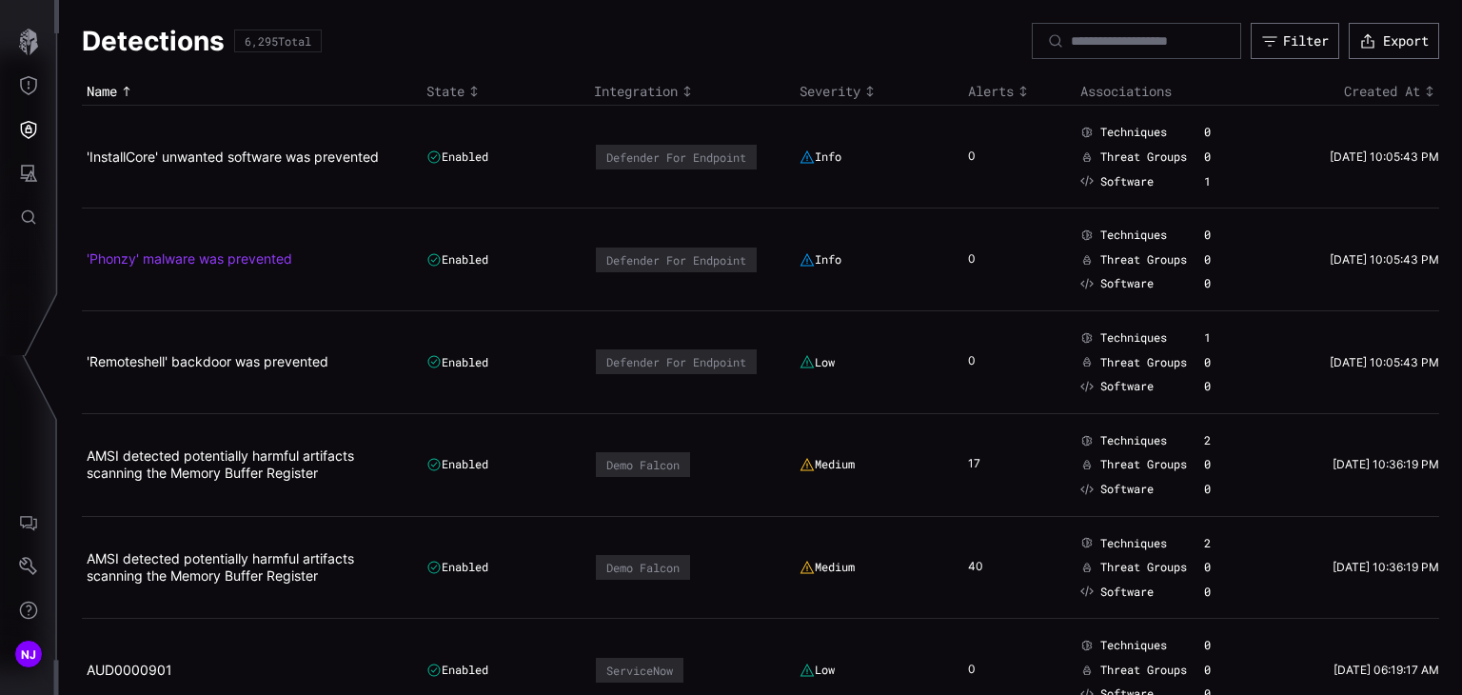
click at [204, 258] on link "'Phonzy' malware was prevented" at bounding box center [190, 258] width 206 height 16
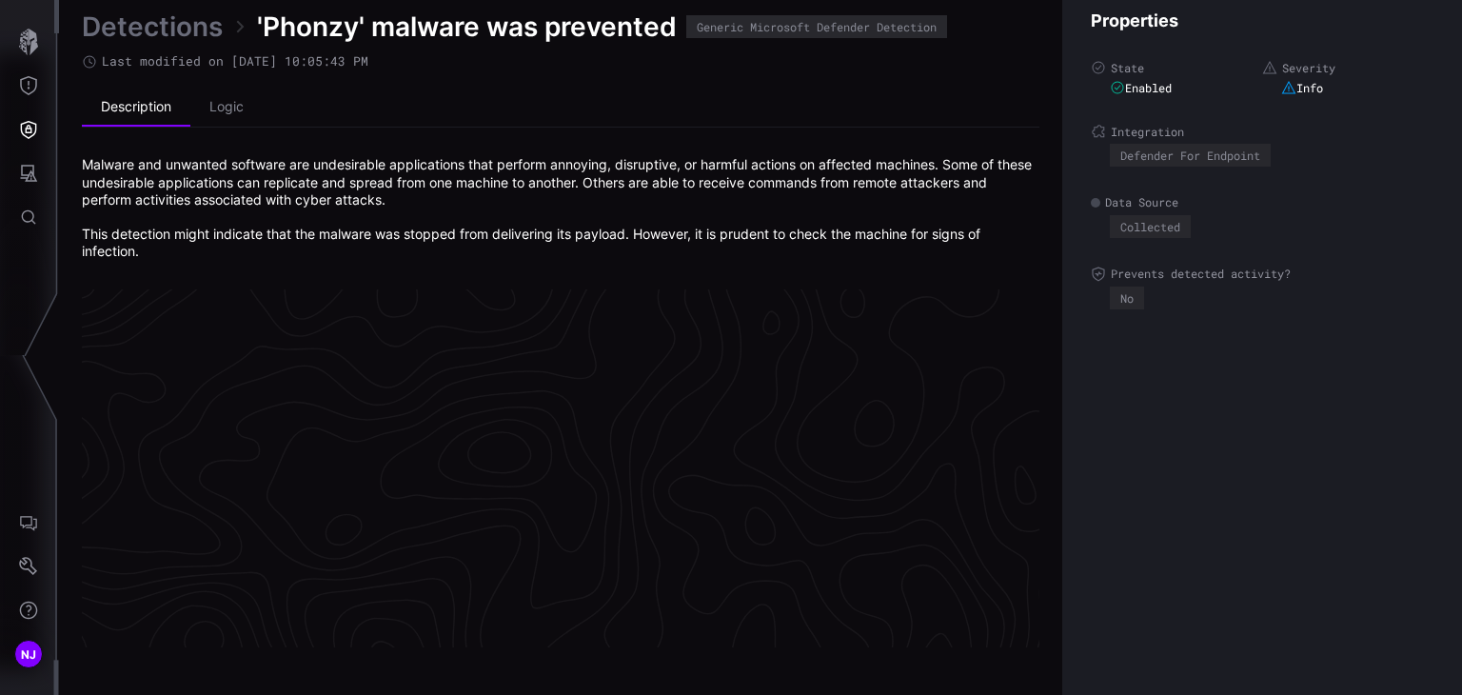
scroll to position [4110, 956]
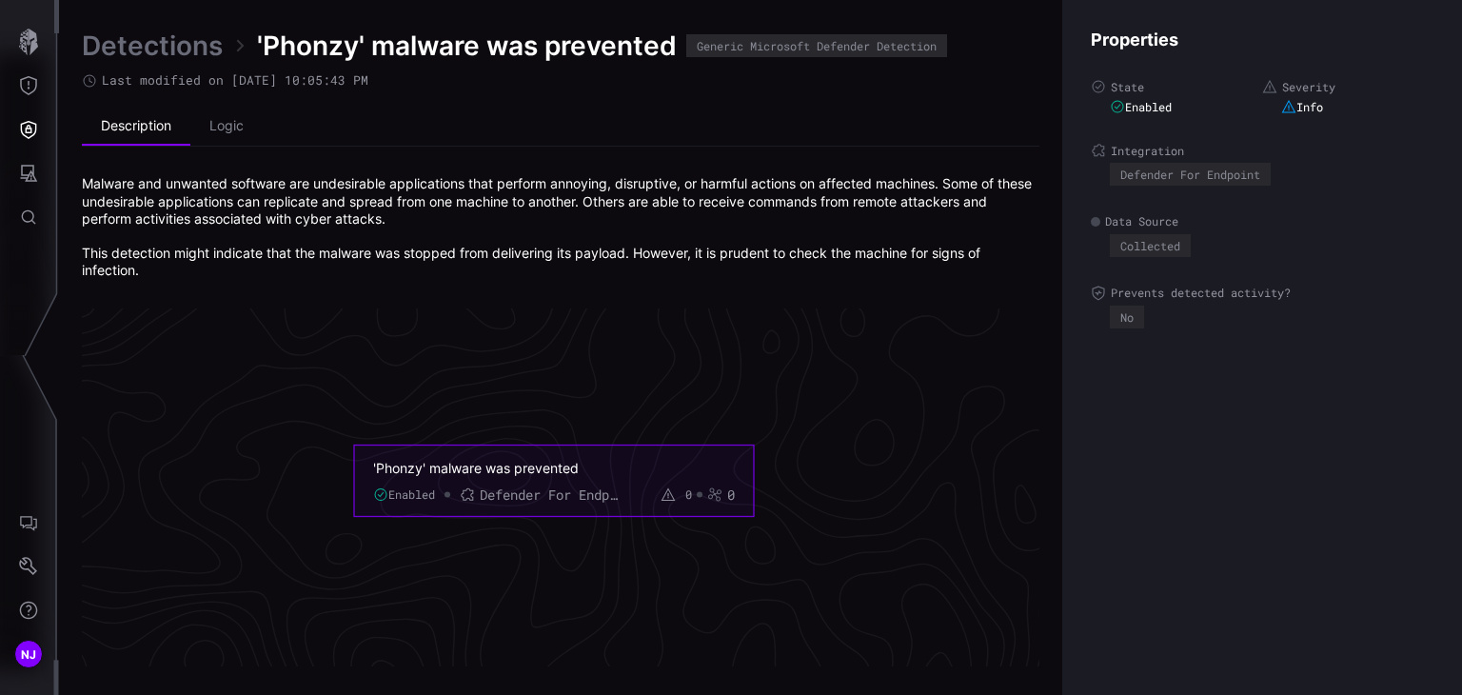
click at [148, 54] on link "Detections" at bounding box center [152, 46] width 141 height 34
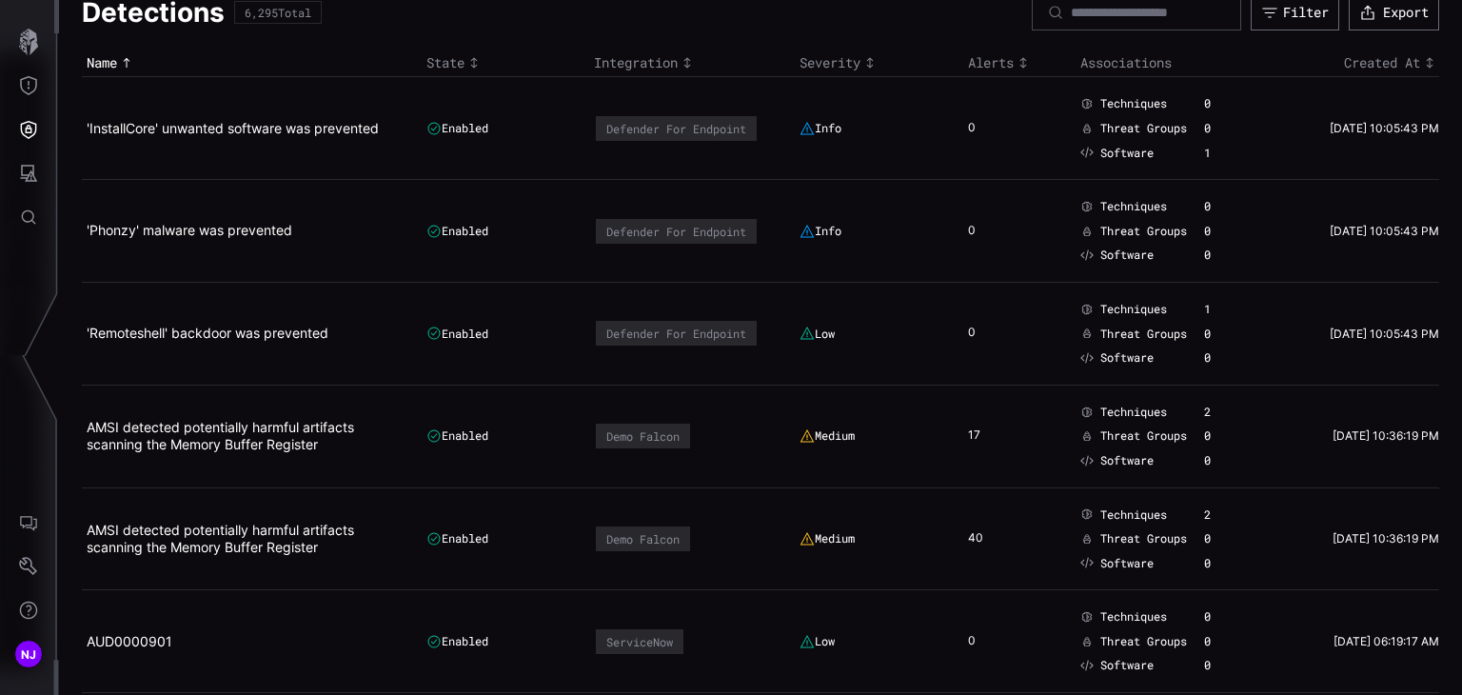
scroll to position [76, 0]
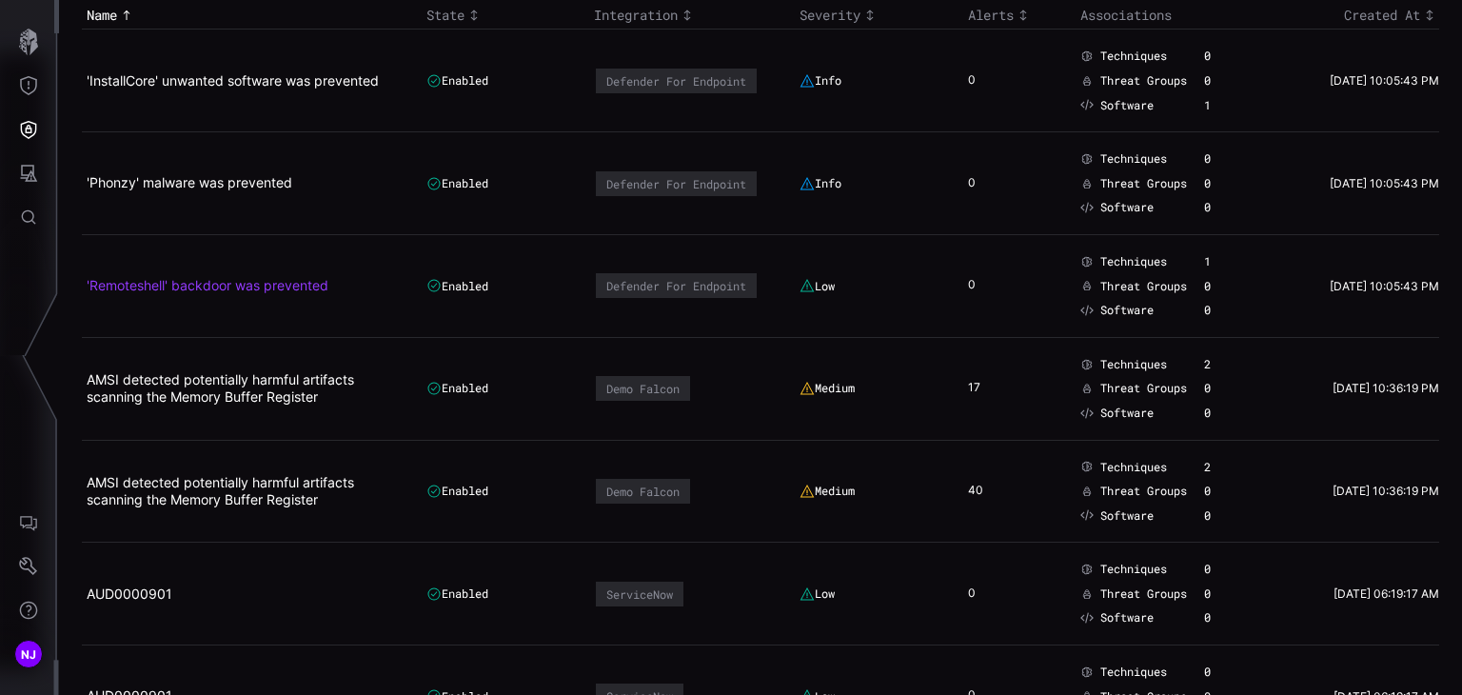
click at [240, 286] on link "'Remoteshell' backdoor was prevented" at bounding box center [208, 285] width 242 height 16
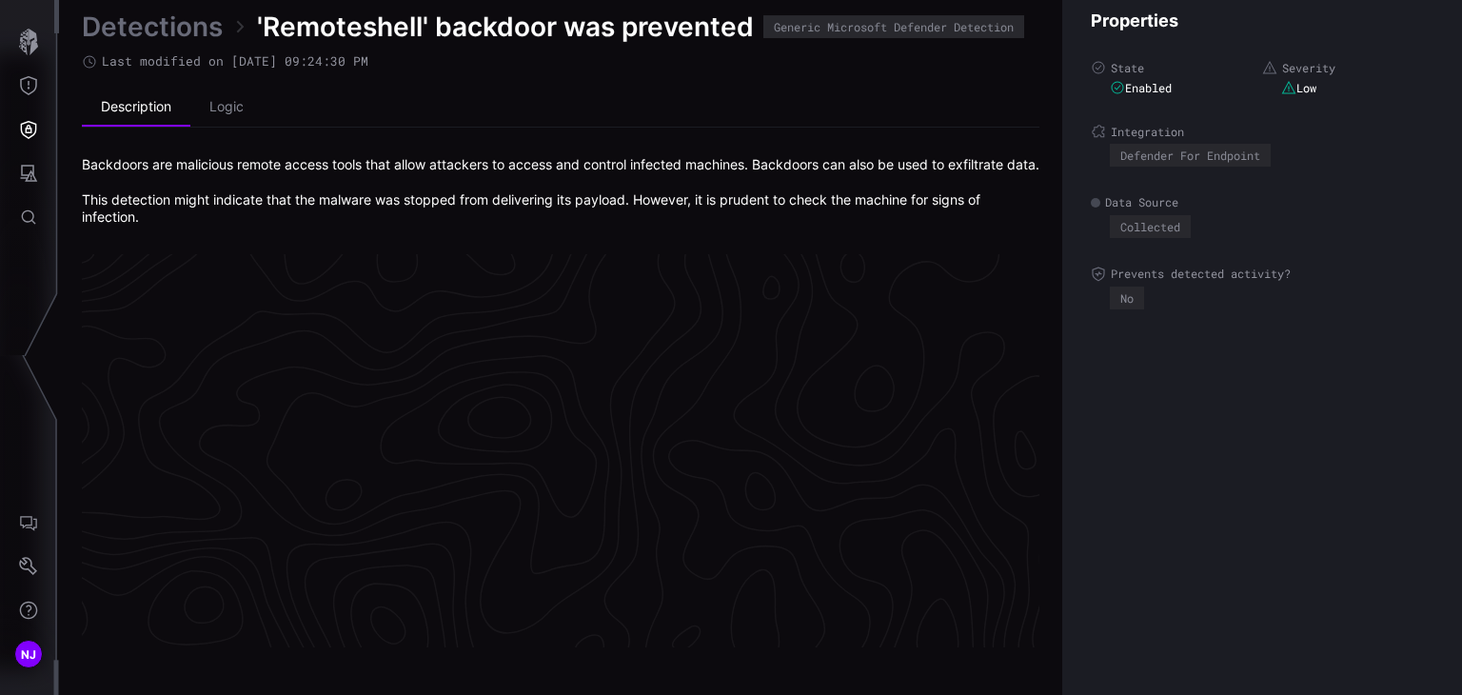
scroll to position [4102, 956]
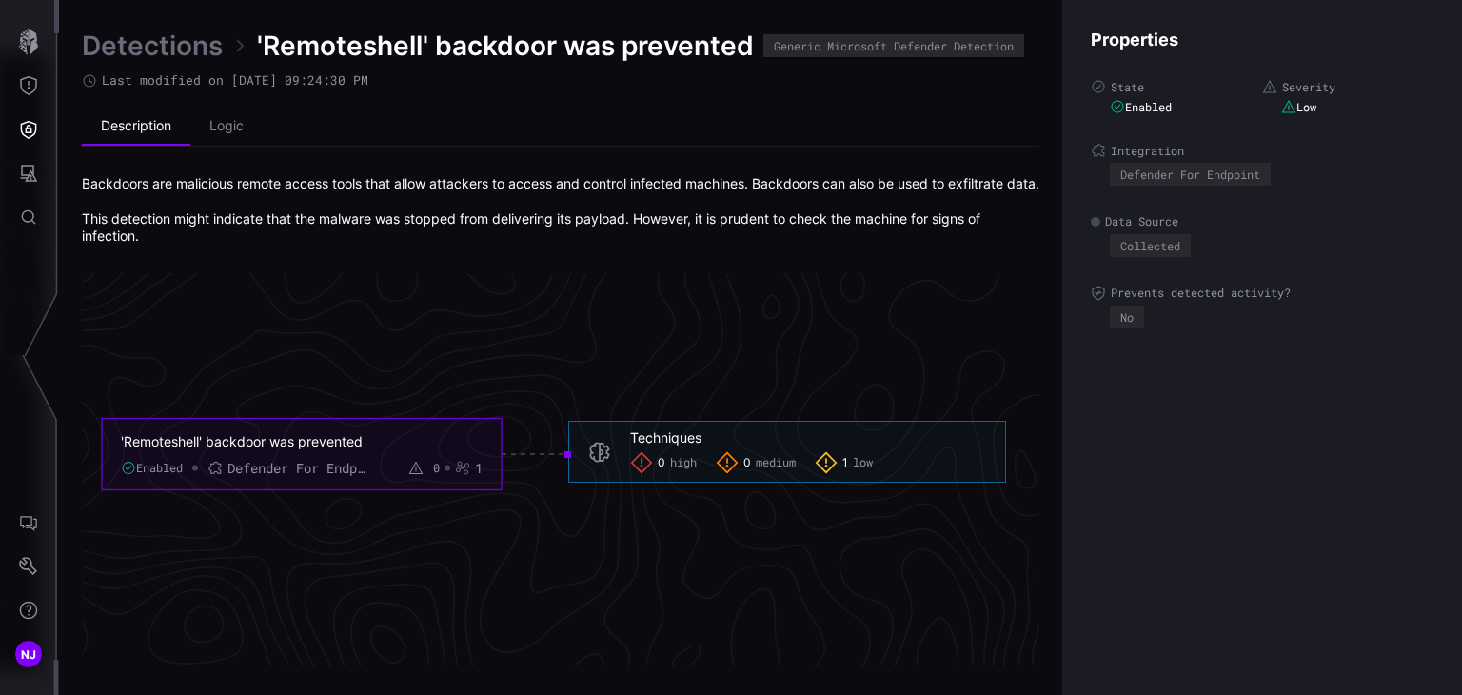
click at [145, 49] on link "Detections" at bounding box center [152, 46] width 141 height 34
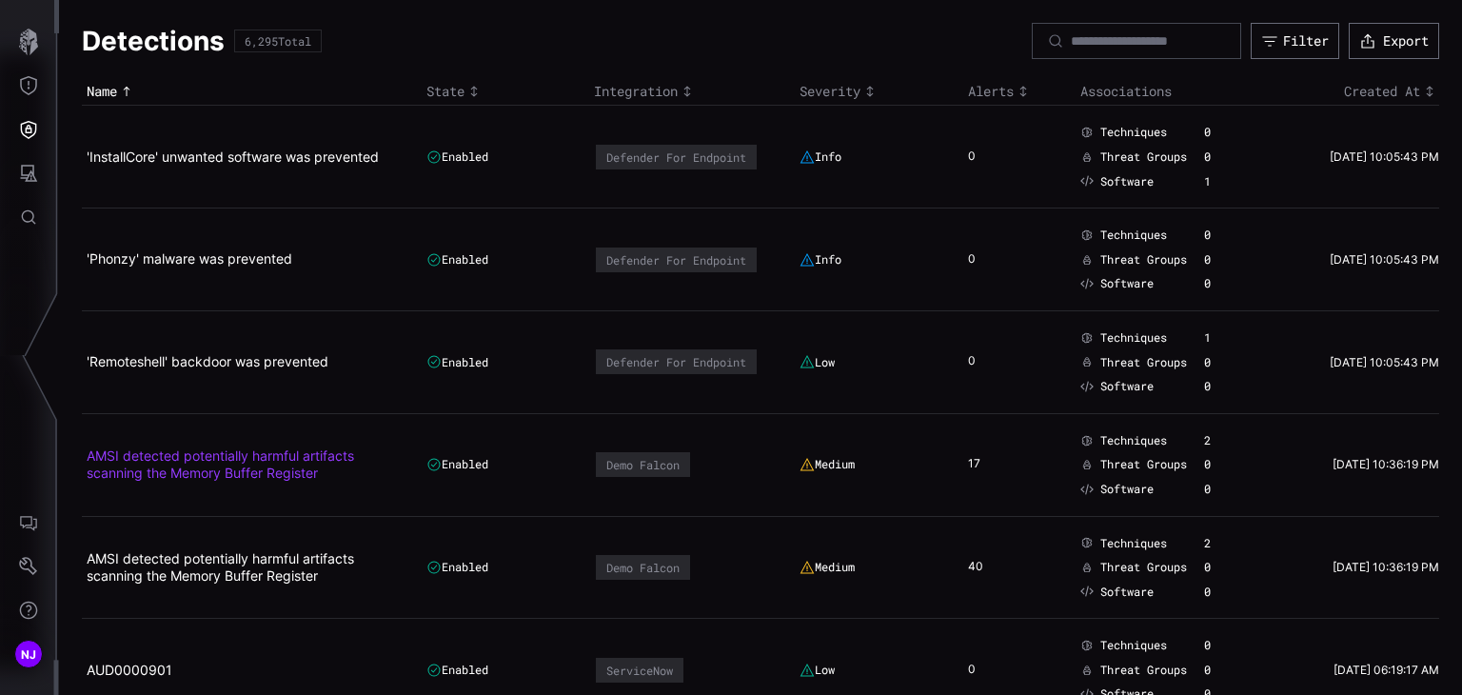
click at [199, 460] on link "AMSI detected potentially harmful artifacts scanning the Memory Buffer Register" at bounding box center [220, 463] width 267 height 33
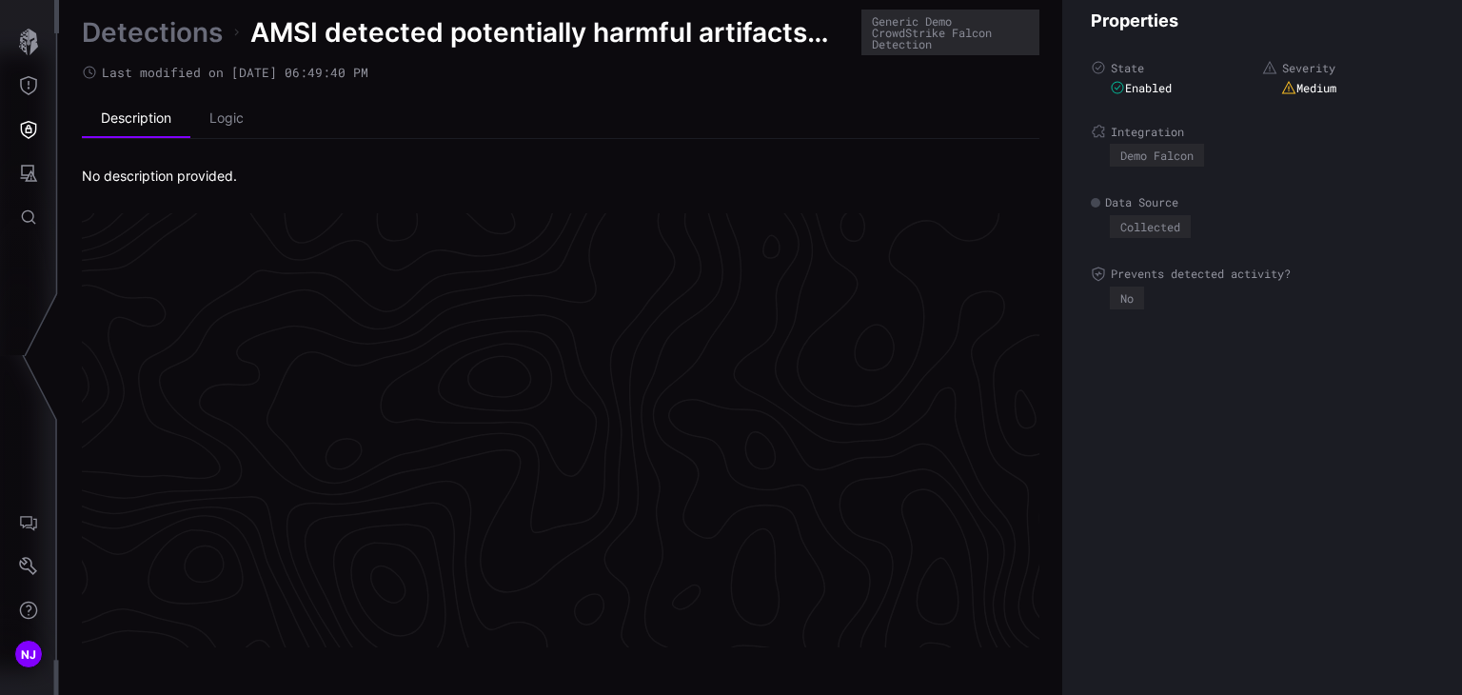
scroll to position [4072, 956]
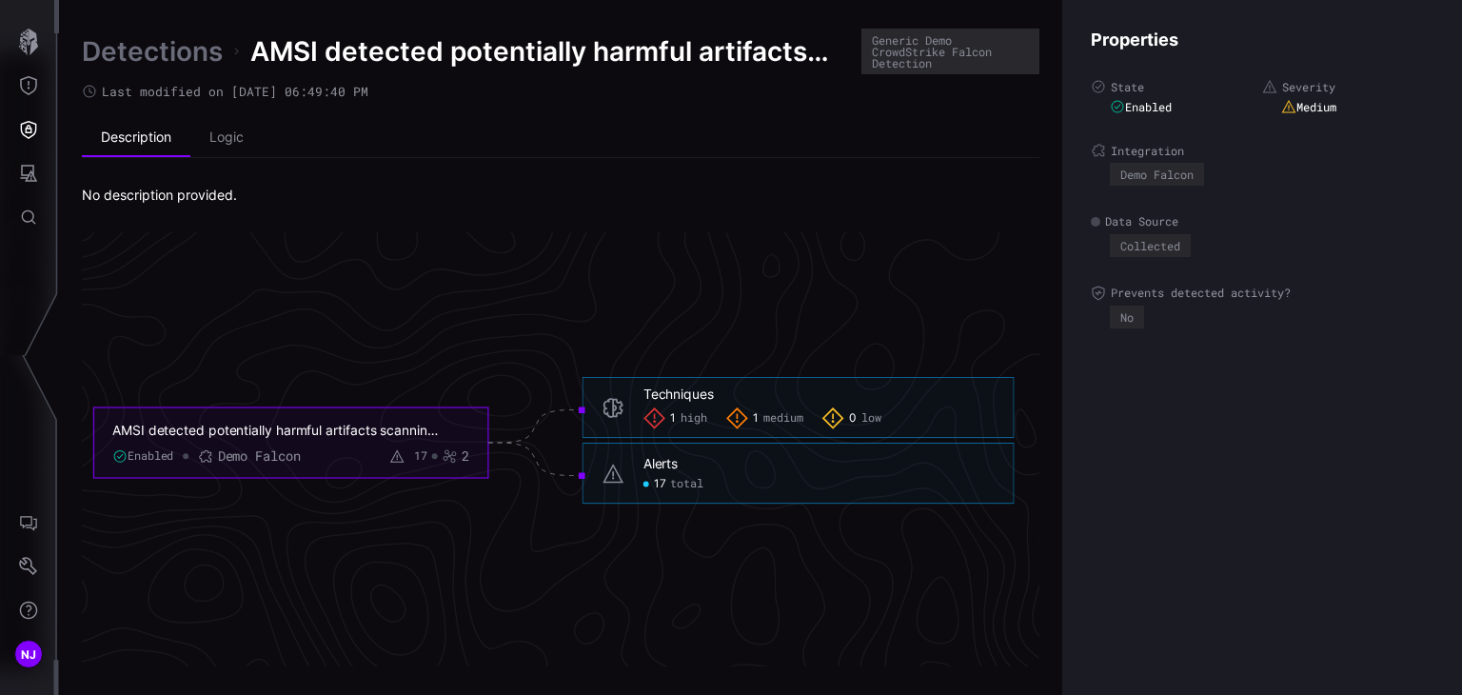
click at [174, 49] on link "Detections" at bounding box center [152, 51] width 141 height 34
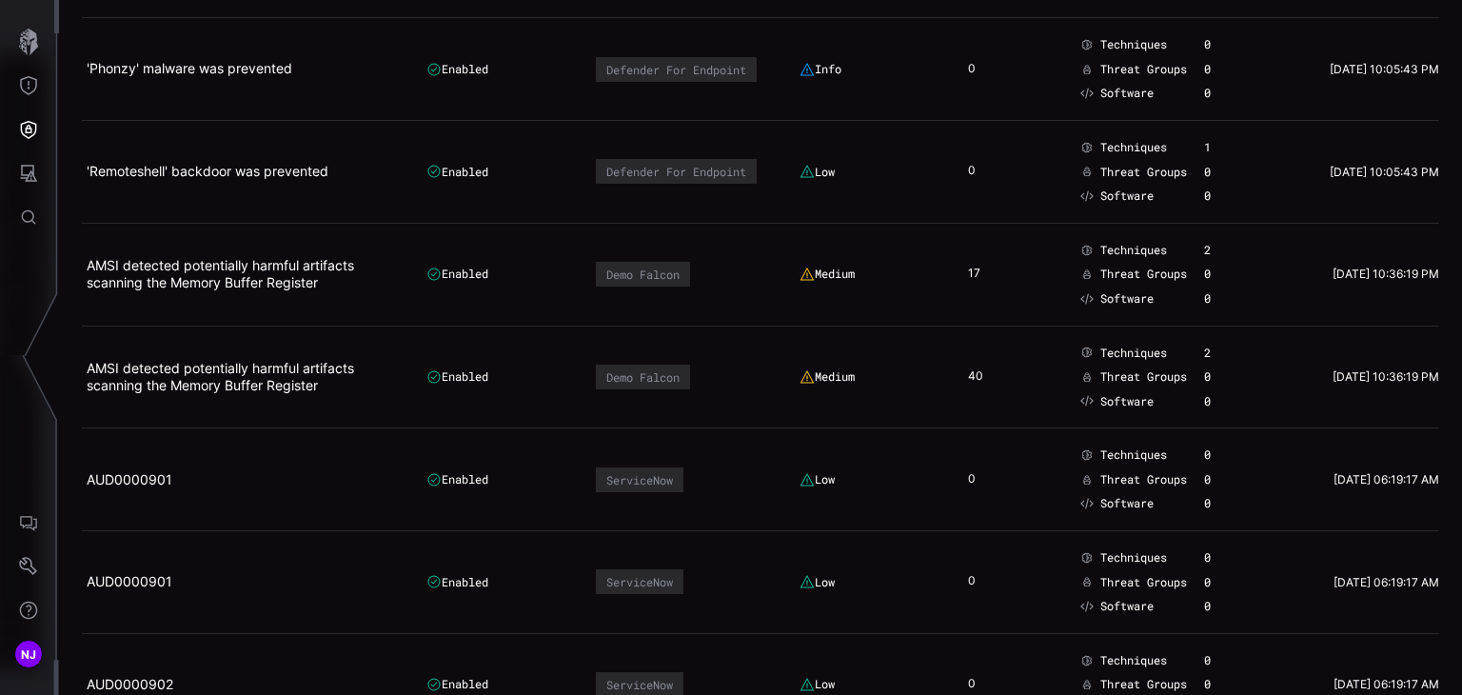
scroll to position [202, 0]
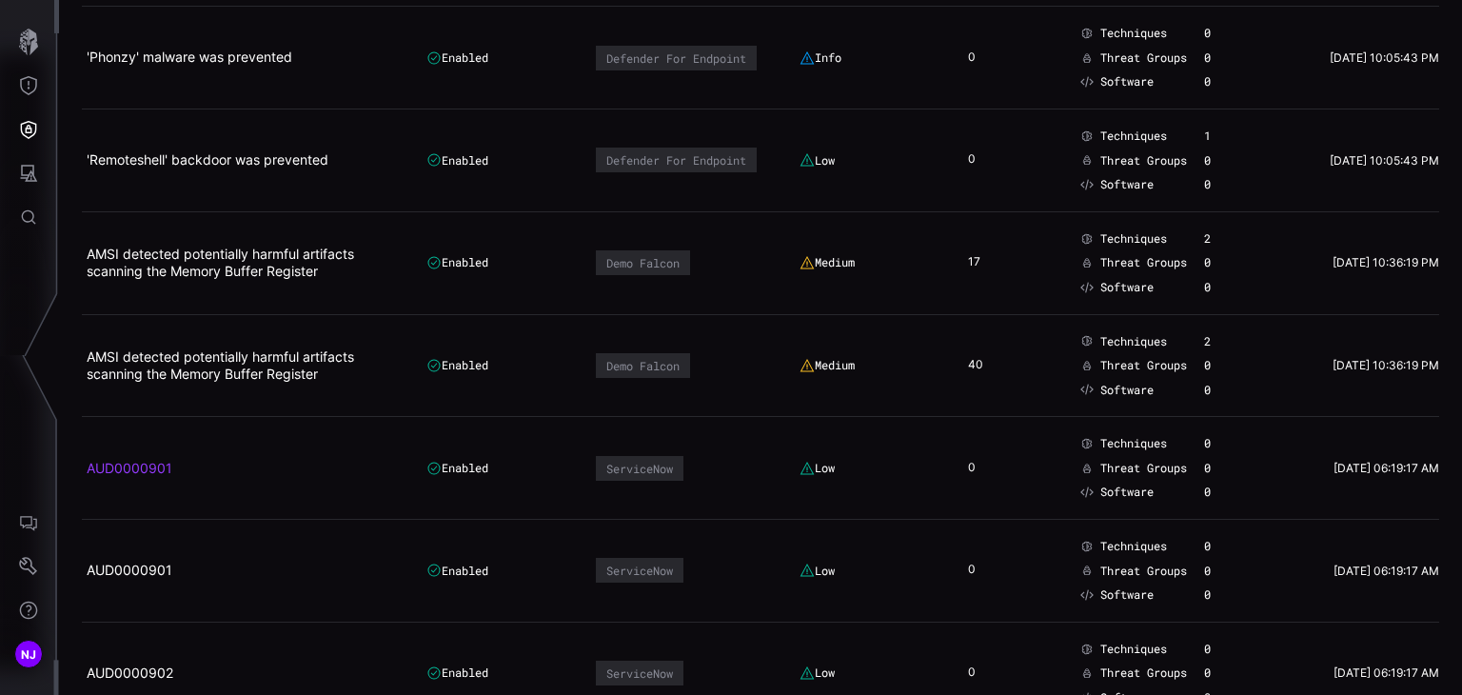
click at [141, 473] on link "AUD0000901" at bounding box center [130, 468] width 86 height 16
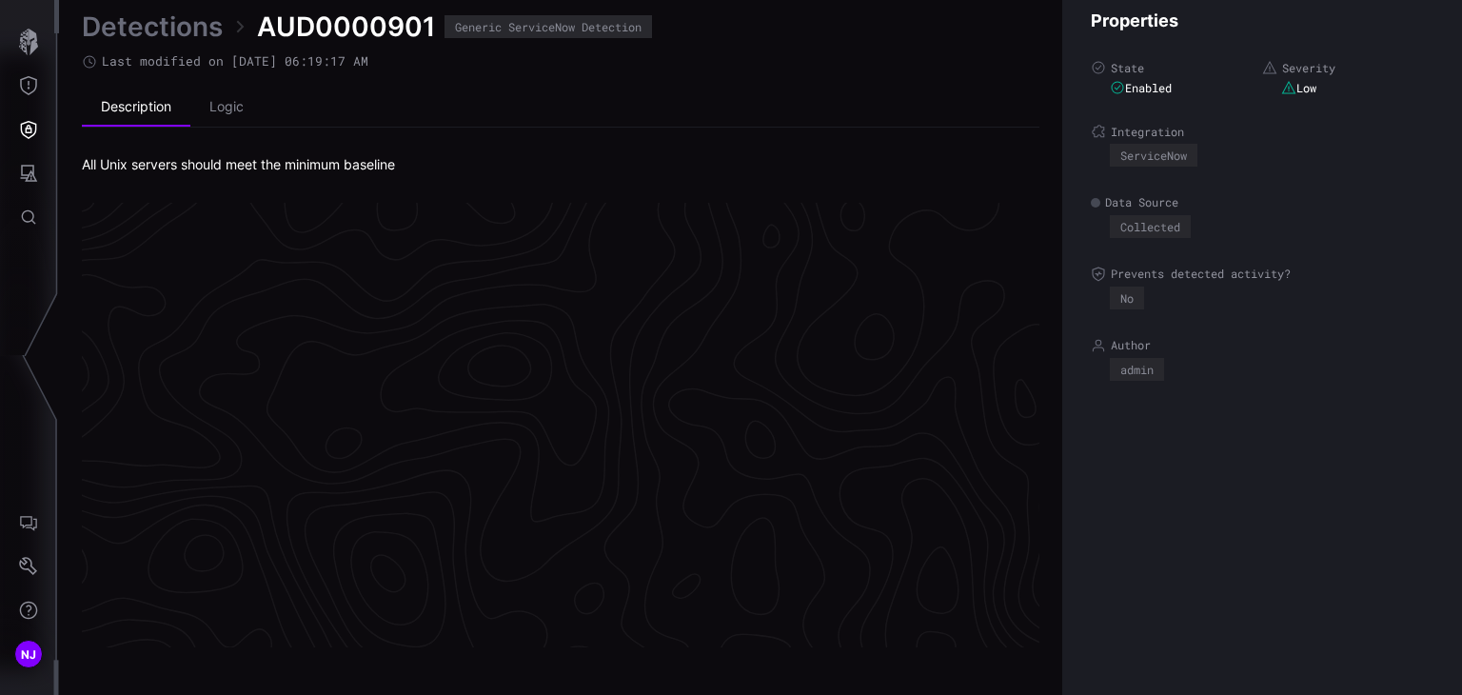
scroll to position [4067, 956]
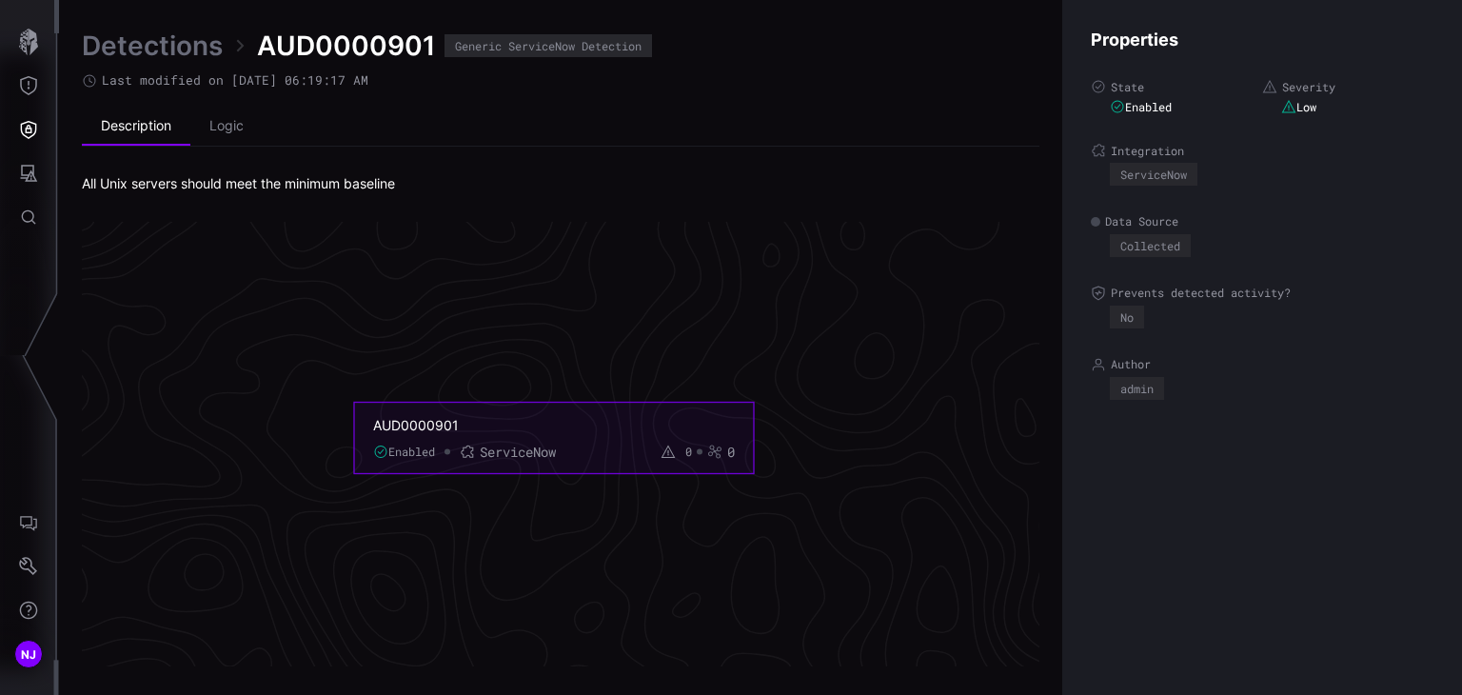
click at [167, 40] on link "Detections" at bounding box center [152, 46] width 141 height 34
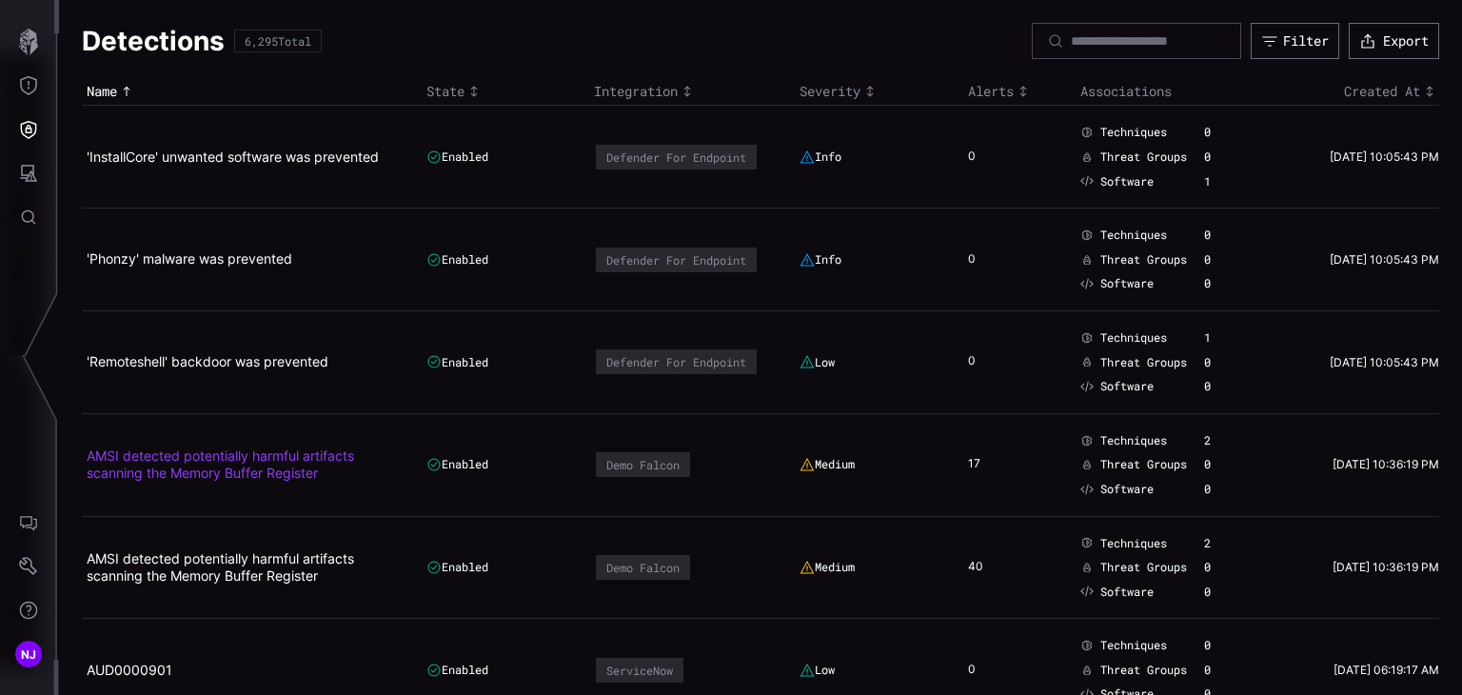
click at [211, 455] on link "AMSI detected potentially harmful artifacts scanning the Memory Buffer Register" at bounding box center [220, 463] width 267 height 33
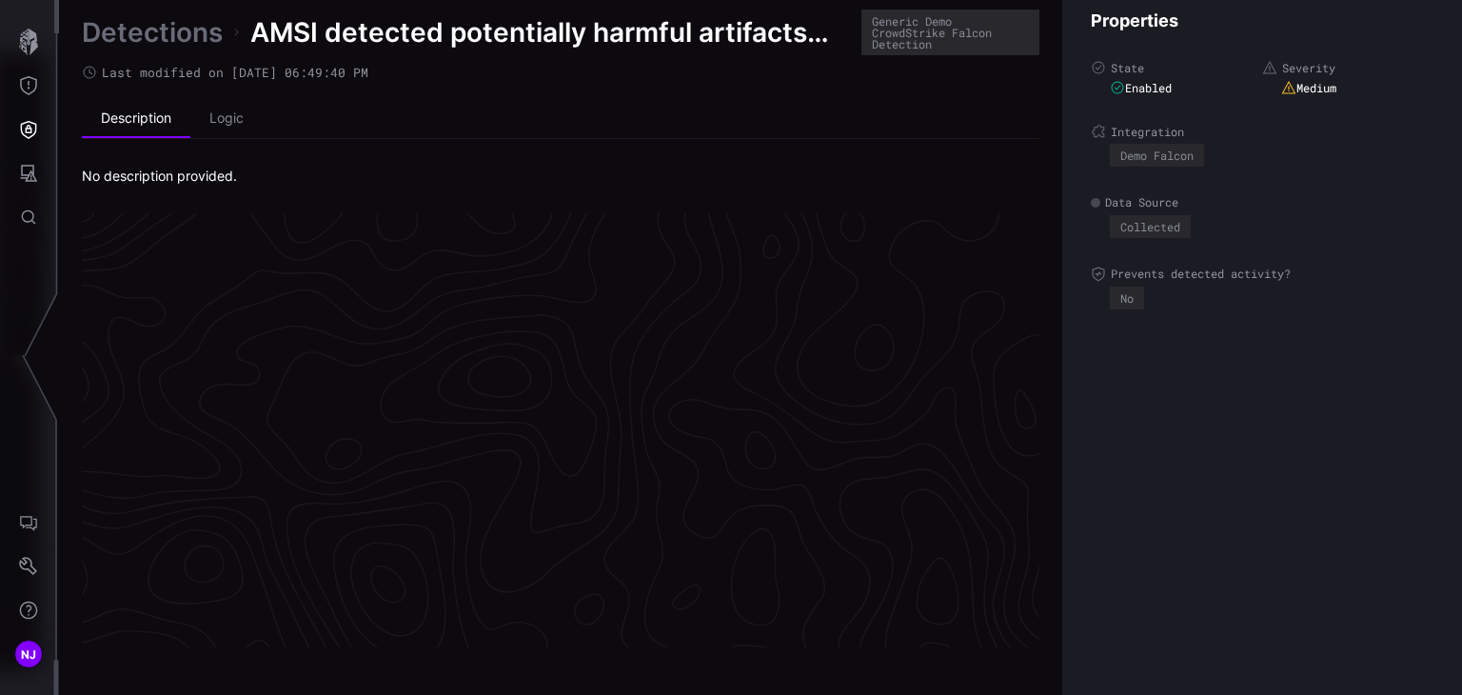
scroll to position [4072, 956]
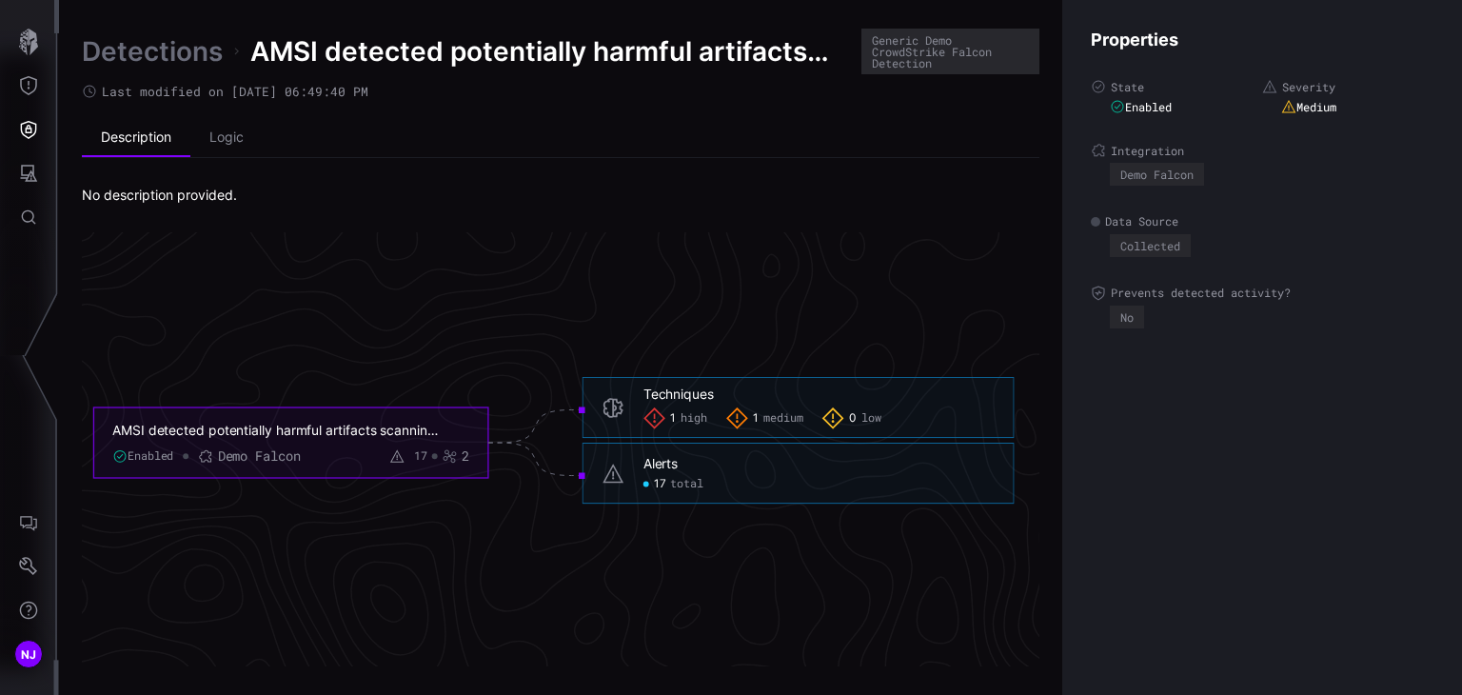
click at [153, 39] on link "Detections" at bounding box center [152, 51] width 141 height 34
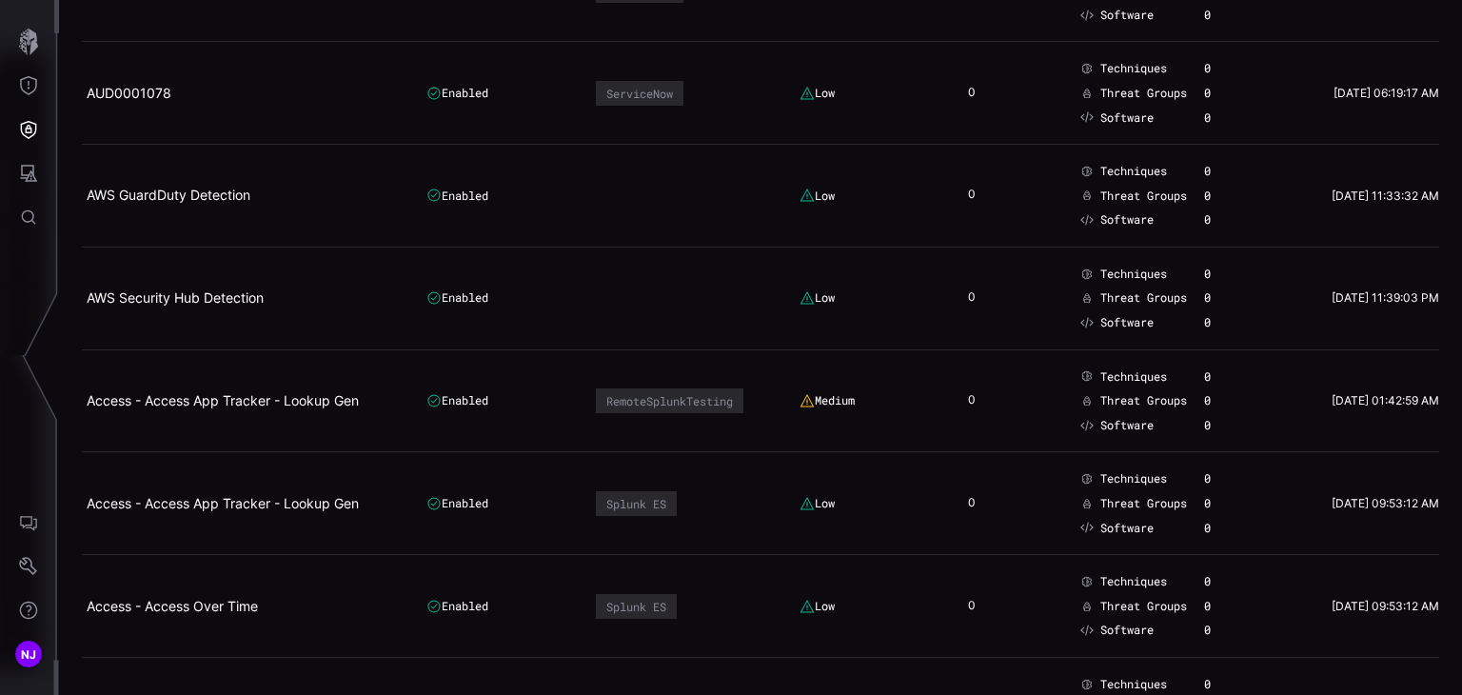
scroll to position [1515, 0]
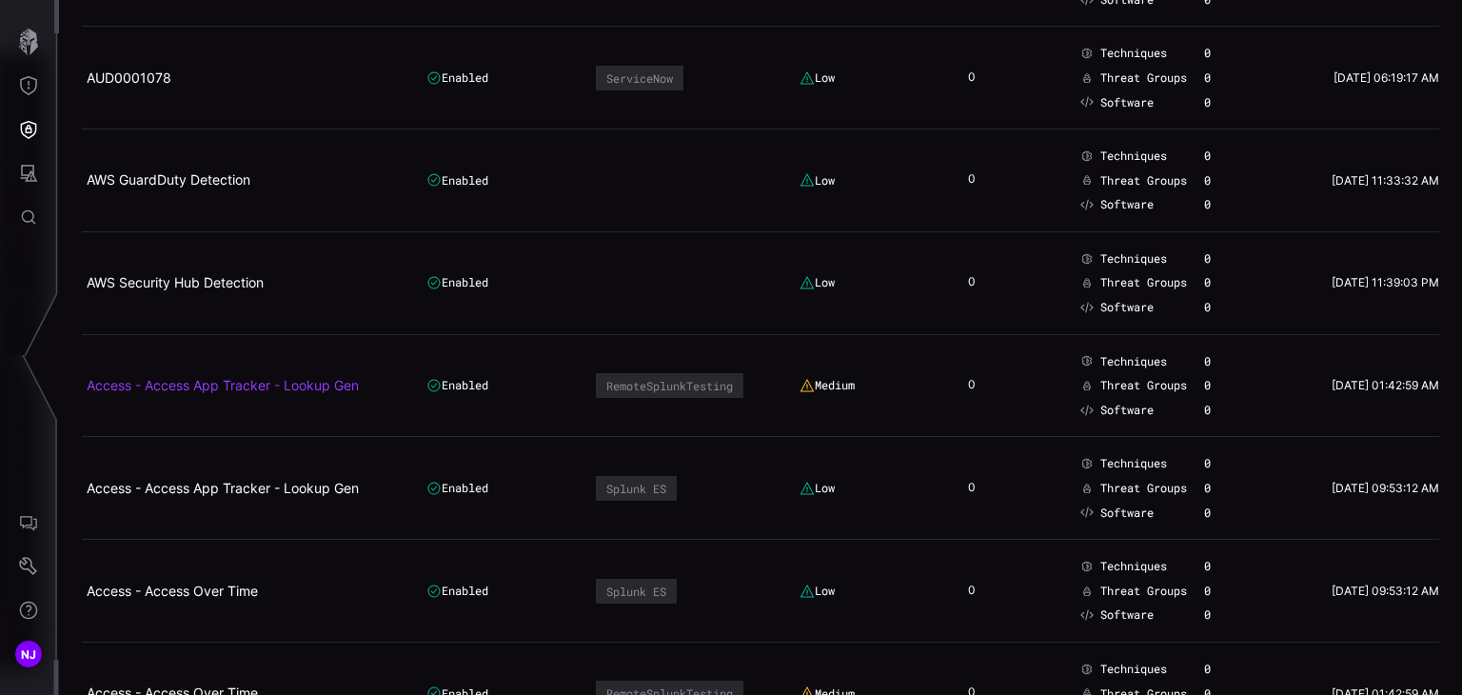
click at [222, 384] on link "Access - Access App Tracker - Lookup Gen" at bounding box center [223, 385] width 272 height 16
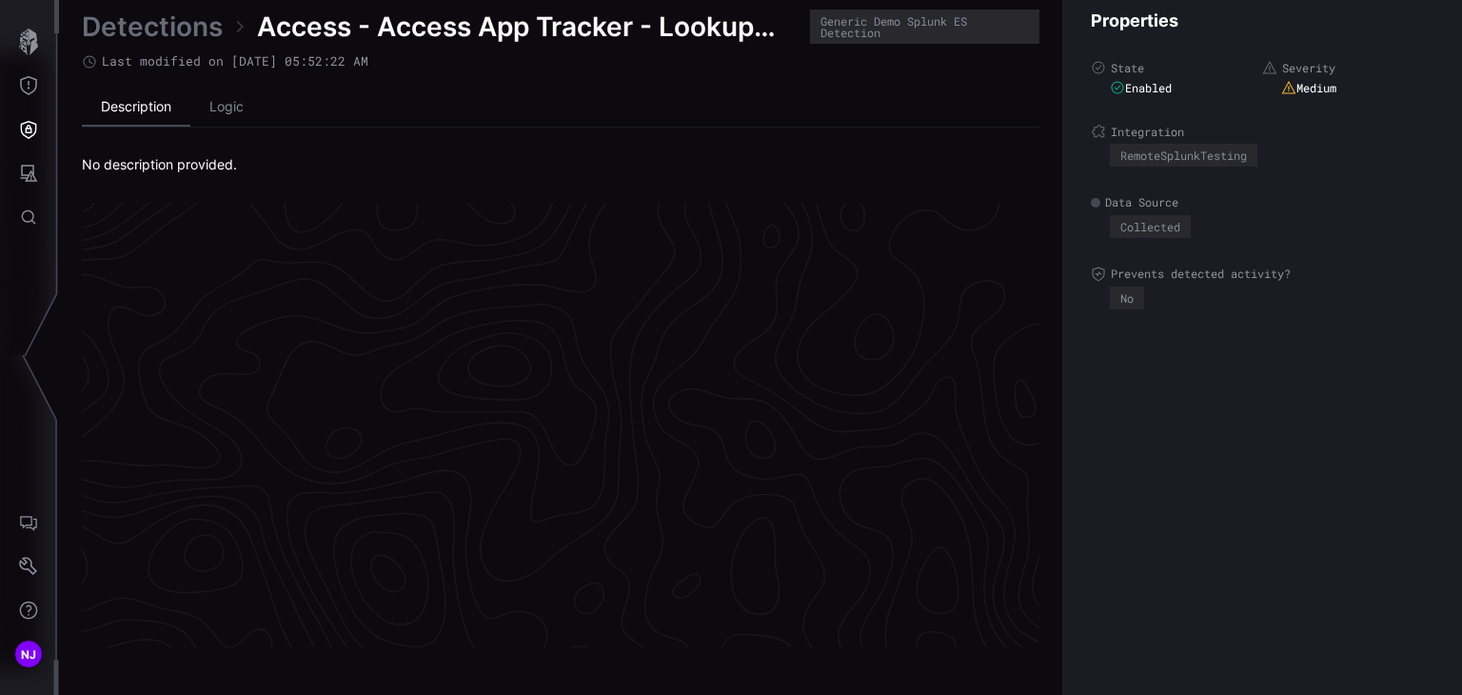
scroll to position [4067, 956]
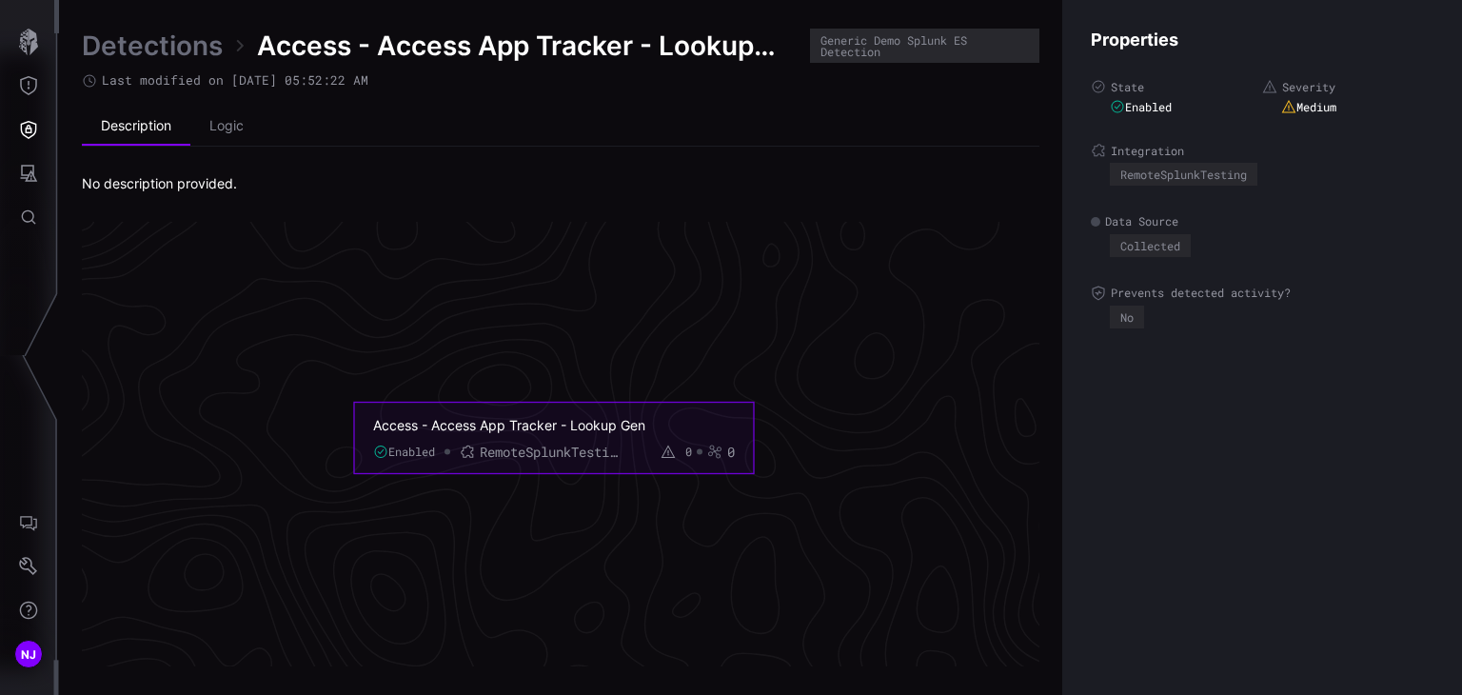
click at [188, 58] on link "Detections" at bounding box center [152, 46] width 141 height 34
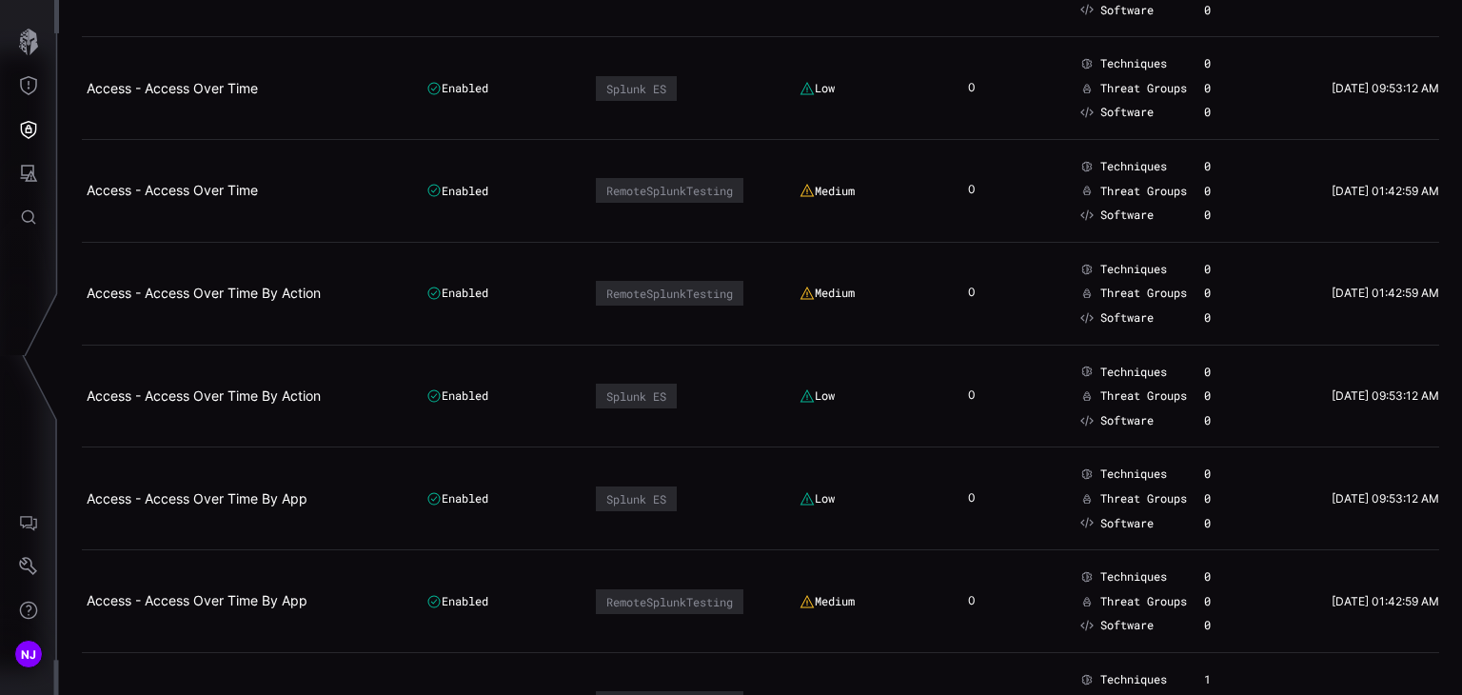
scroll to position [2018, 0]
click at [247, 393] on link "Access - Access Over Time By Action" at bounding box center [204, 395] width 234 height 16
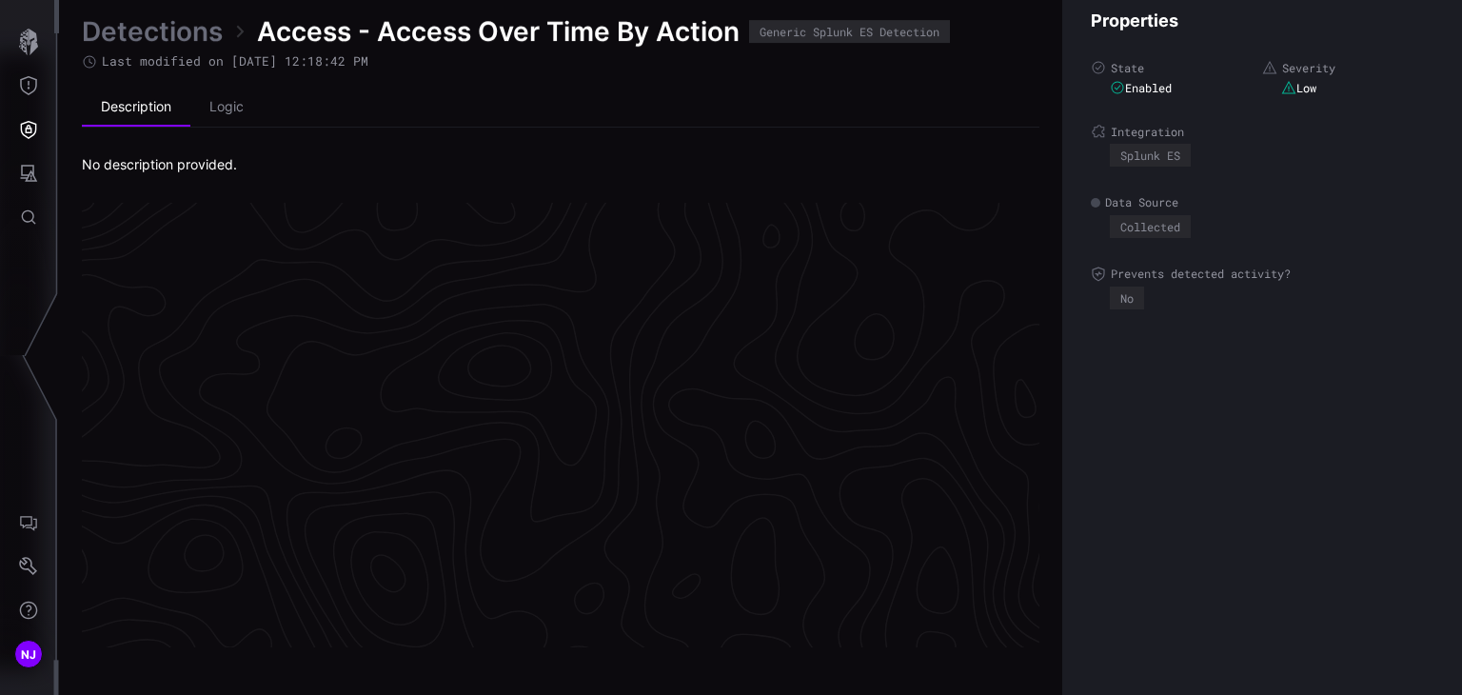
scroll to position [4067, 956]
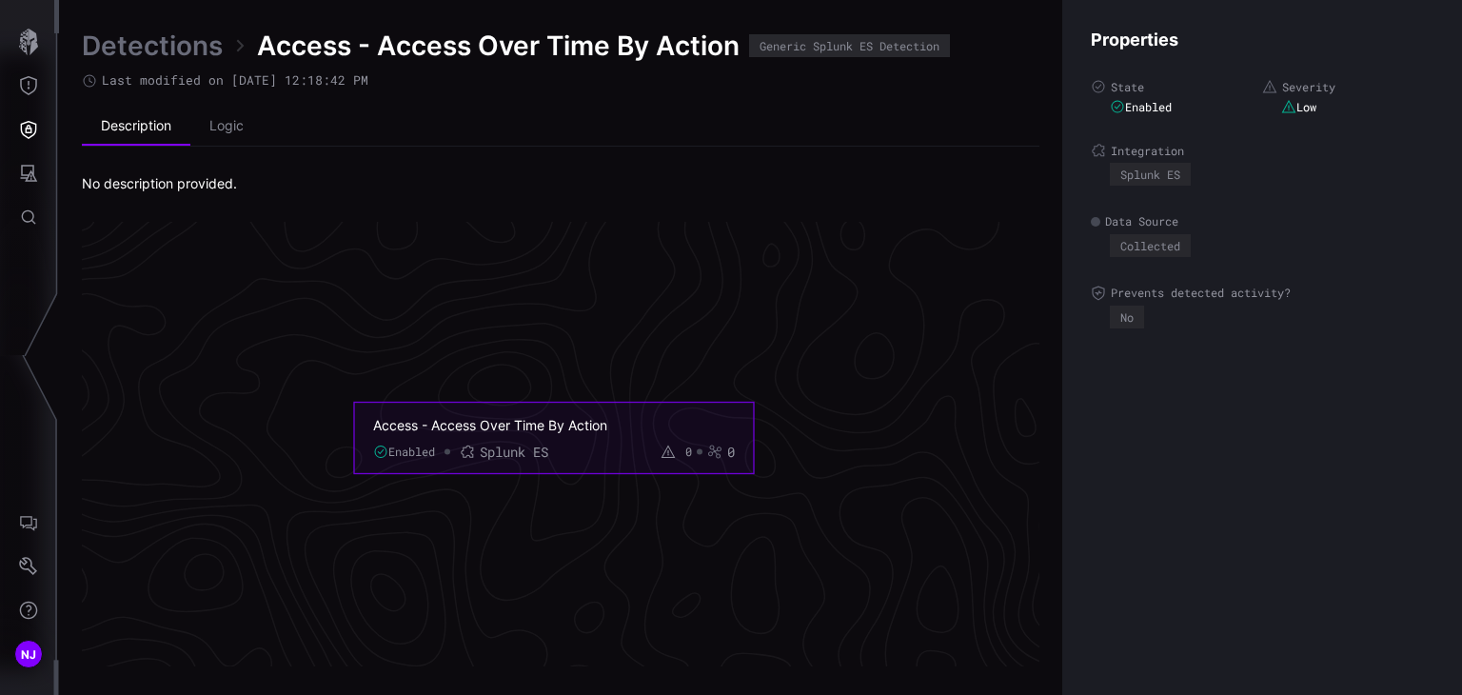
click at [168, 40] on link "Detections" at bounding box center [152, 46] width 141 height 34
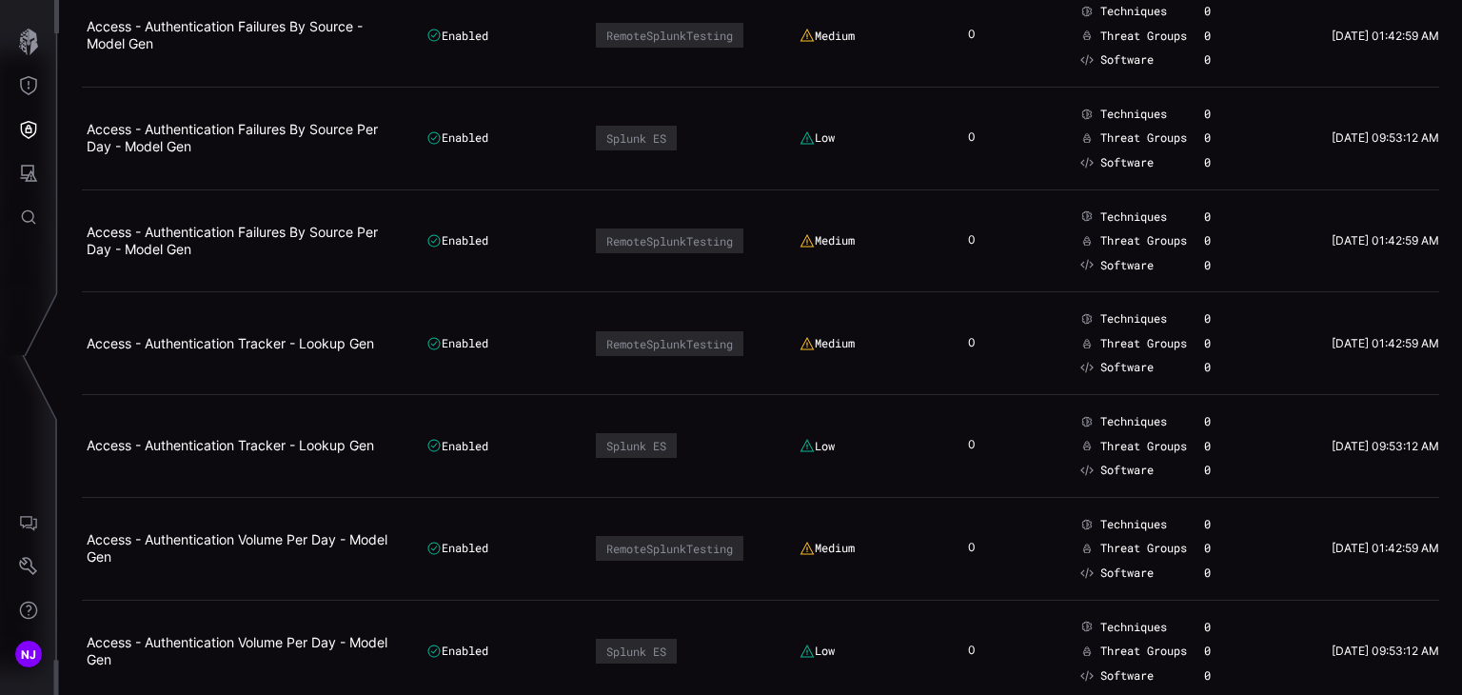
scroll to position [3616, 0]
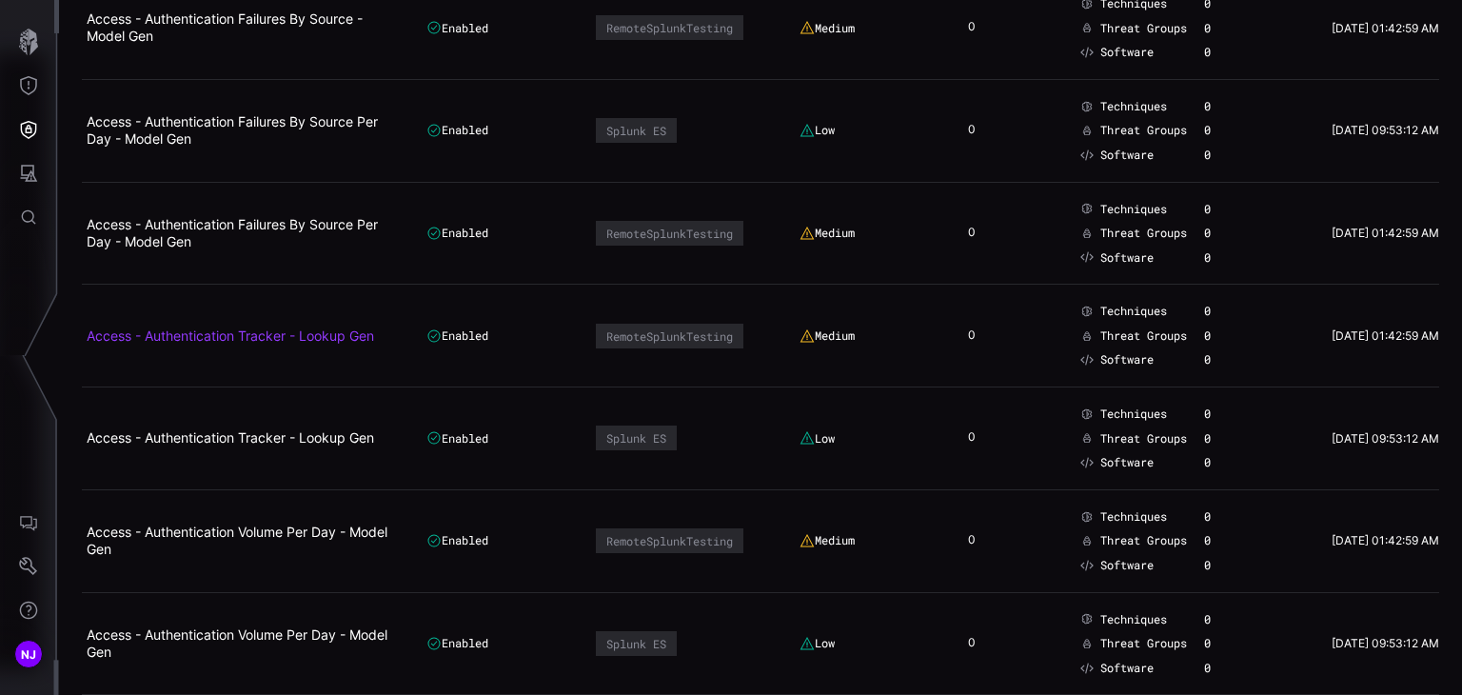
click at [257, 329] on link "Access - Authentication Tracker - Lookup Gen" at bounding box center [230, 335] width 287 height 16
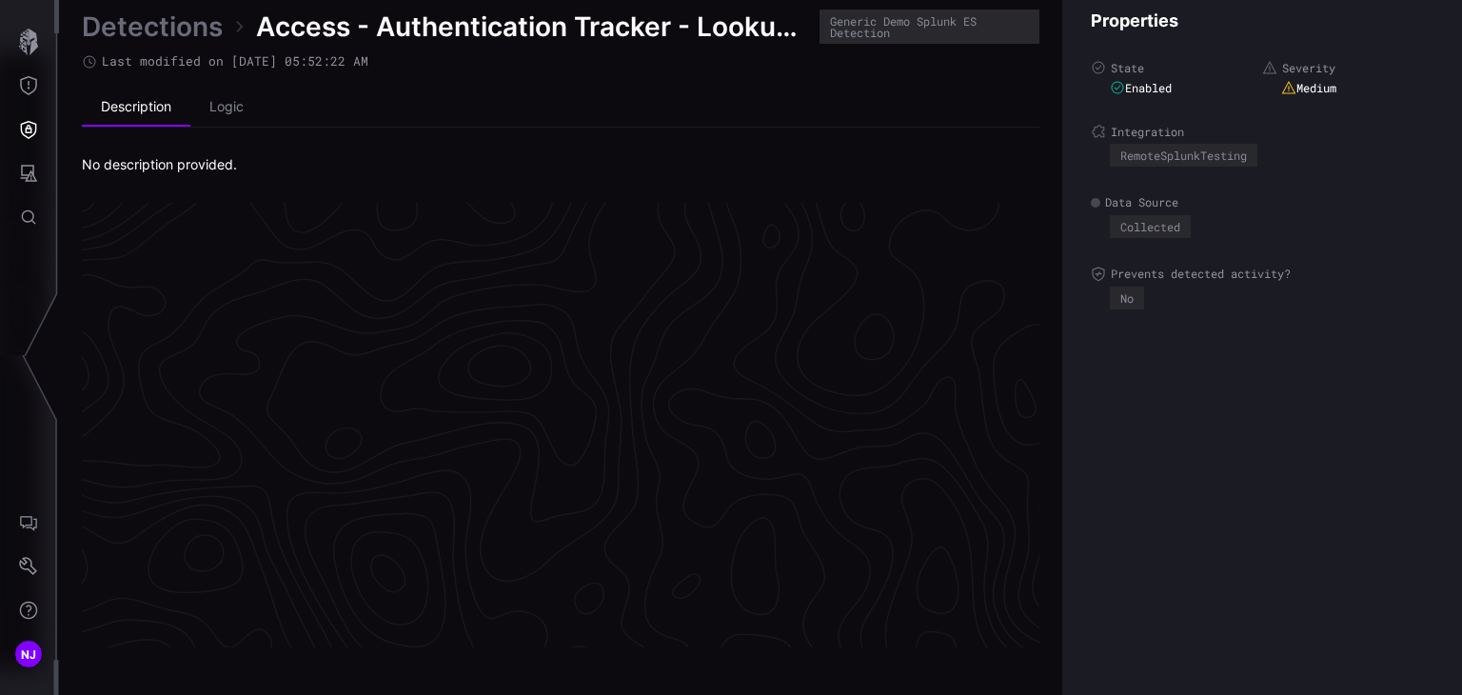
scroll to position [4067, 956]
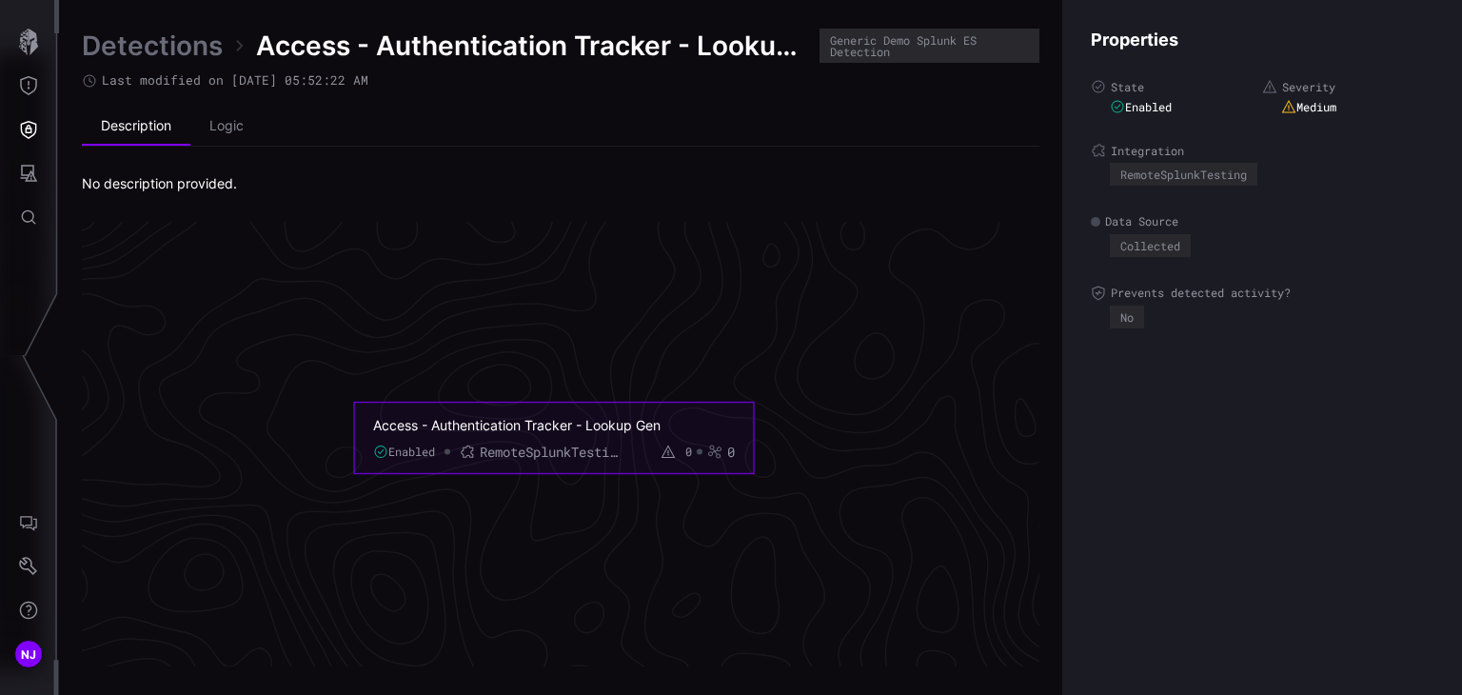
click at [186, 53] on link "Detections" at bounding box center [152, 46] width 141 height 34
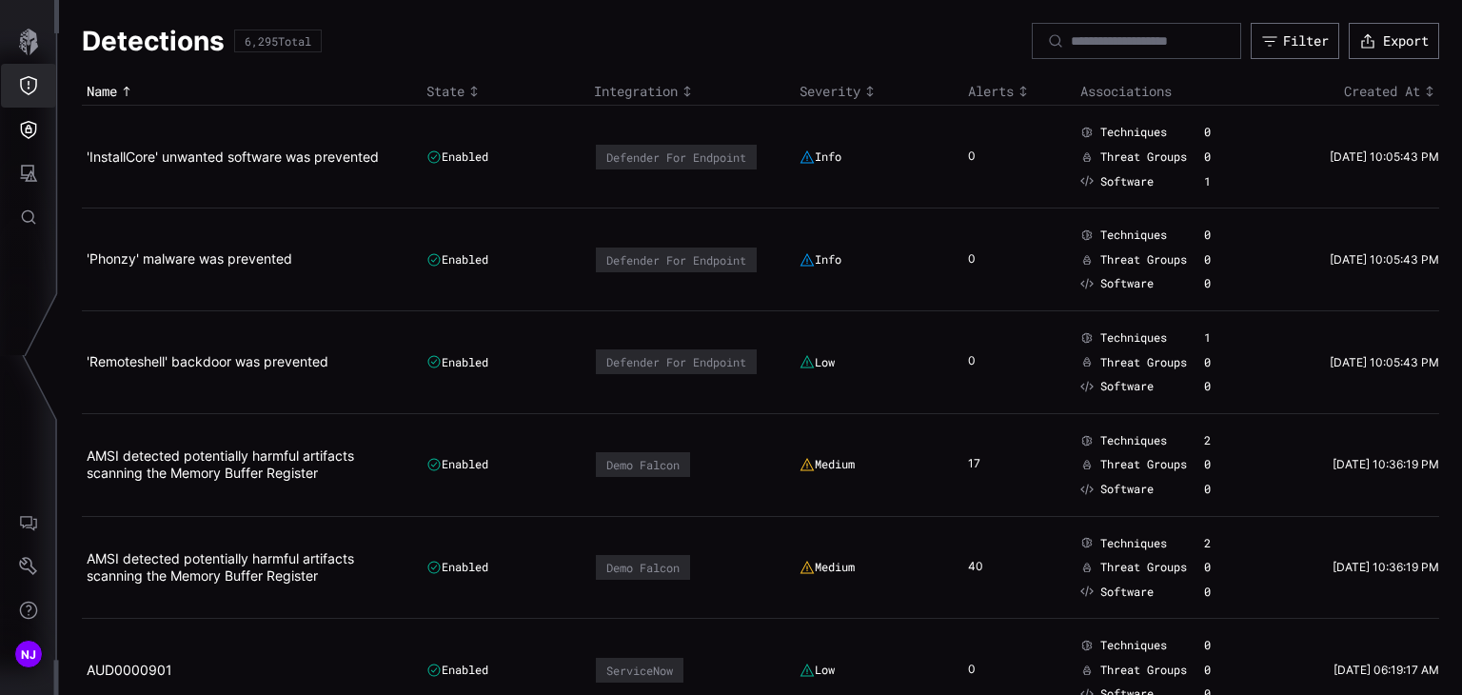
click at [28, 81] on icon "Threat Exposure" at bounding box center [28, 85] width 17 height 19
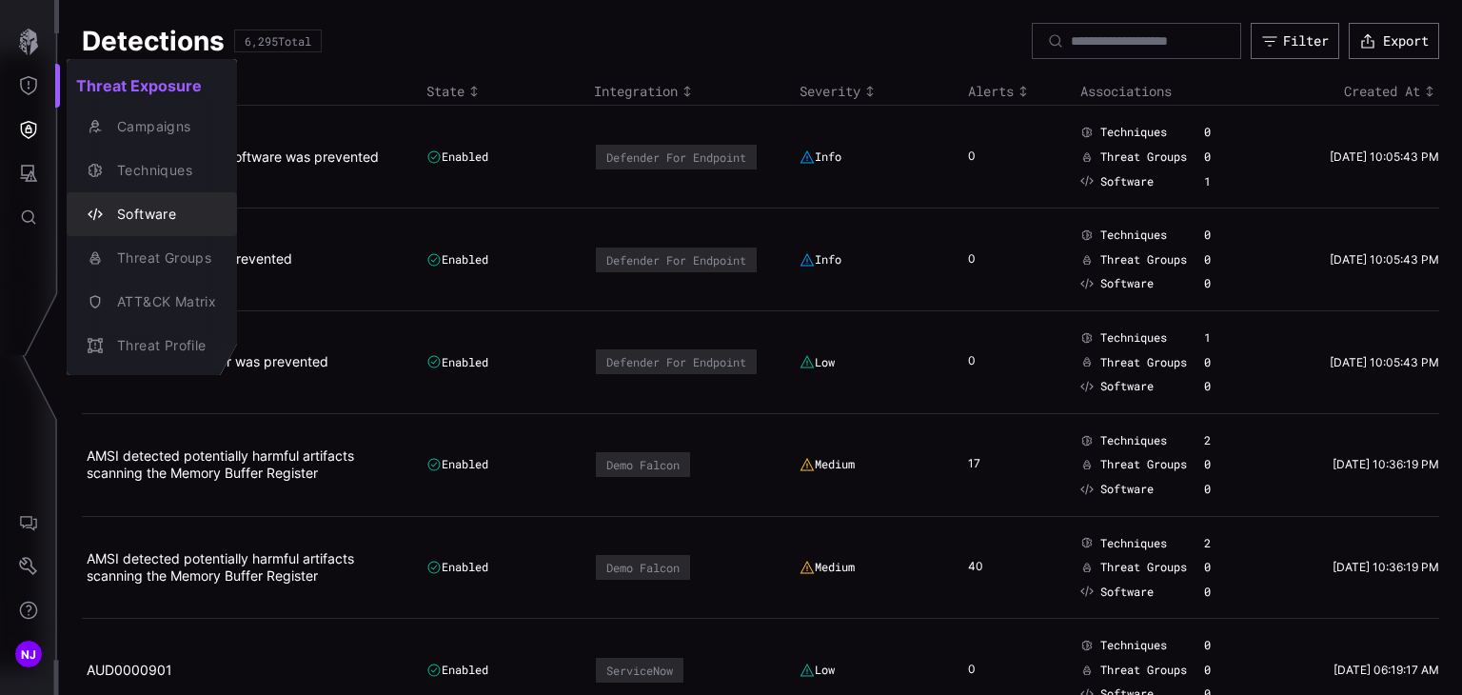
click at [163, 214] on div "Software" at bounding box center [162, 215] width 108 height 24
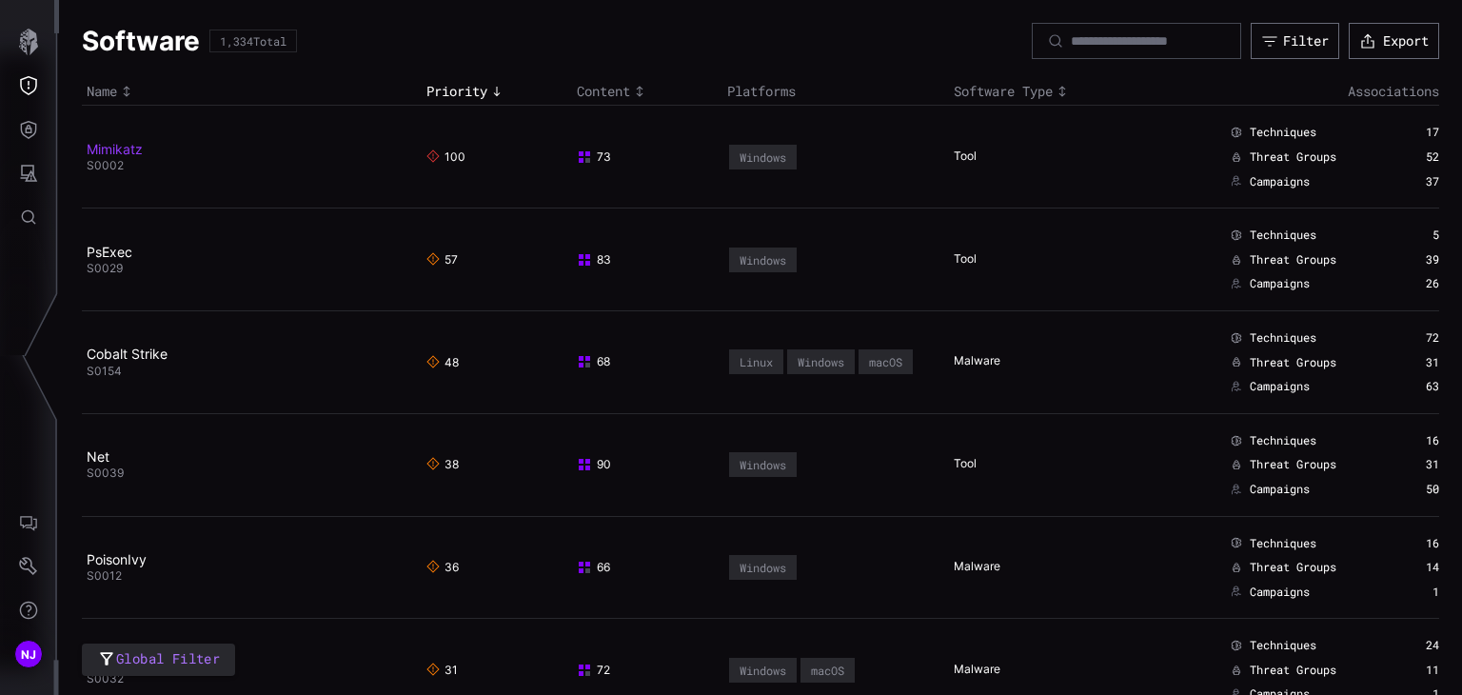
click at [122, 152] on link "Mimikatz" at bounding box center [115, 149] width 56 height 16
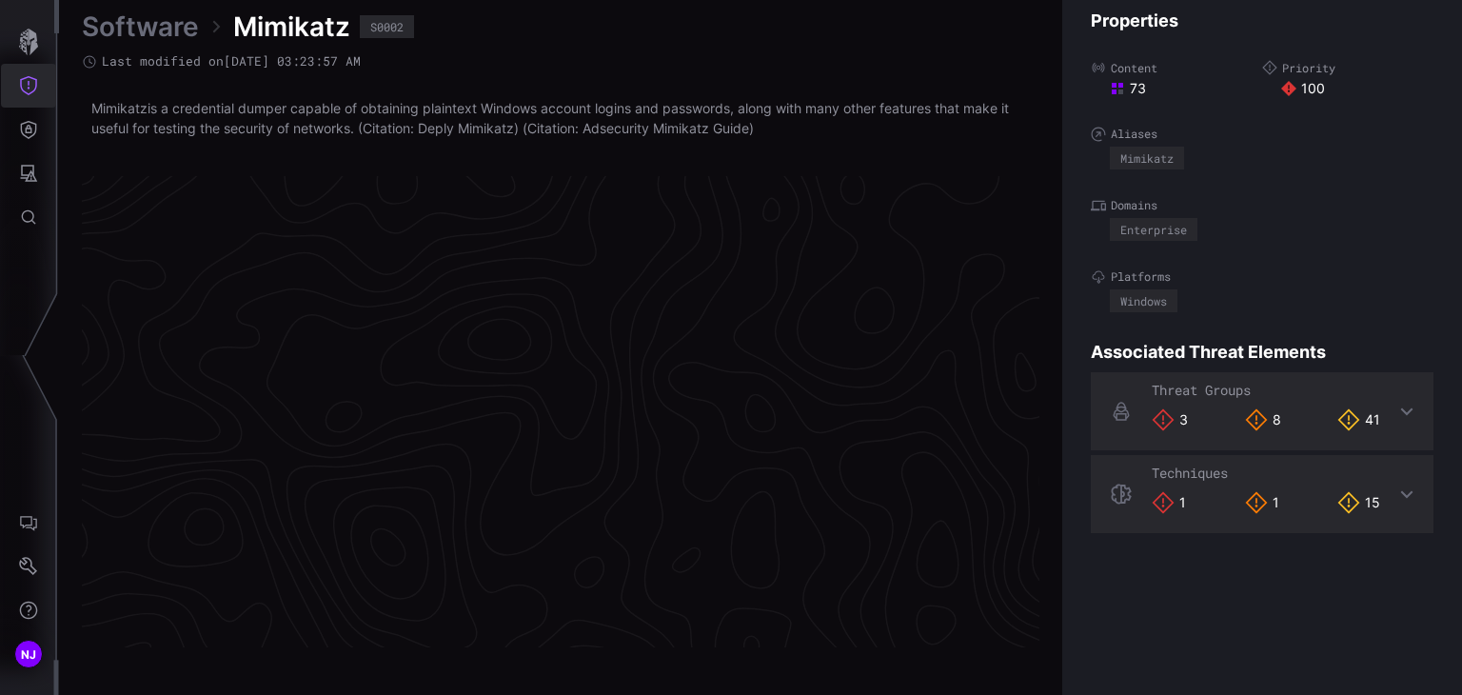
scroll to position [4054, 956]
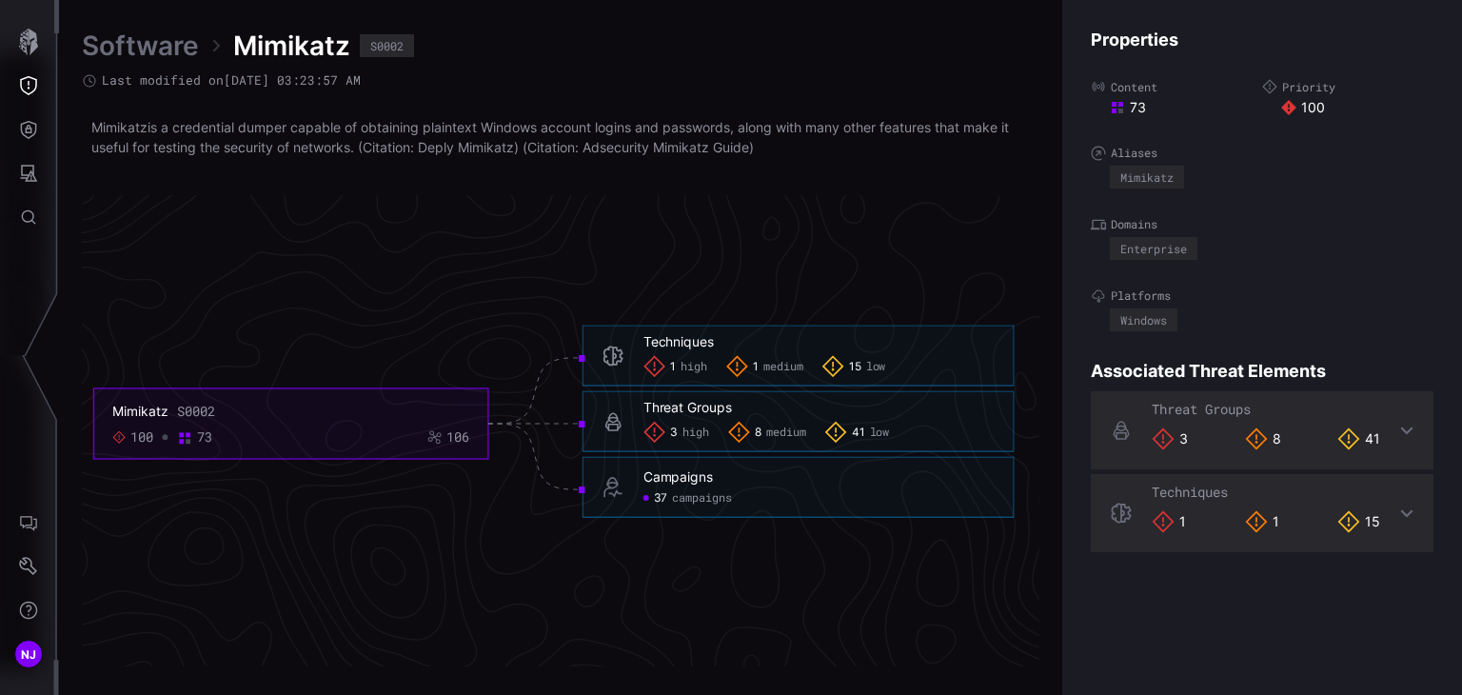
click at [148, 52] on link "Software" at bounding box center [140, 46] width 117 height 34
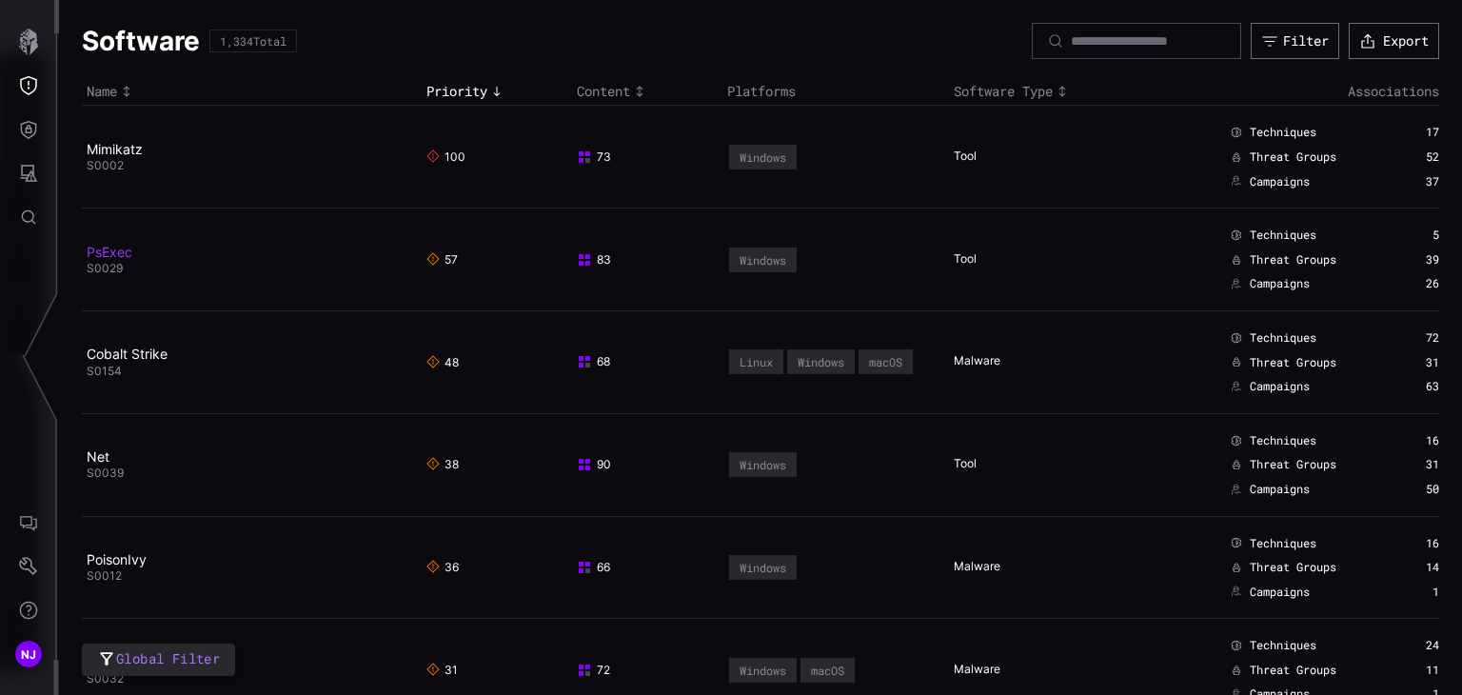
click at [114, 253] on link "PsExec" at bounding box center [110, 252] width 46 height 16
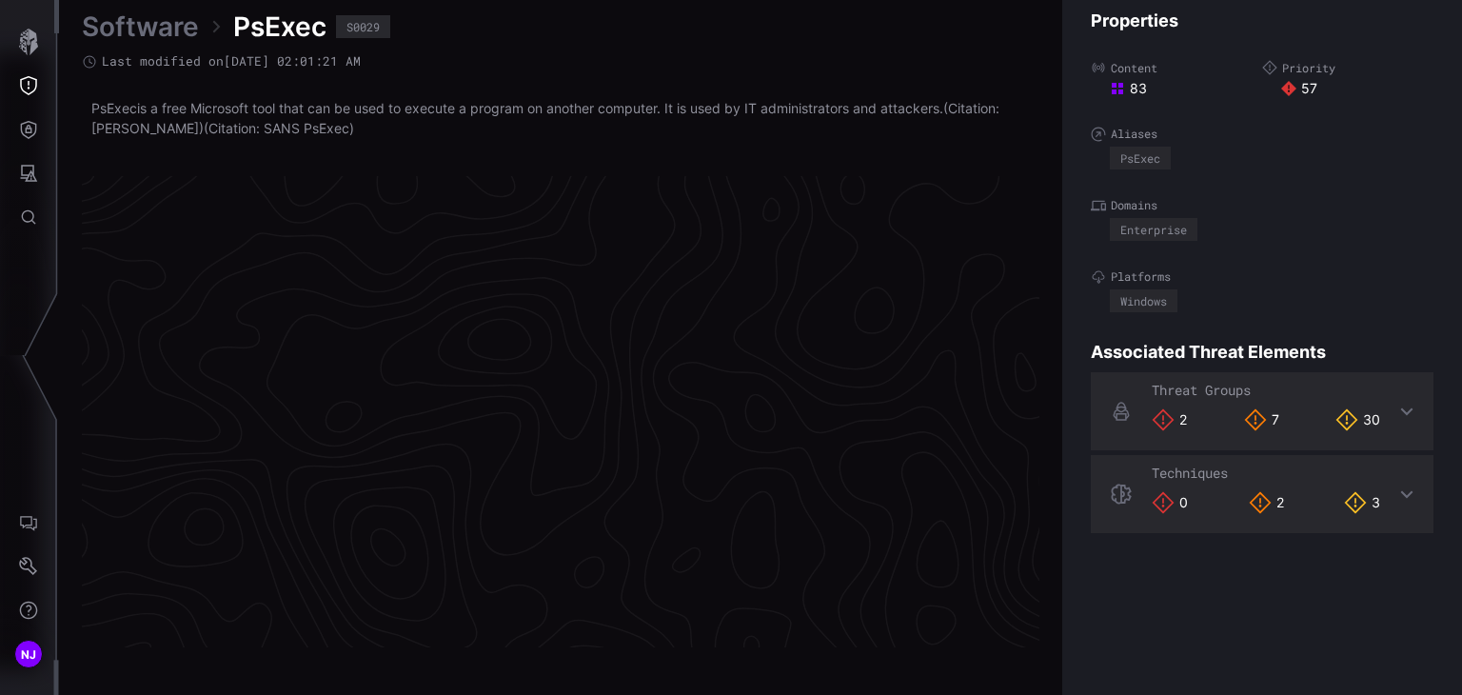
scroll to position [4054, 956]
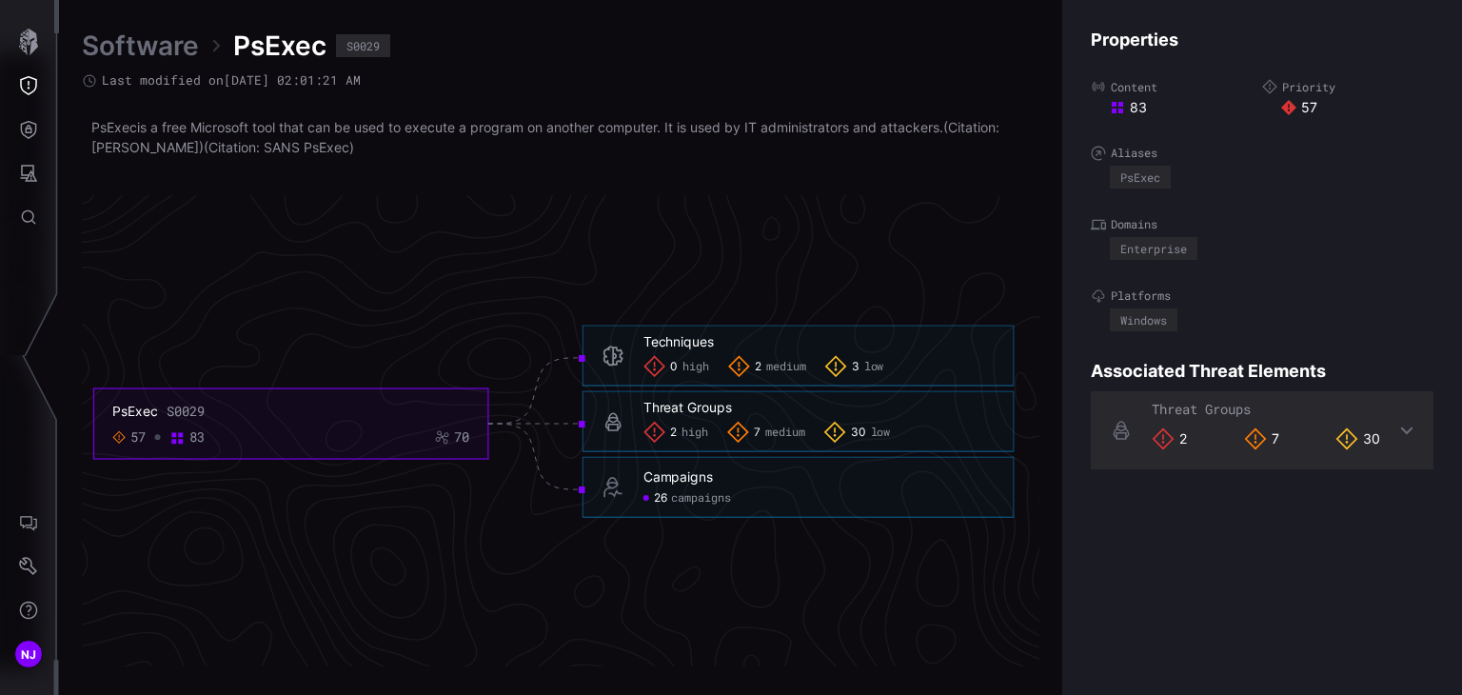
click at [131, 48] on link "Software" at bounding box center [140, 46] width 117 height 34
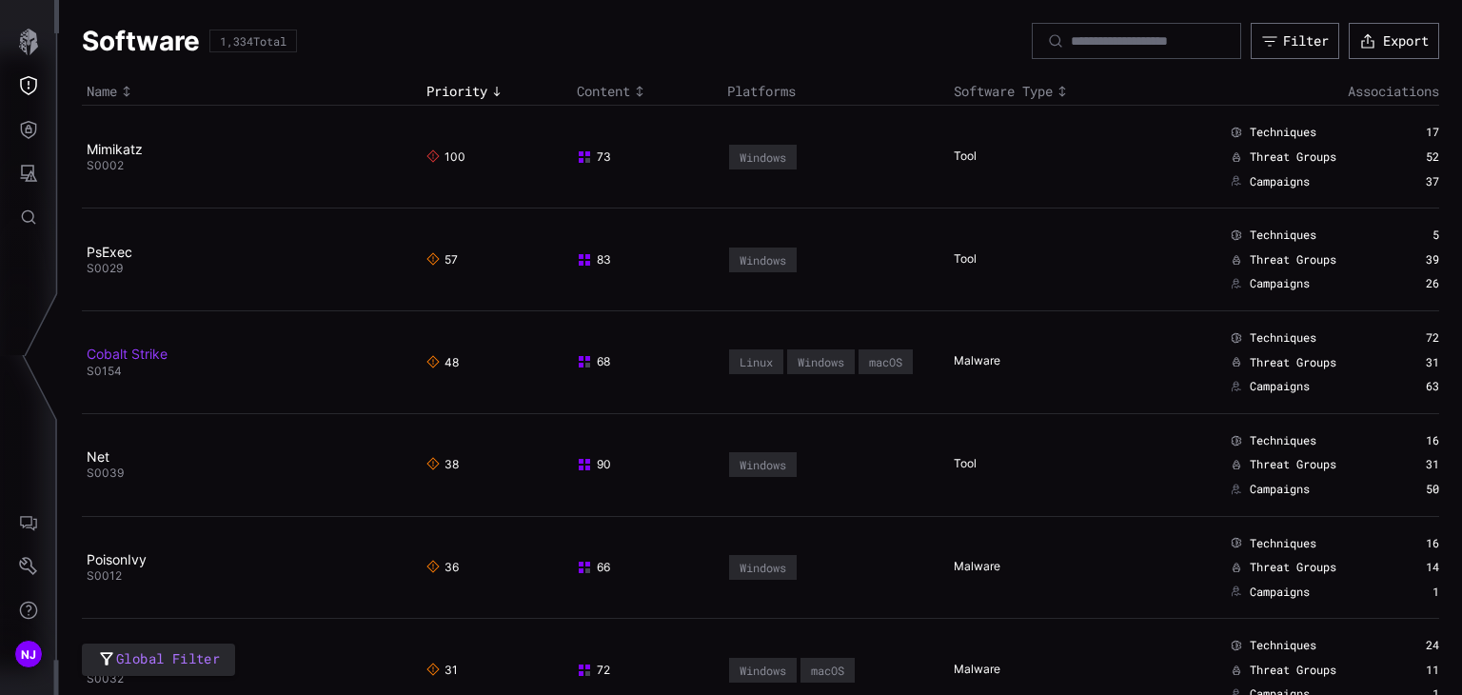
click at [122, 348] on link "Cobalt Strike" at bounding box center [127, 353] width 81 height 16
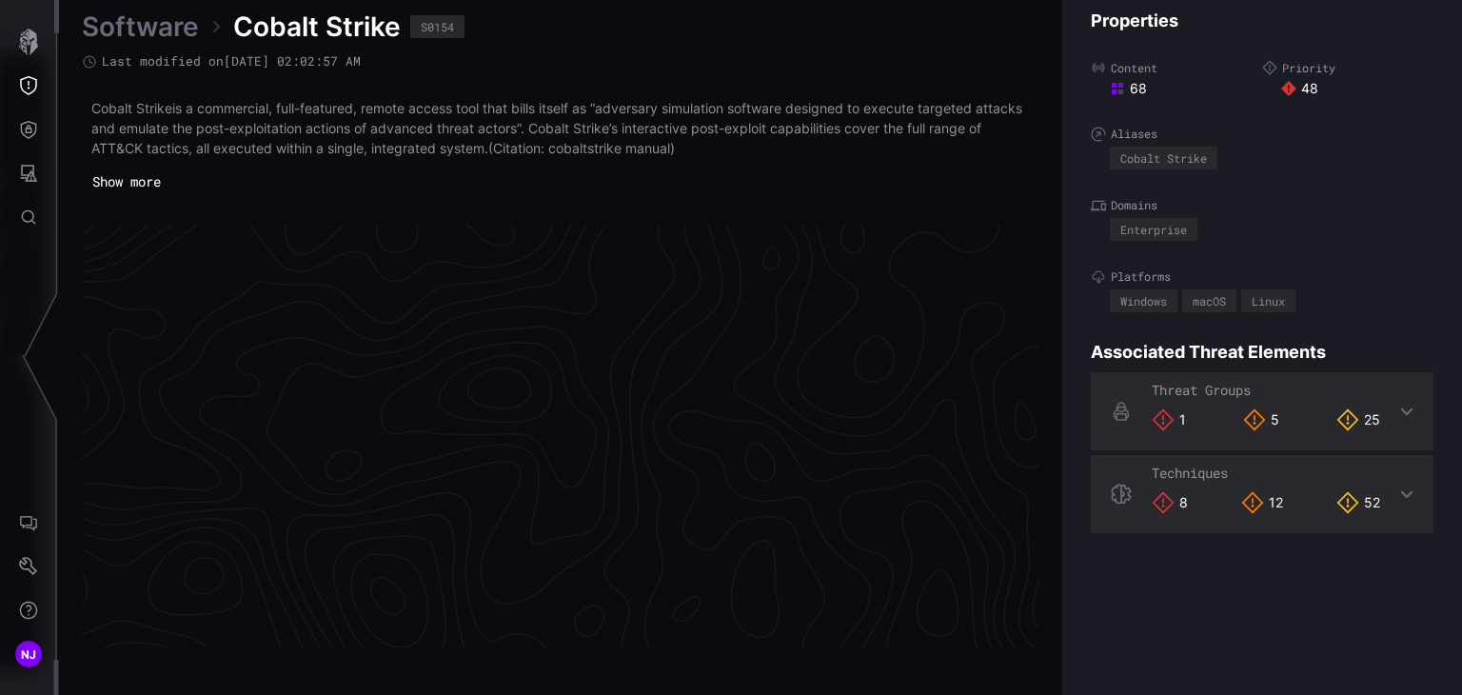
scroll to position [4078, 956]
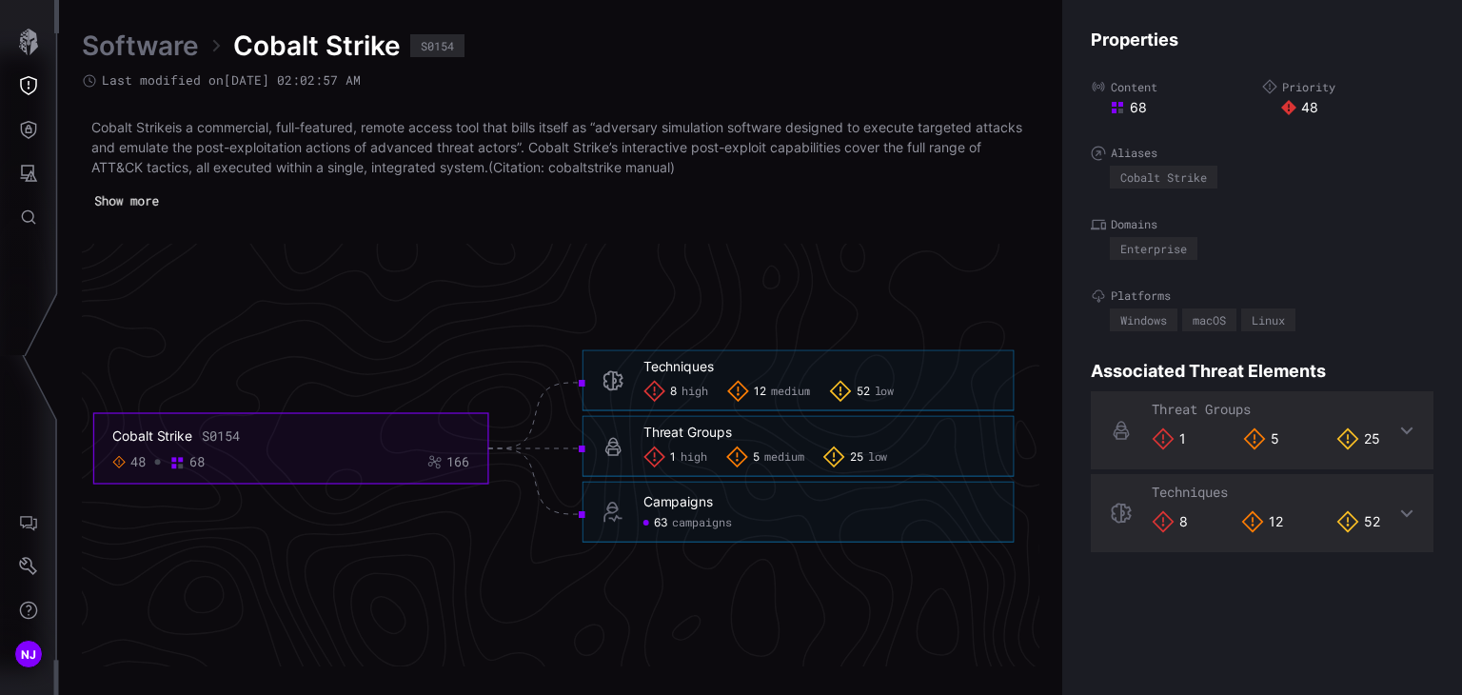
click at [156, 199] on button "Show more" at bounding box center [127, 200] width 85 height 27
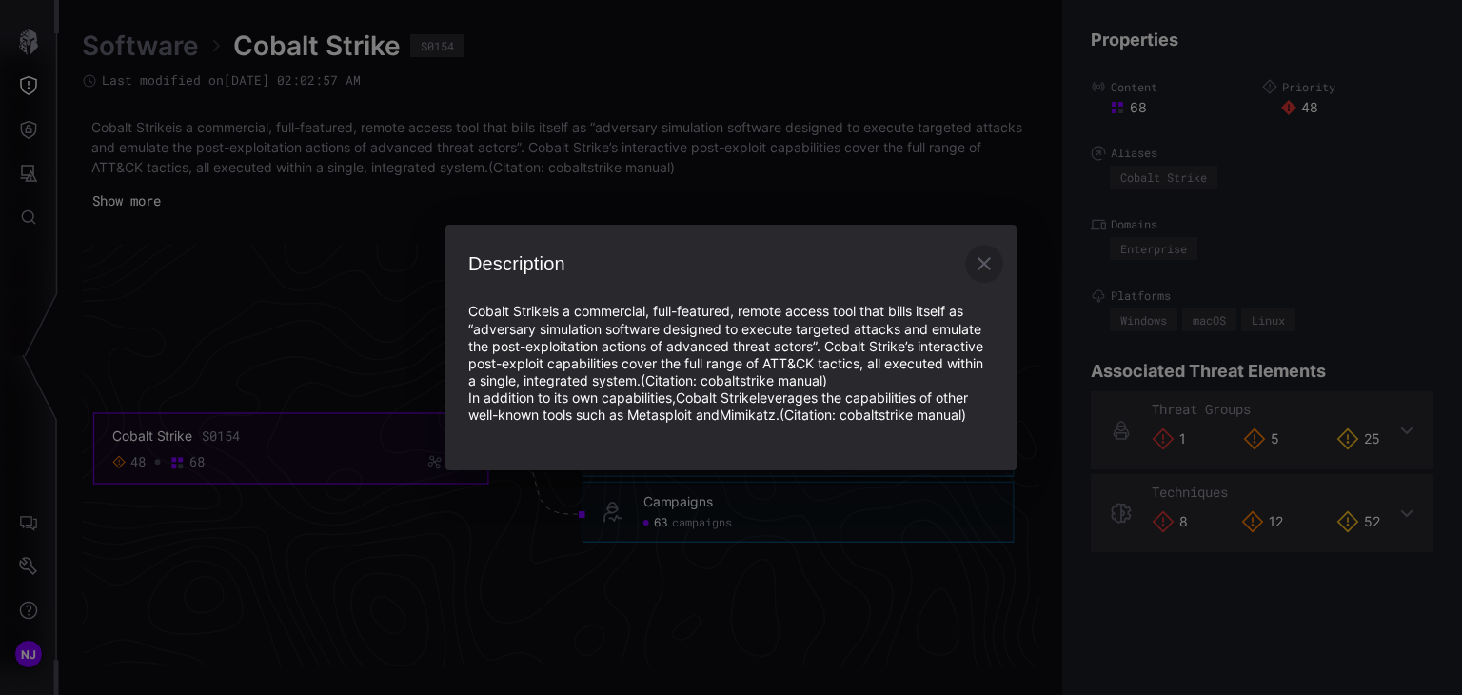
click at [983, 266] on icon "button" at bounding box center [984, 263] width 23 height 23
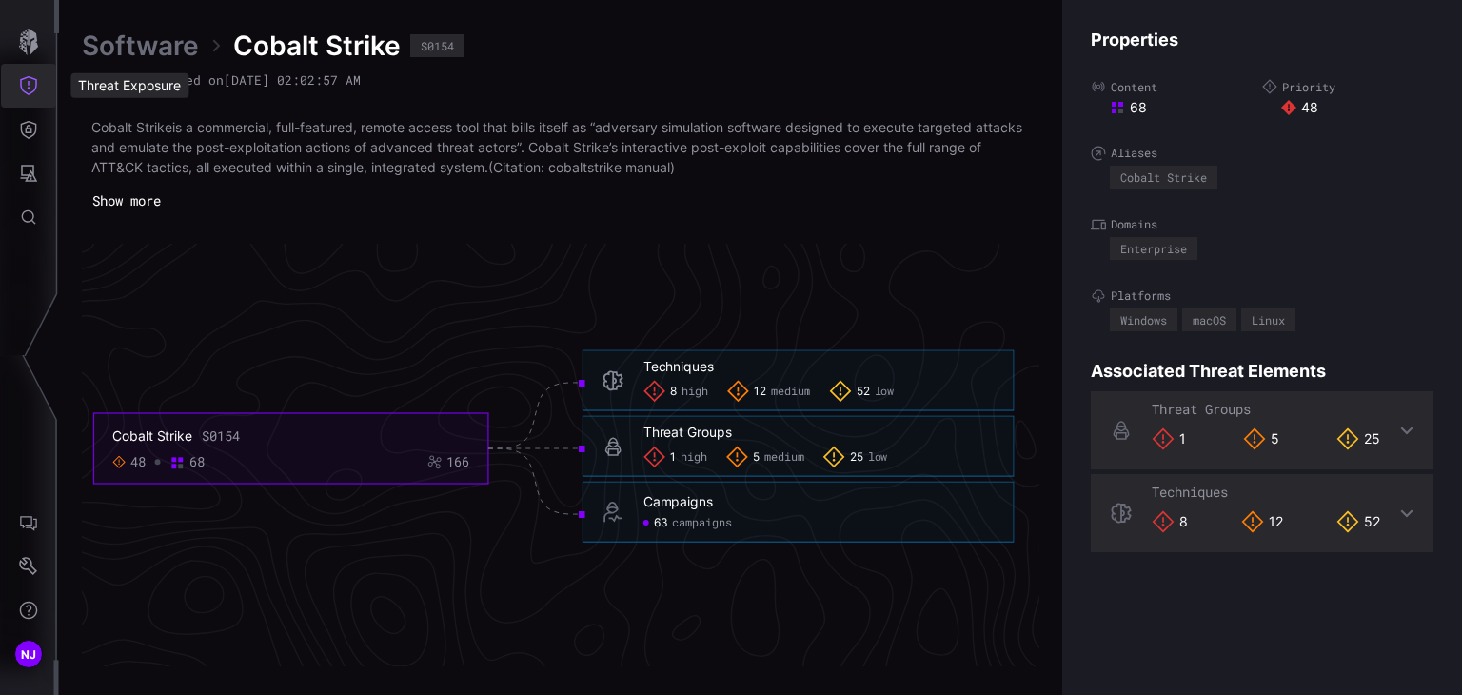
click at [34, 85] on icon "Threat Exposure" at bounding box center [28, 85] width 19 height 19
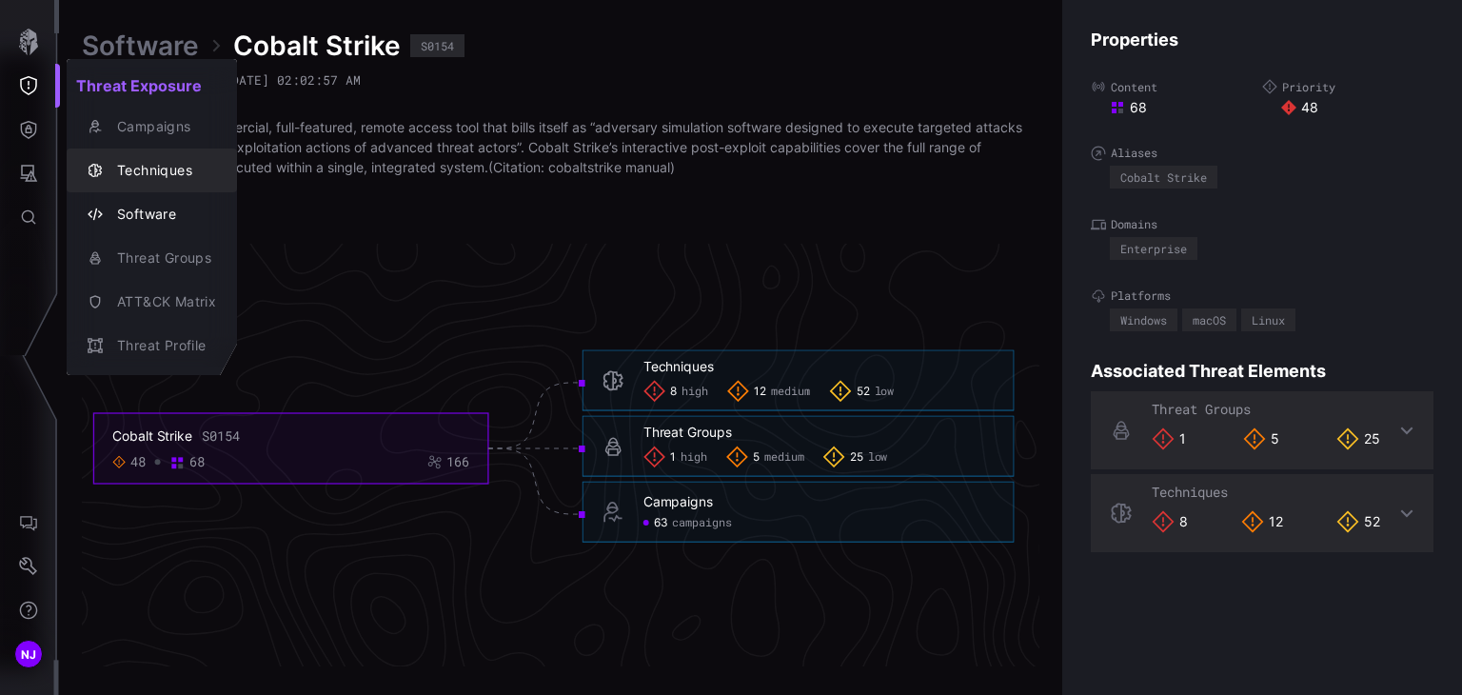
click at [138, 166] on div "Techniques" at bounding box center [162, 171] width 108 height 24
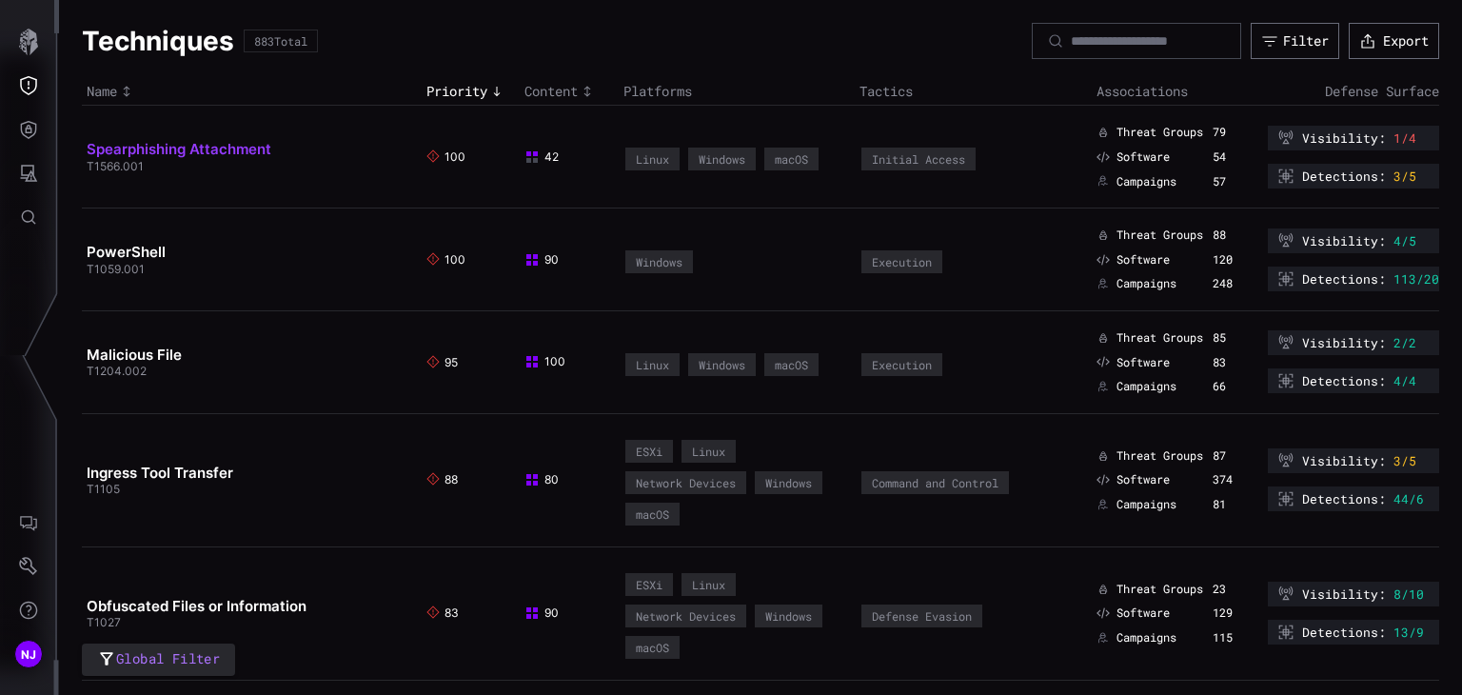
click at [224, 151] on link "Spearphishing Attachment" at bounding box center [179, 149] width 185 height 18
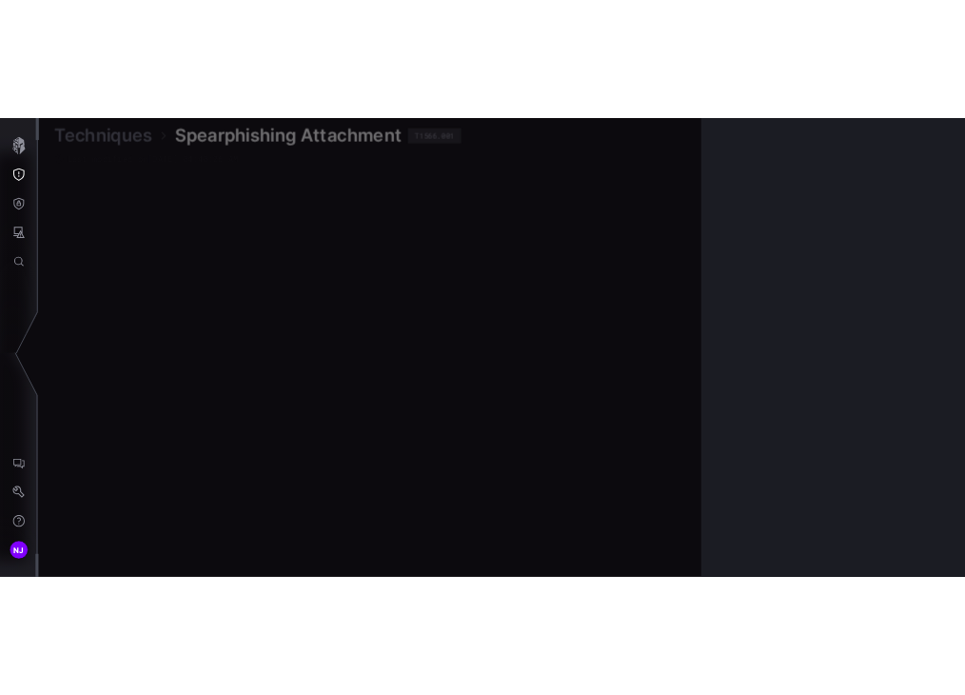
scroll to position [4099, 956]
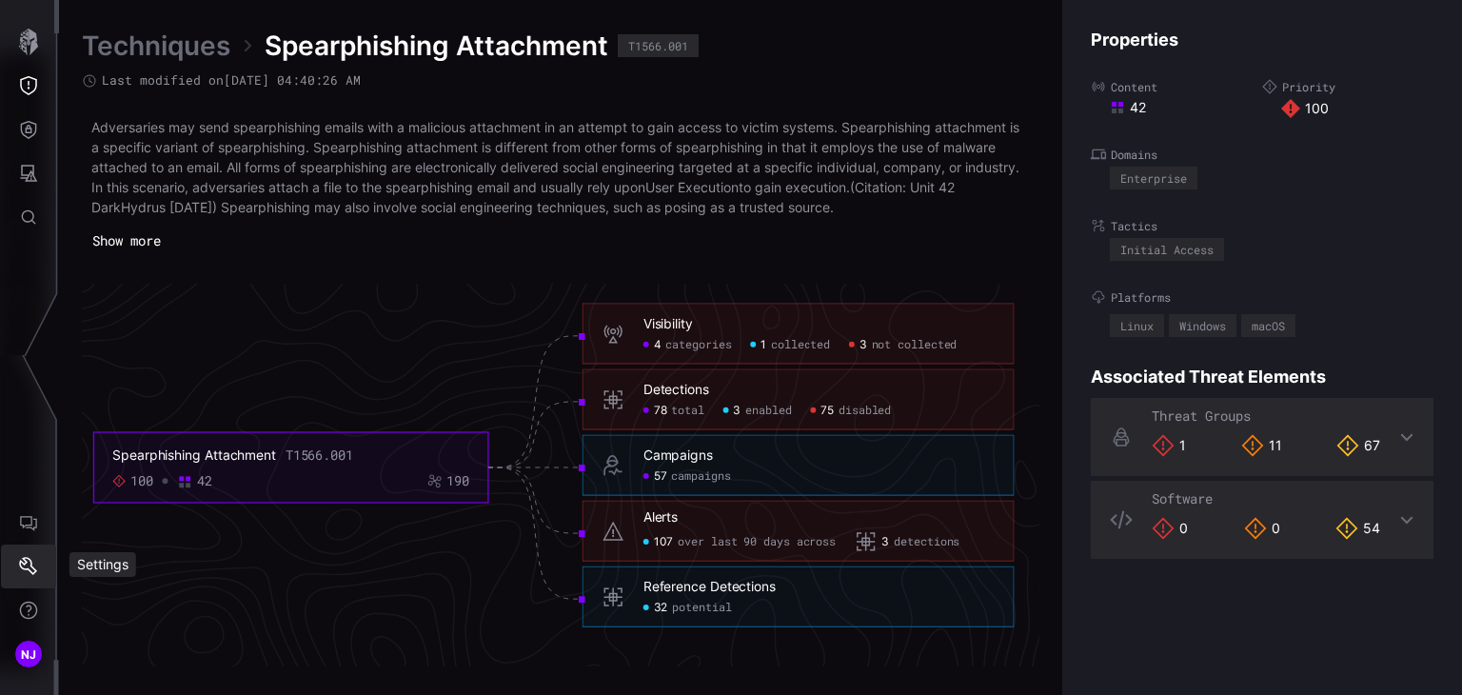
click at [31, 567] on icon "Settings" at bounding box center [28, 566] width 19 height 19
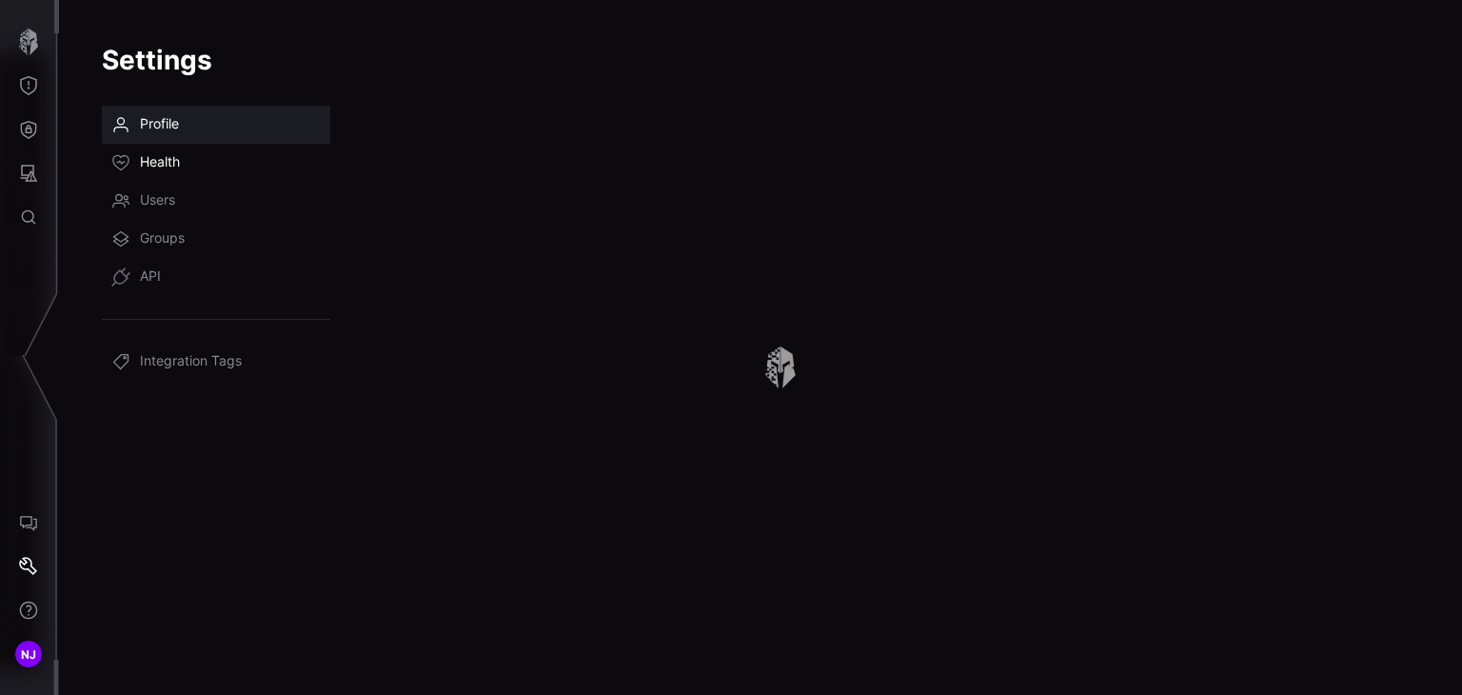
click at [175, 163] on span "Health" at bounding box center [160, 162] width 40 height 19
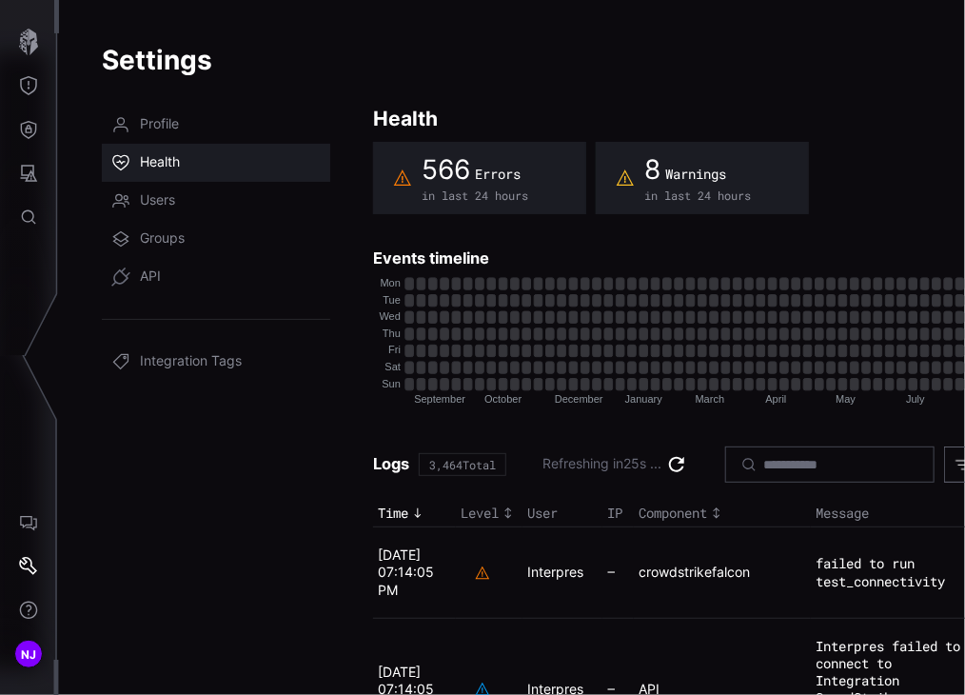
click at [665, 463] on icon at bounding box center [676, 464] width 23 height 23
